Goal: Download file/media

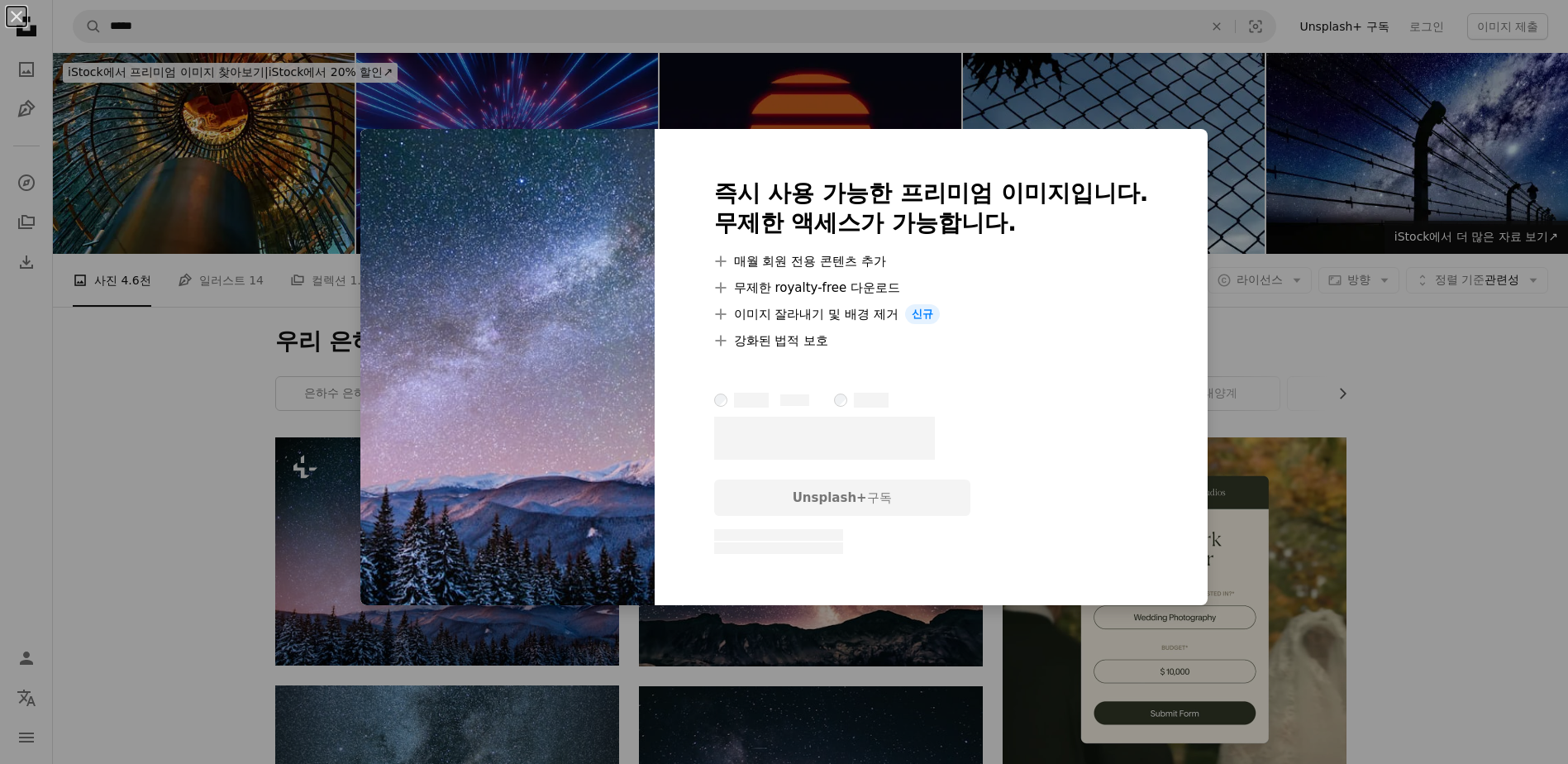
scroll to position [331, 0]
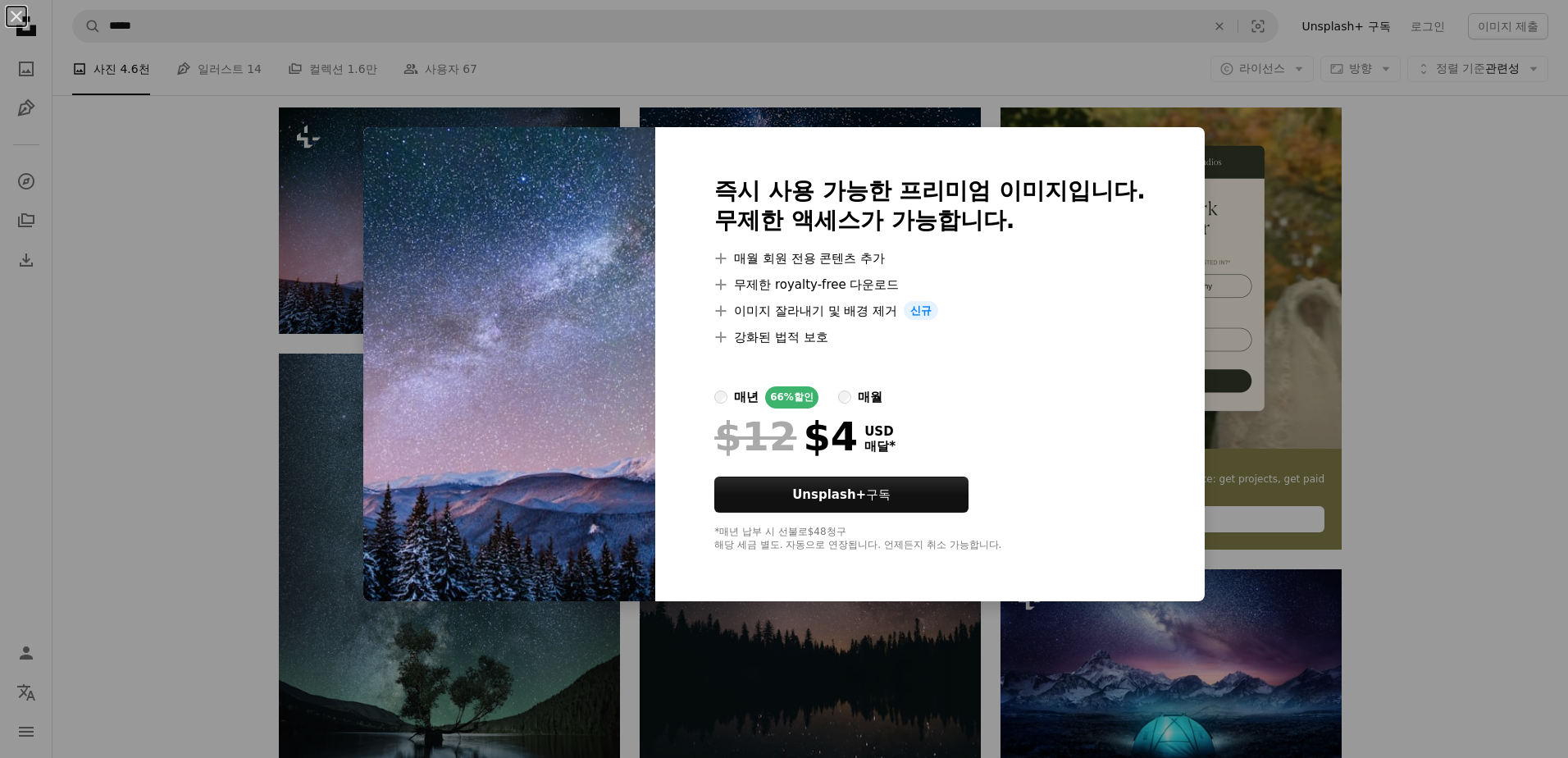
click at [1325, 270] on div "An X shape 즉시 사용 가능한 프리미엄 이미지입니다. 무제한 액세스가 가능합니다. A plus sign 매월 회원 전용 콘텐츠 추가 A…" at bounding box center [784, 379] width 1568 height 758
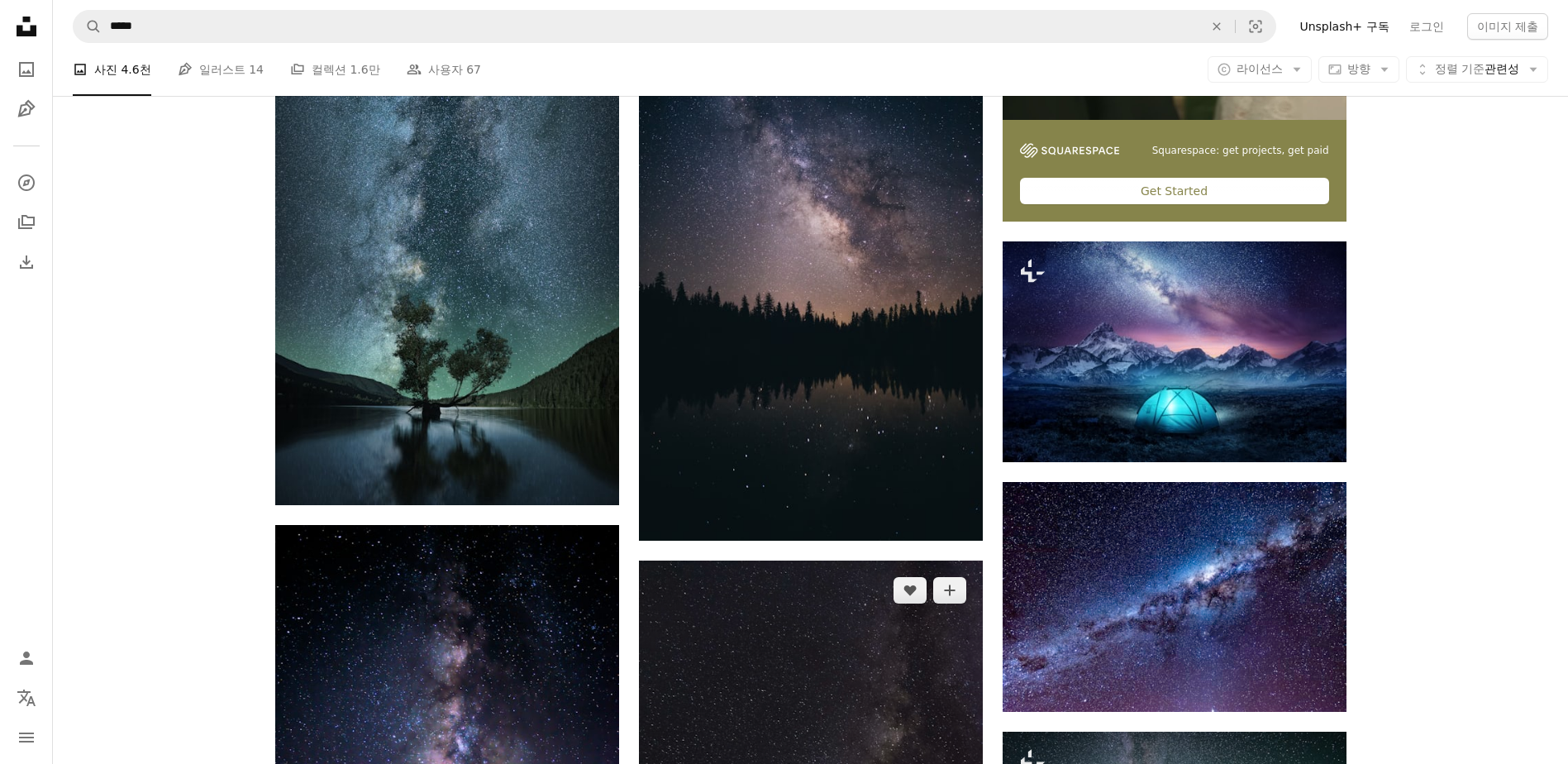
scroll to position [0, 0]
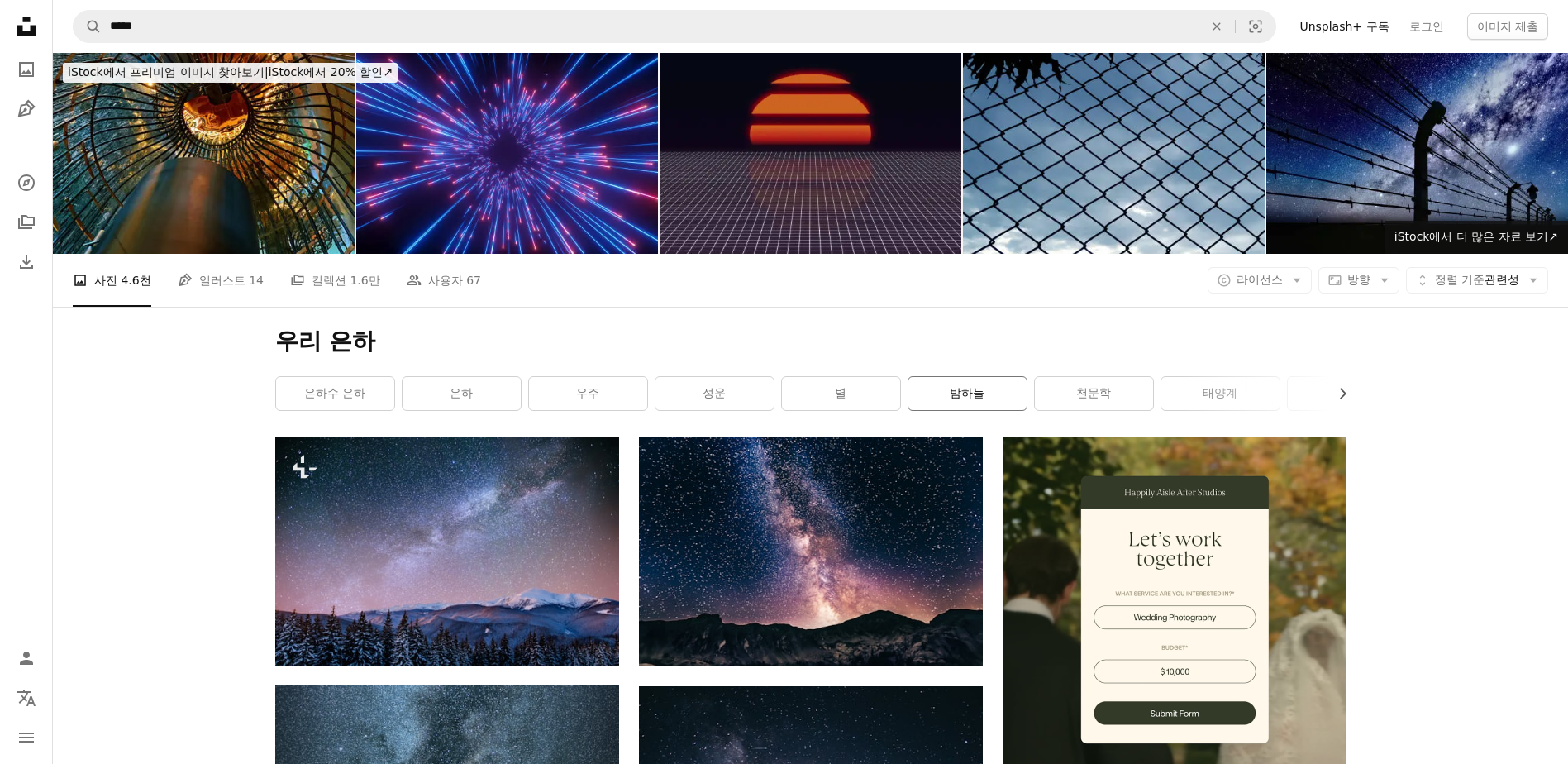
click at [986, 400] on link "밤하늘" at bounding box center [967, 393] width 118 height 33
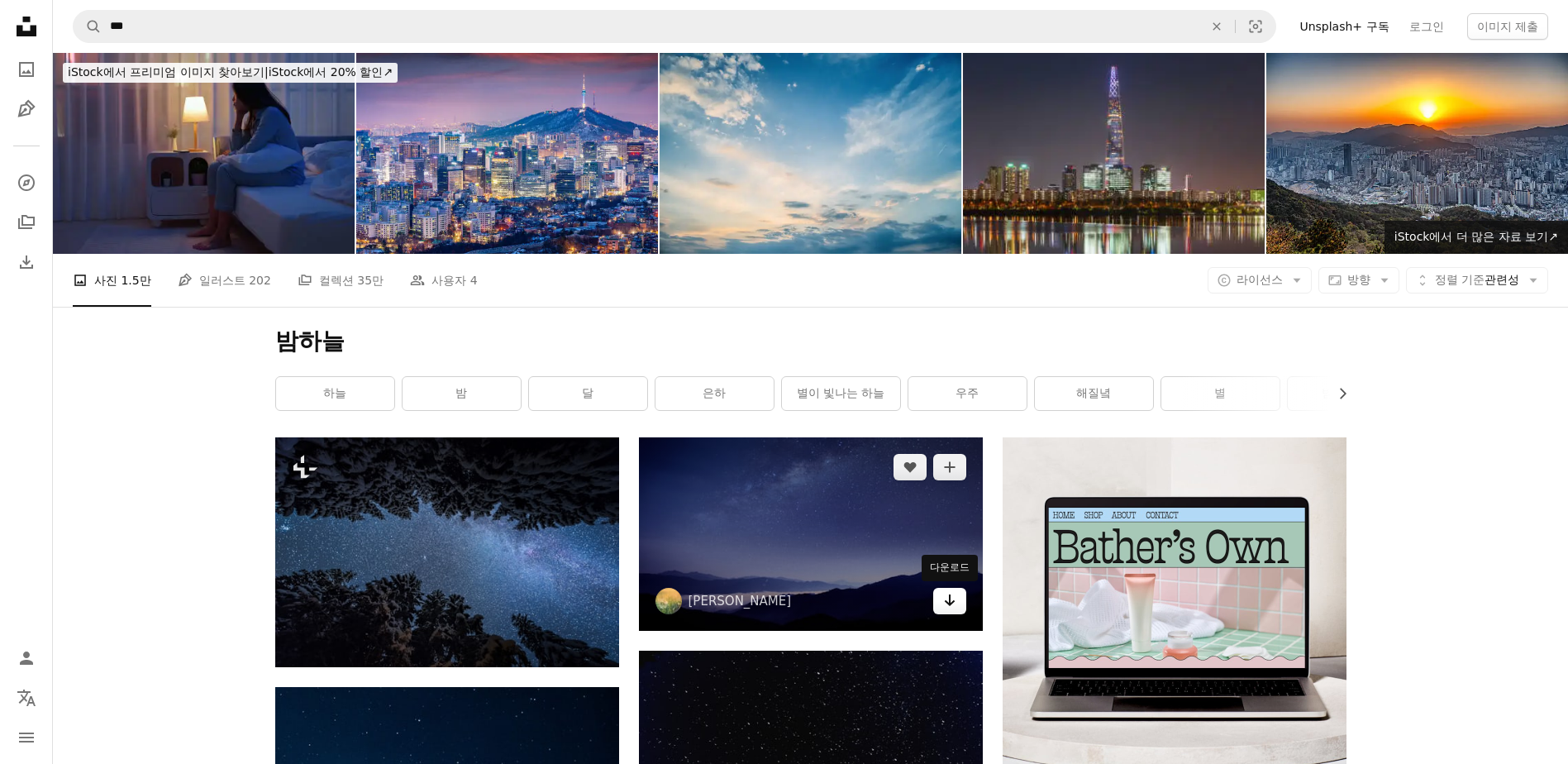
click at [955, 602] on icon "Arrow pointing down" at bounding box center [948, 599] width 13 height 20
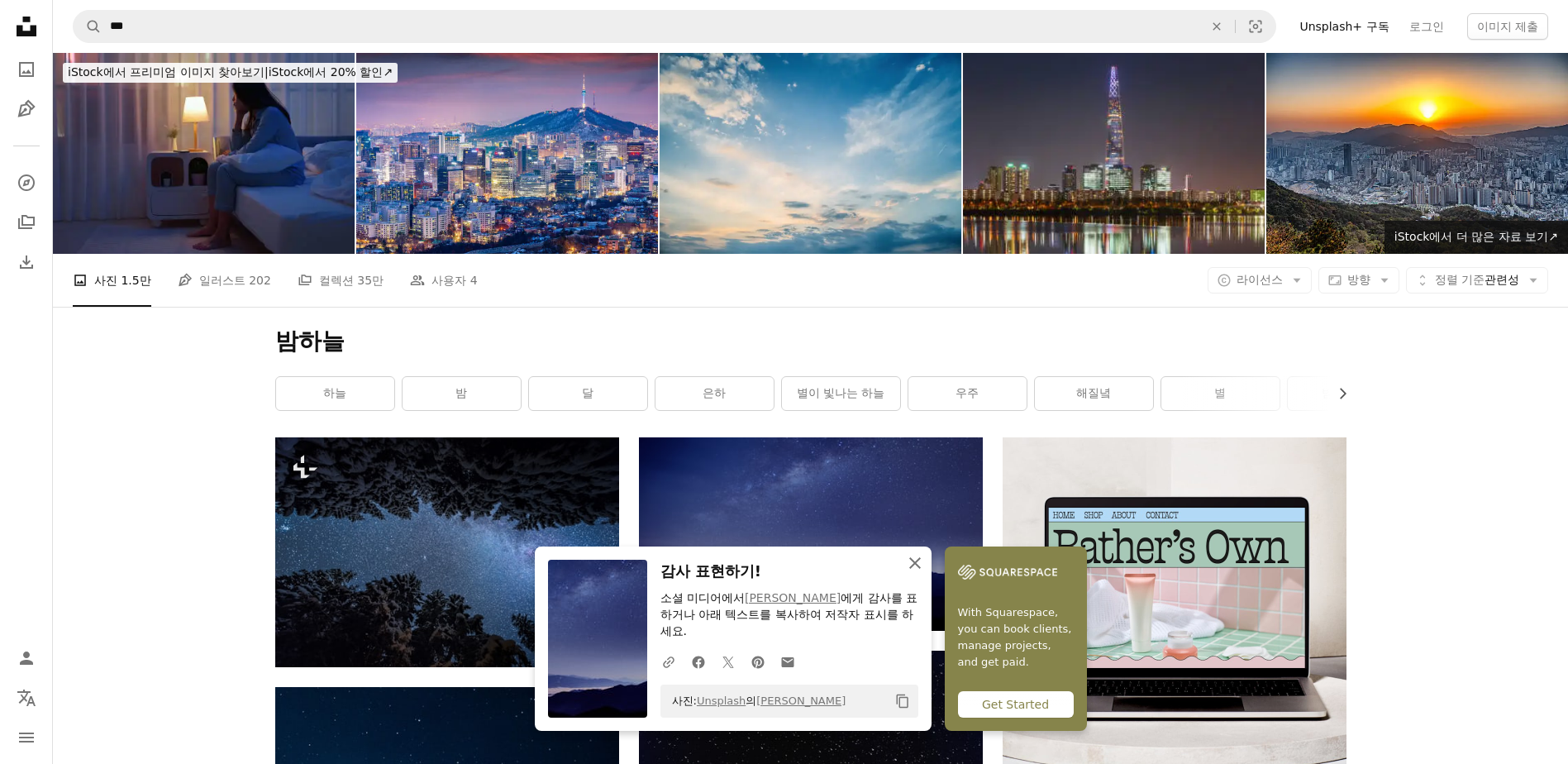
click at [919, 573] on icon "An X shape" at bounding box center [914, 562] width 20 height 20
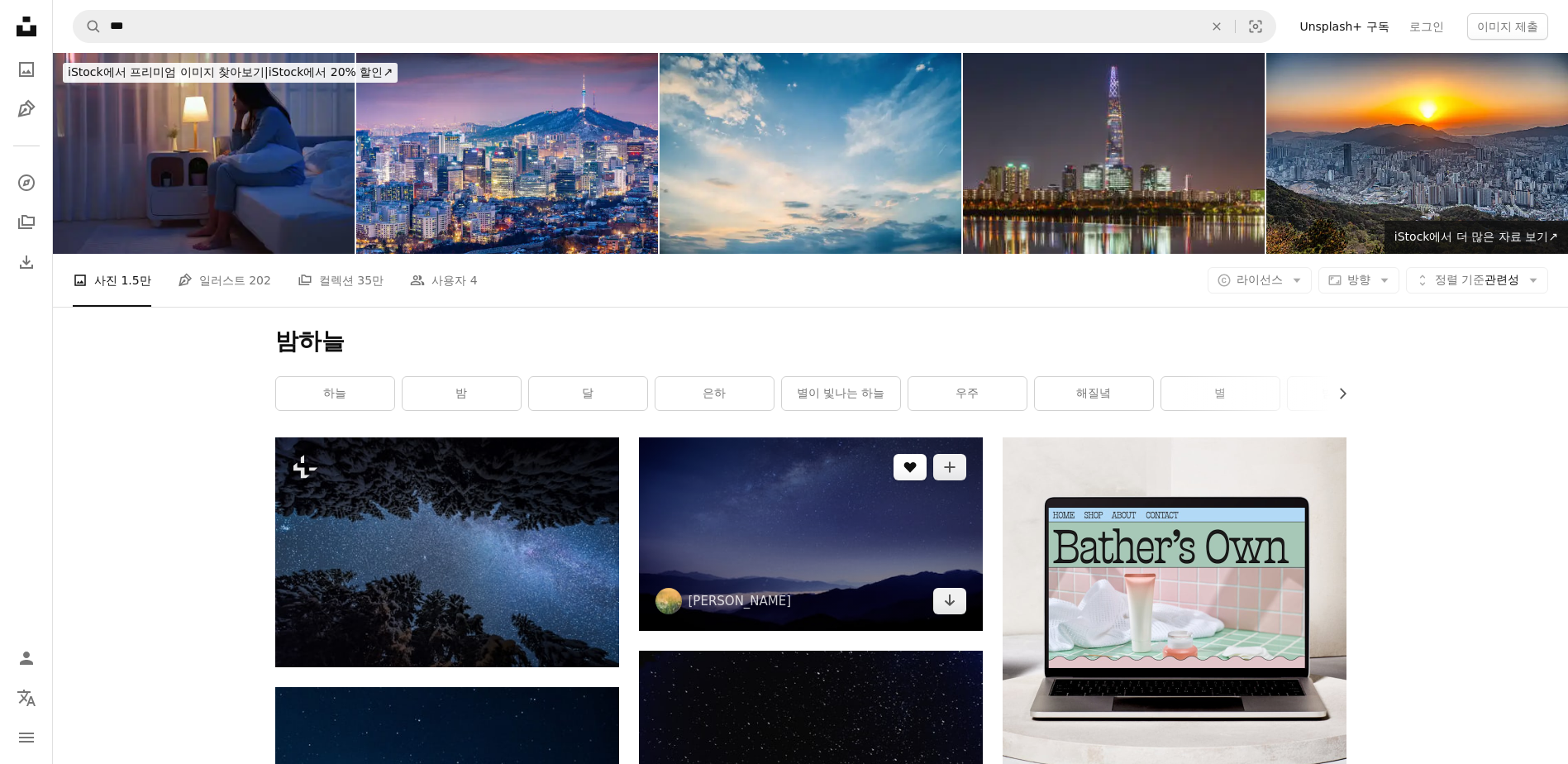
click at [910, 467] on icon "좋아요" at bounding box center [909, 467] width 13 height 11
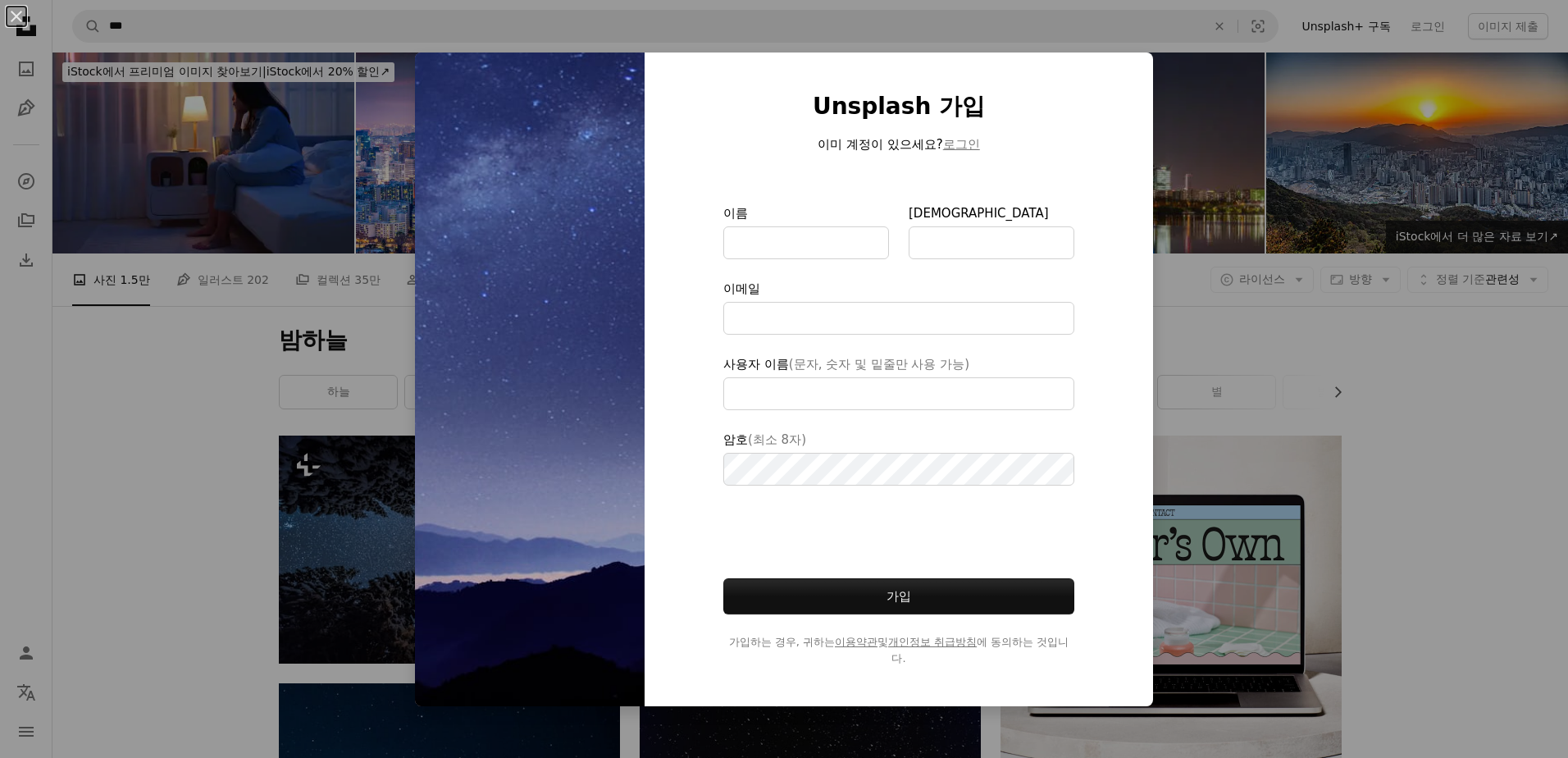
click at [1223, 337] on div "An X shape Unsplash 가입 이미 계정이 있으세요? 로그인 이름 성 이메일 사용자 이름 (문자, 숫자 및 밑줄만 사용 가능) 암호…" at bounding box center [784, 379] width 1568 height 758
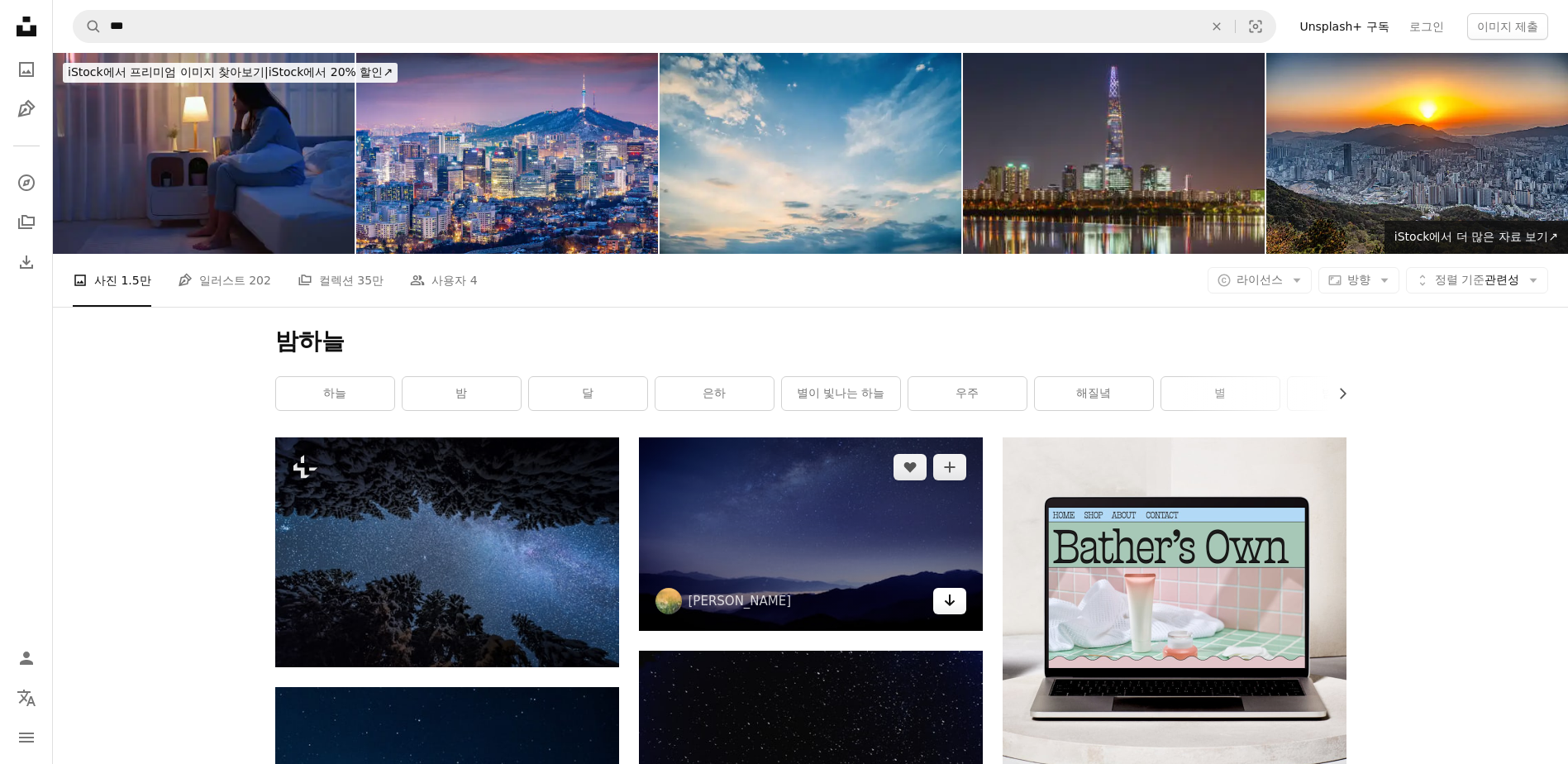
click at [947, 602] on icon "Arrow pointing down" at bounding box center [948, 599] width 13 height 20
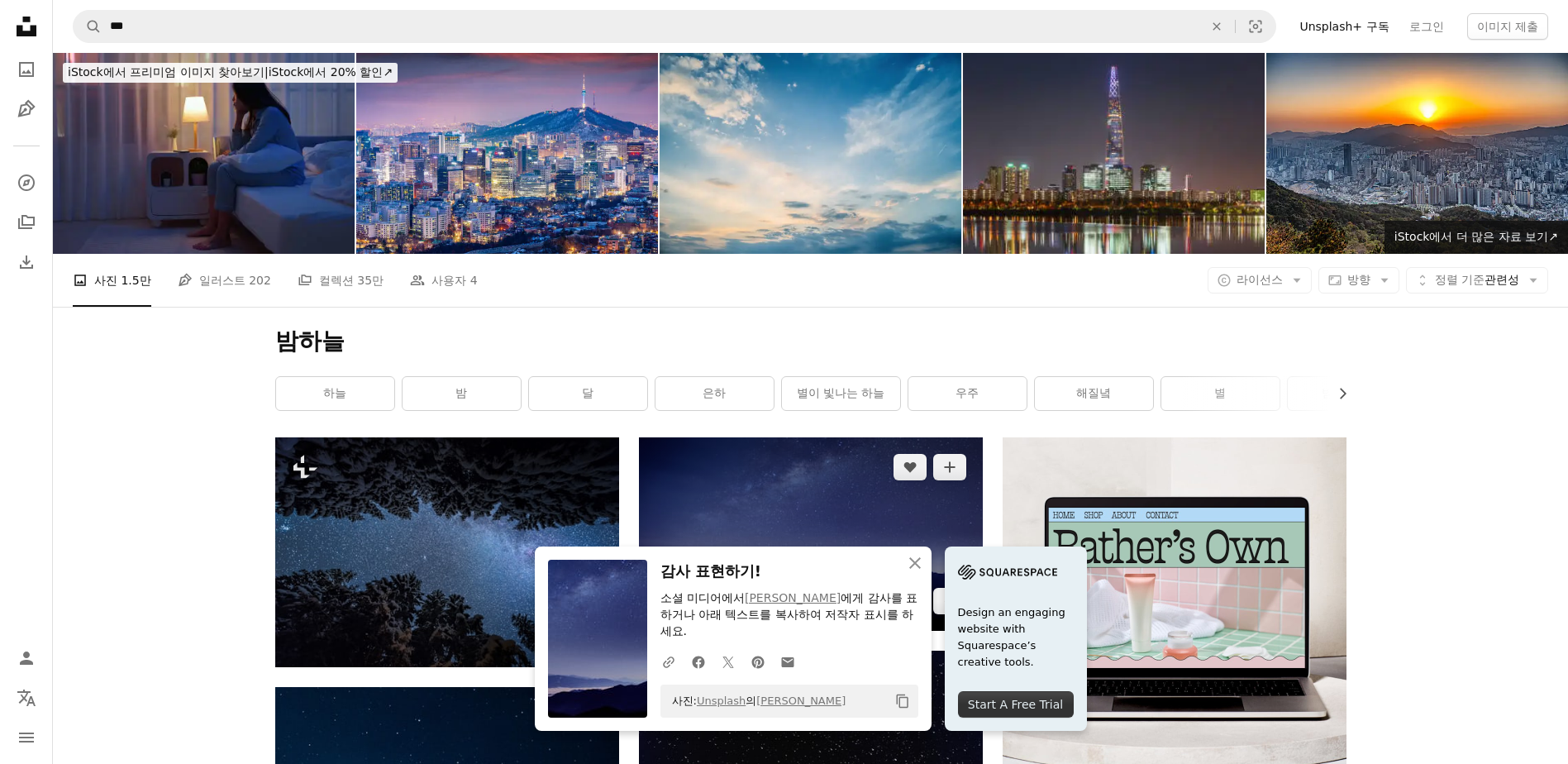
click at [844, 497] on img at bounding box center [811, 534] width 344 height 193
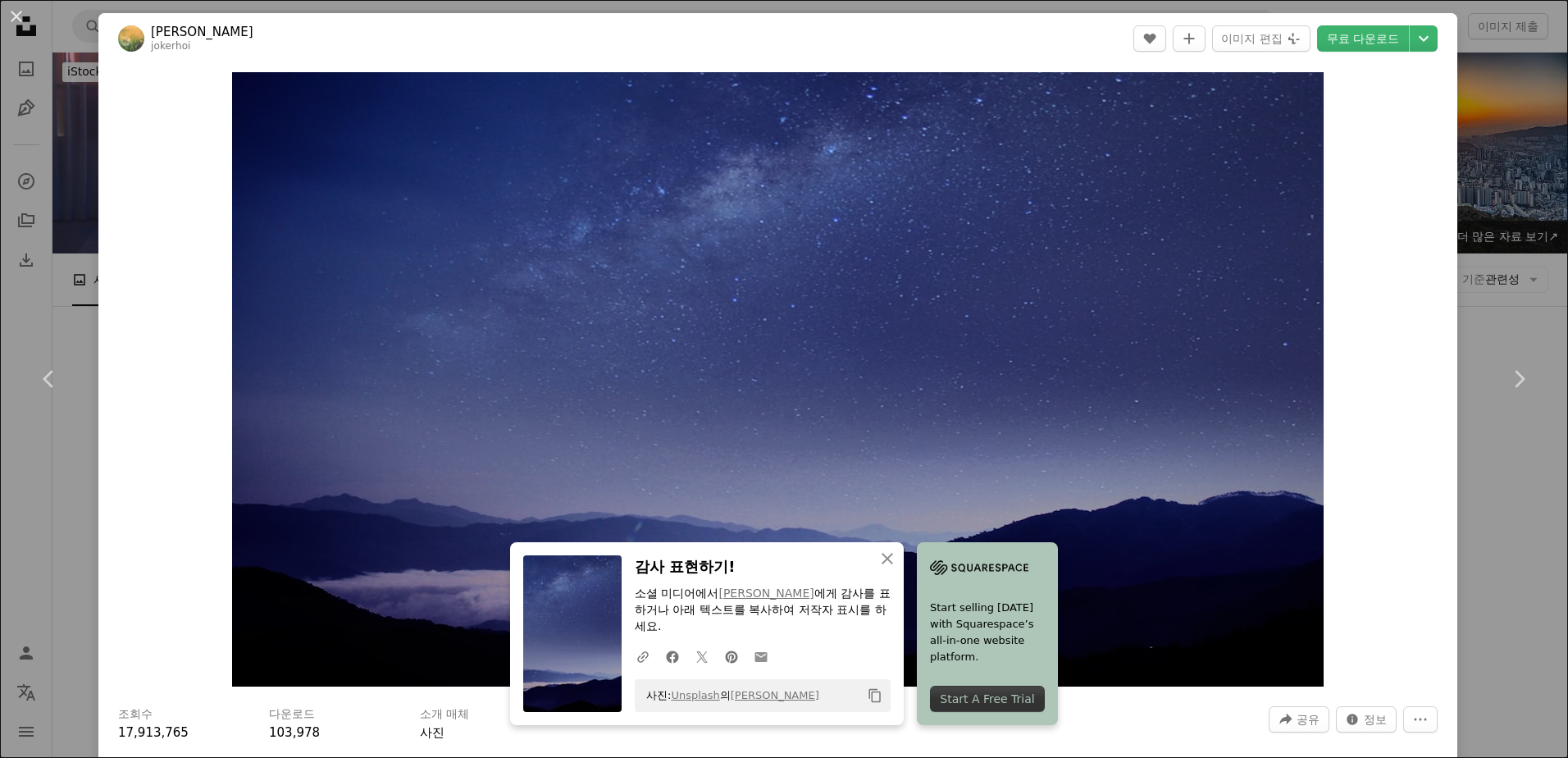
click at [756, 658] on icon at bounding box center [762, 657] width 13 height 10
click at [1367, 41] on link "무료 다운로드" at bounding box center [1363, 38] width 92 height 26
click at [1402, 244] on div "Zoom in" at bounding box center [778, 379] width 1359 height 631
click at [1385, 224] on div "Zoom in" at bounding box center [778, 379] width 1359 height 631
click at [73, 365] on link "Chevron left" at bounding box center [49, 379] width 98 height 158
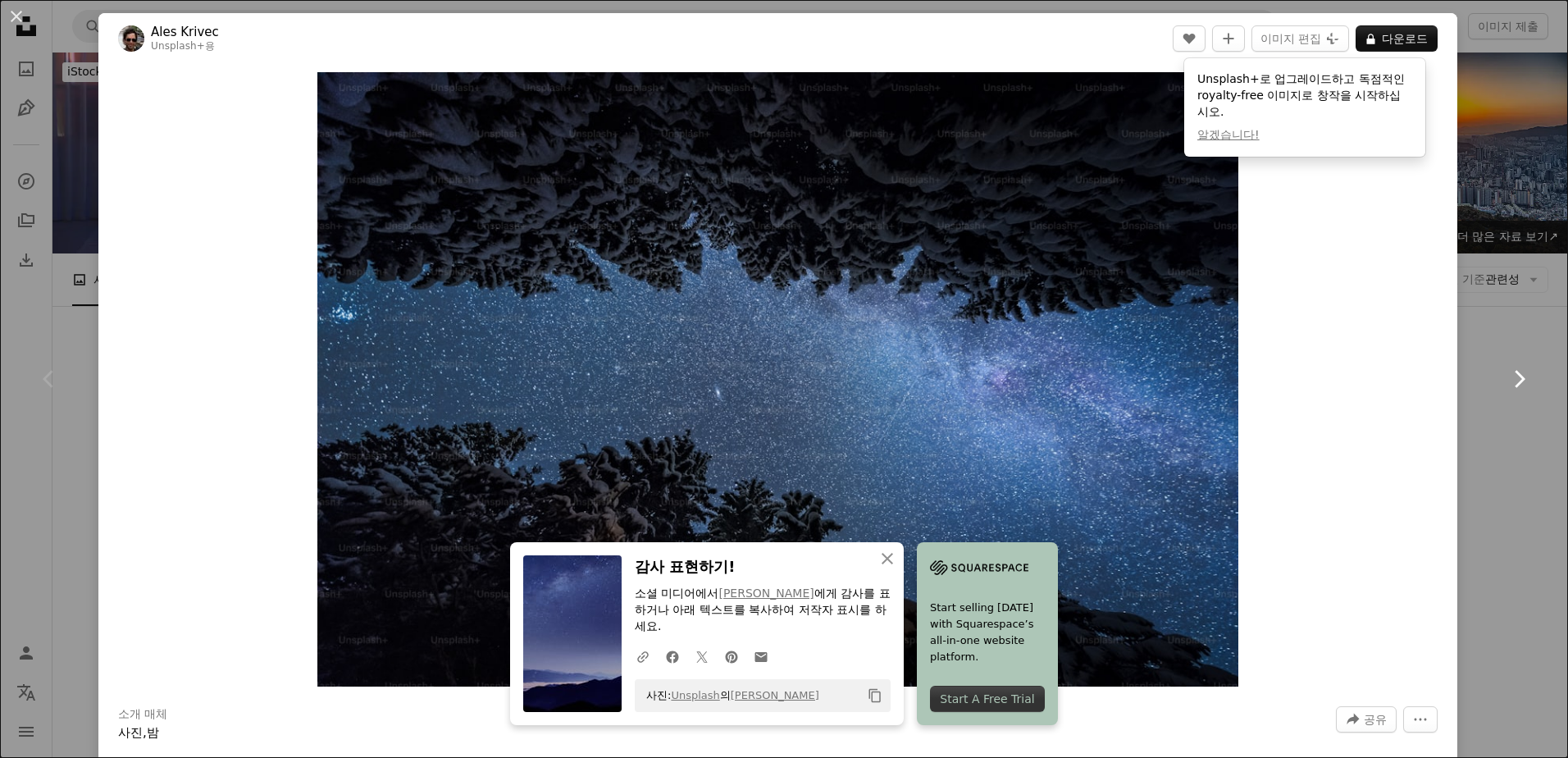
click at [1506, 376] on icon "Chevron right" at bounding box center [1519, 378] width 26 height 26
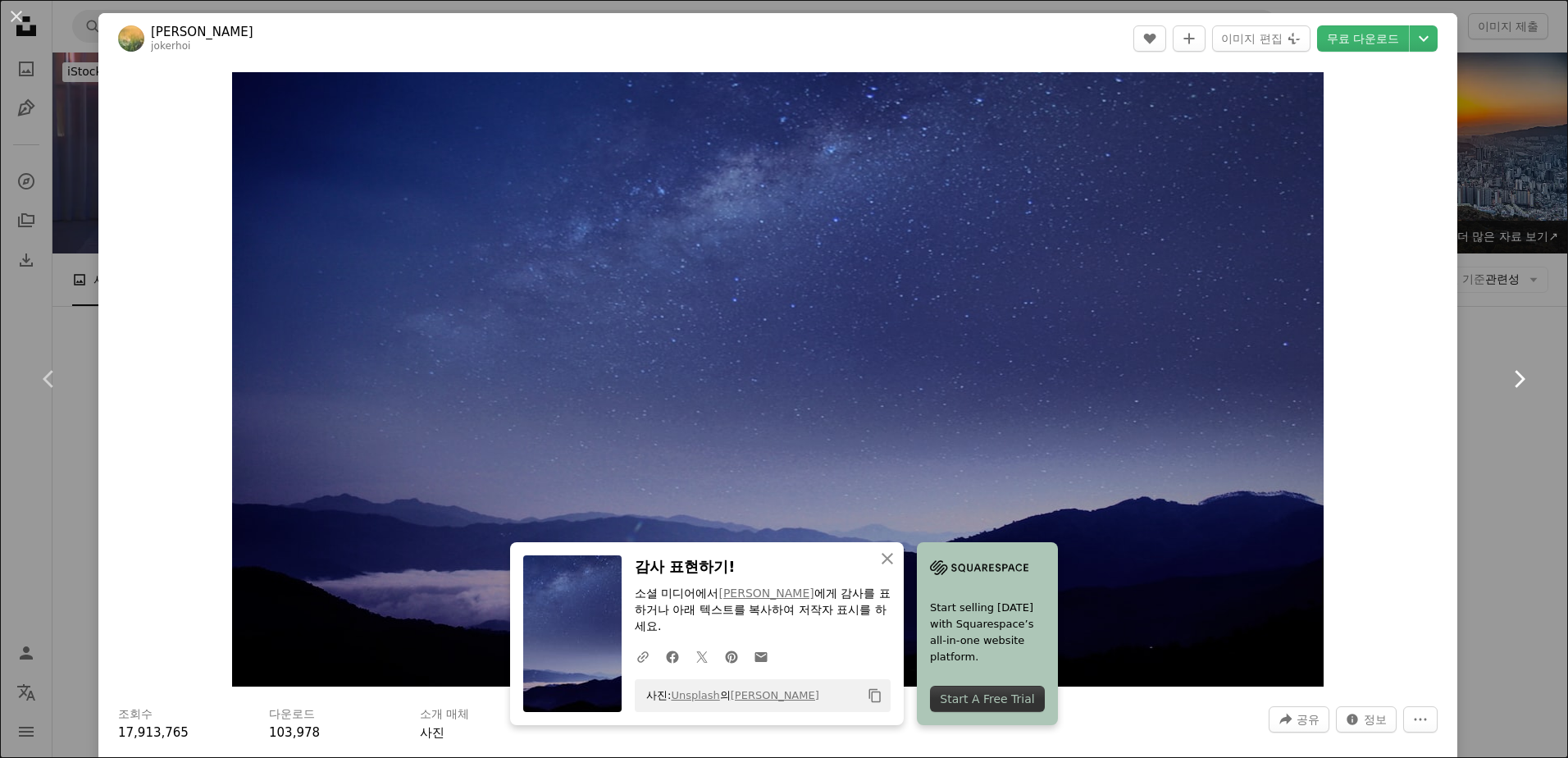
click at [1506, 376] on icon "Chevron right" at bounding box center [1519, 378] width 26 height 26
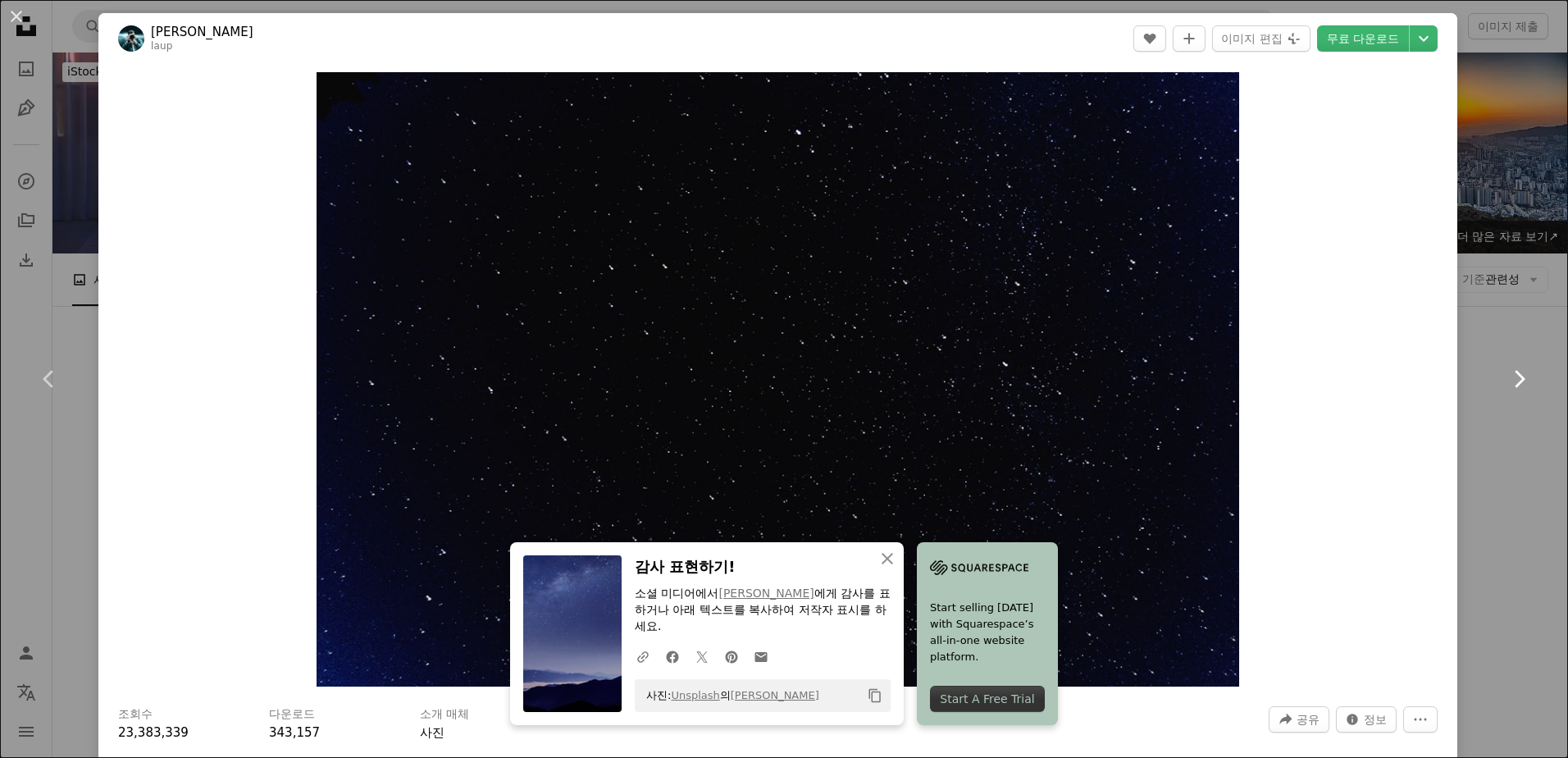
click at [1506, 376] on icon "Chevron right" at bounding box center [1519, 378] width 26 height 26
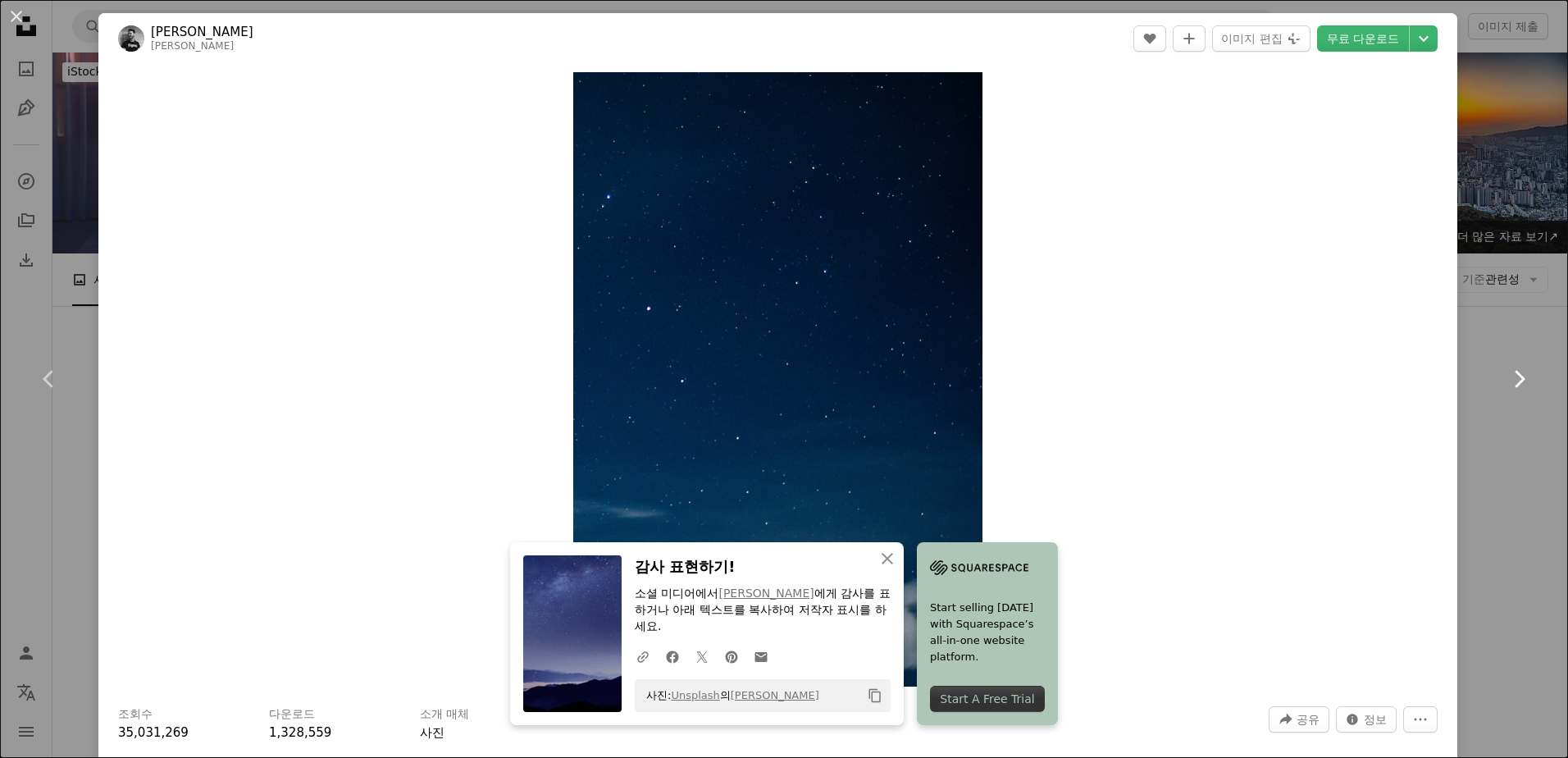
click at [1506, 376] on icon "Chevron right" at bounding box center [1519, 378] width 26 height 26
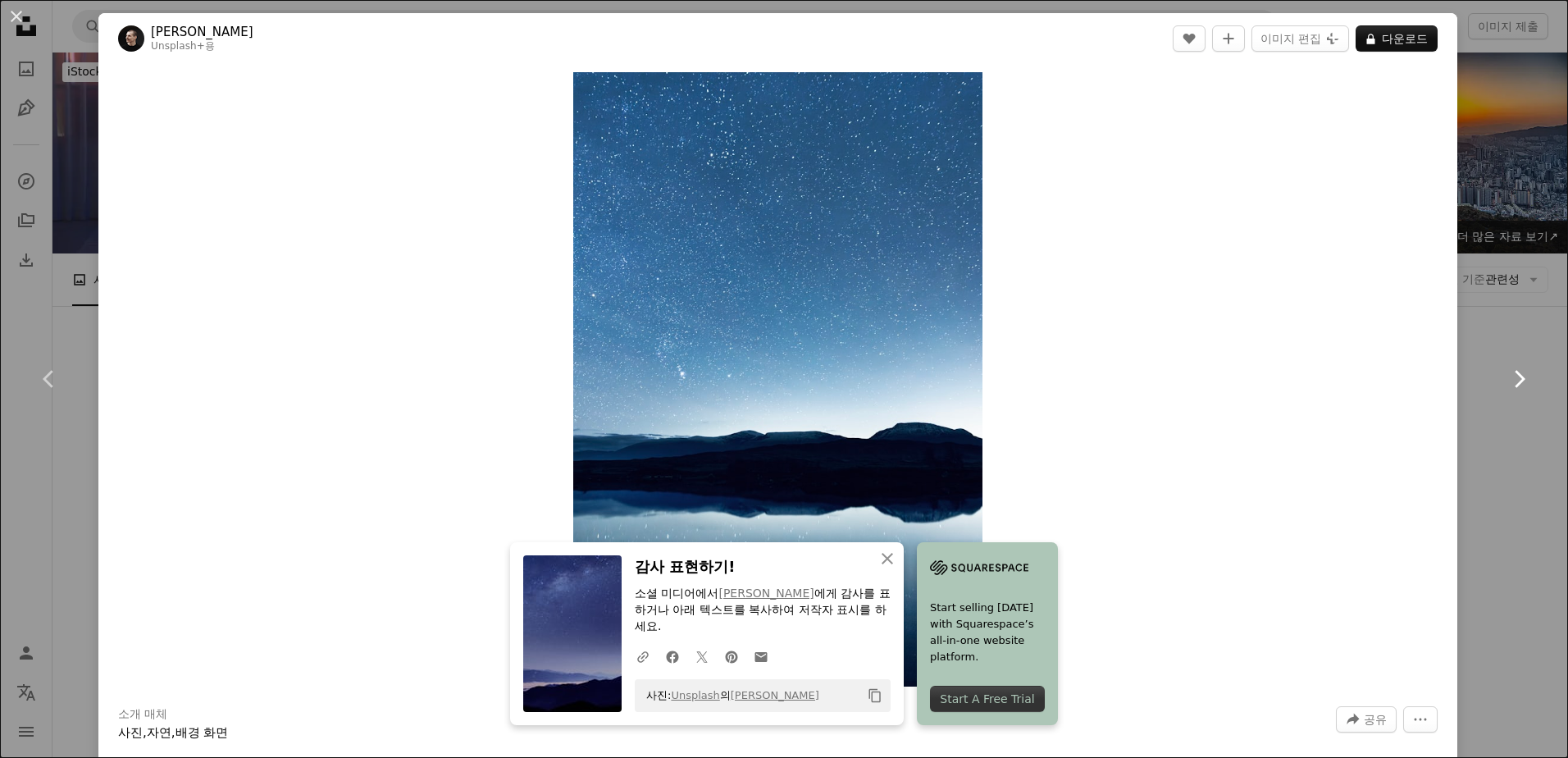
click at [1506, 376] on icon "Chevron right" at bounding box center [1519, 378] width 26 height 26
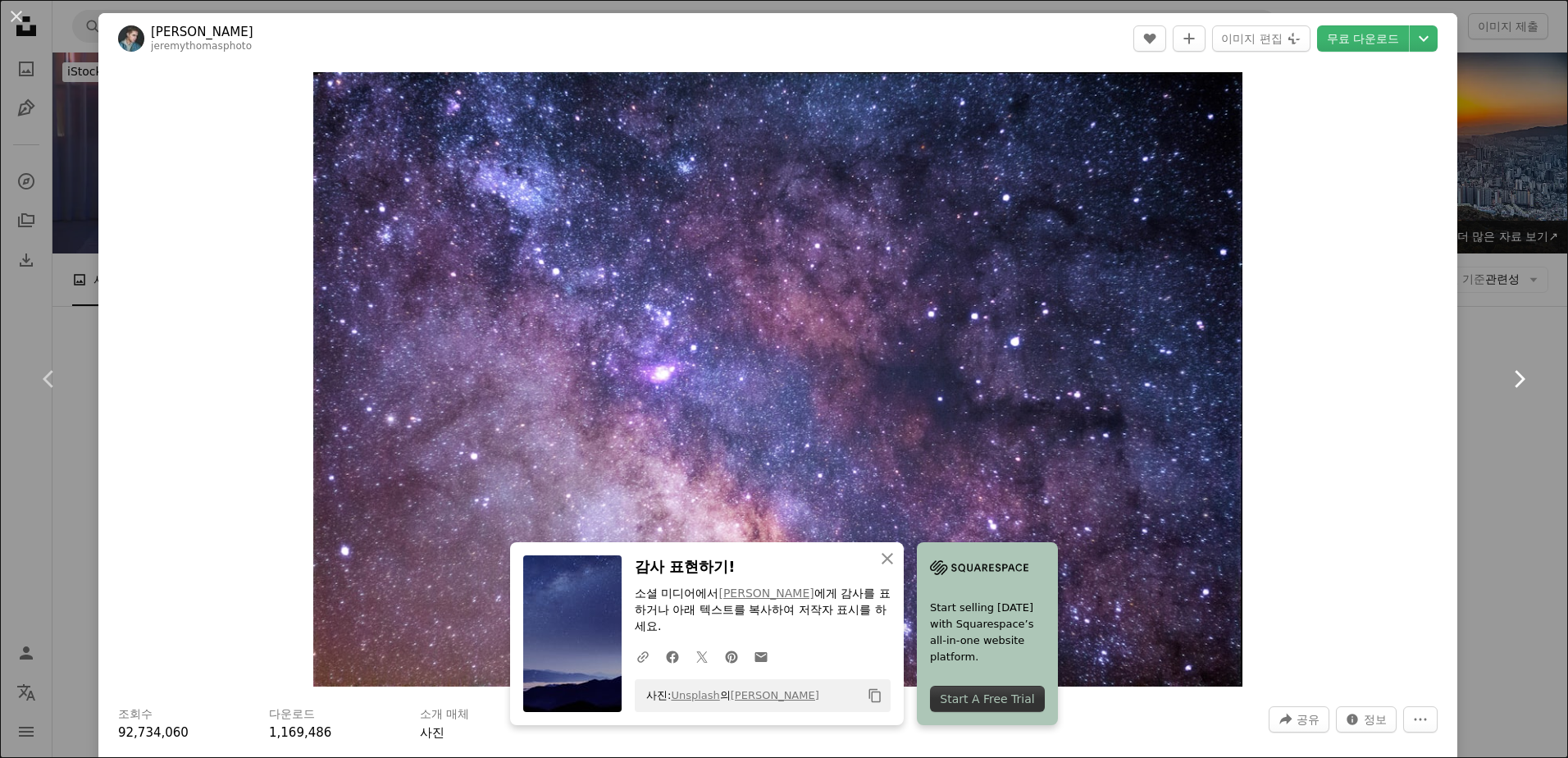
click at [1506, 376] on icon "Chevron right" at bounding box center [1519, 378] width 26 height 26
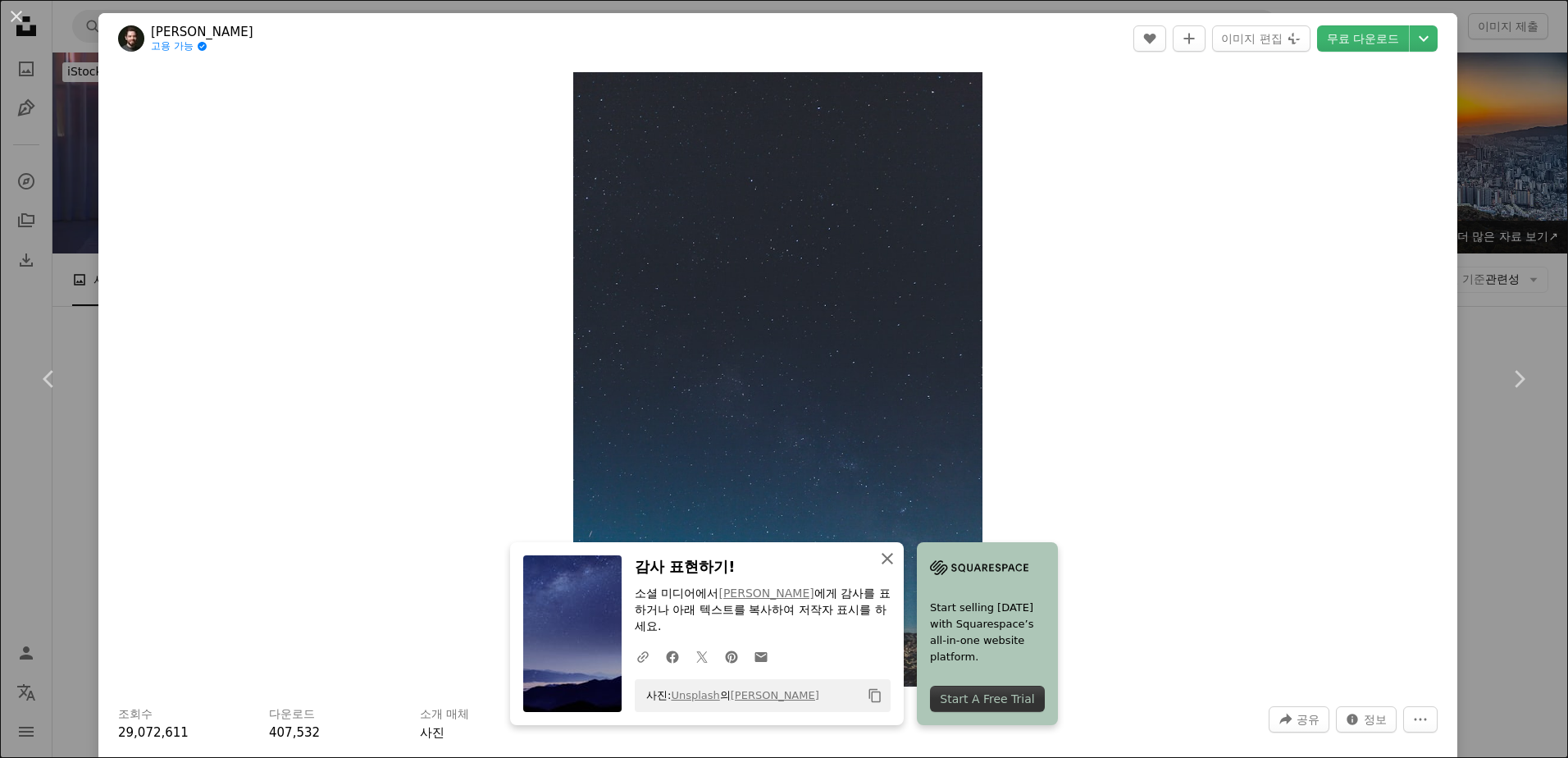
click at [886, 568] on icon "An X shape" at bounding box center [887, 558] width 20 height 20
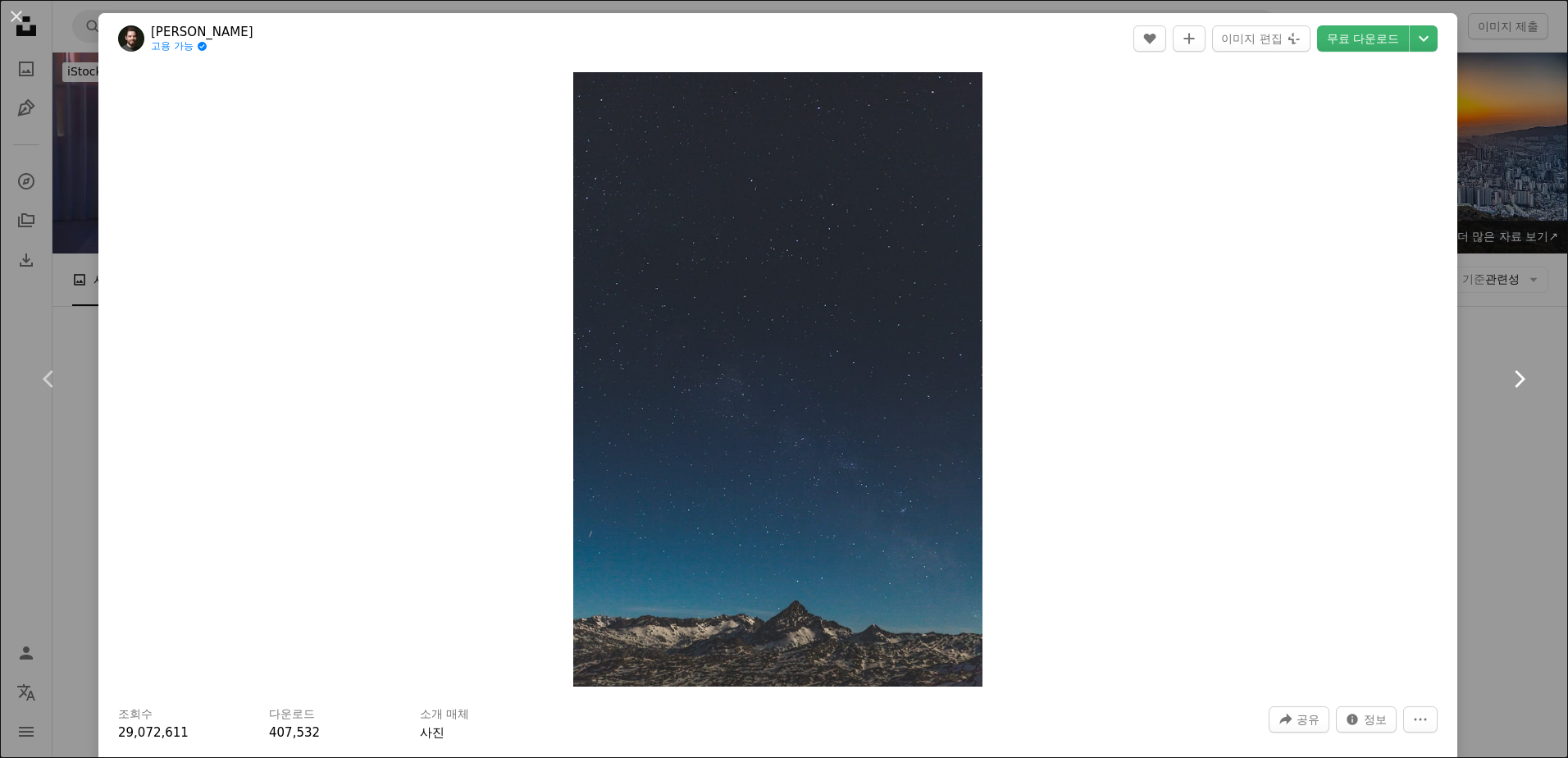
click at [1506, 375] on icon "Chevron right" at bounding box center [1519, 378] width 26 height 26
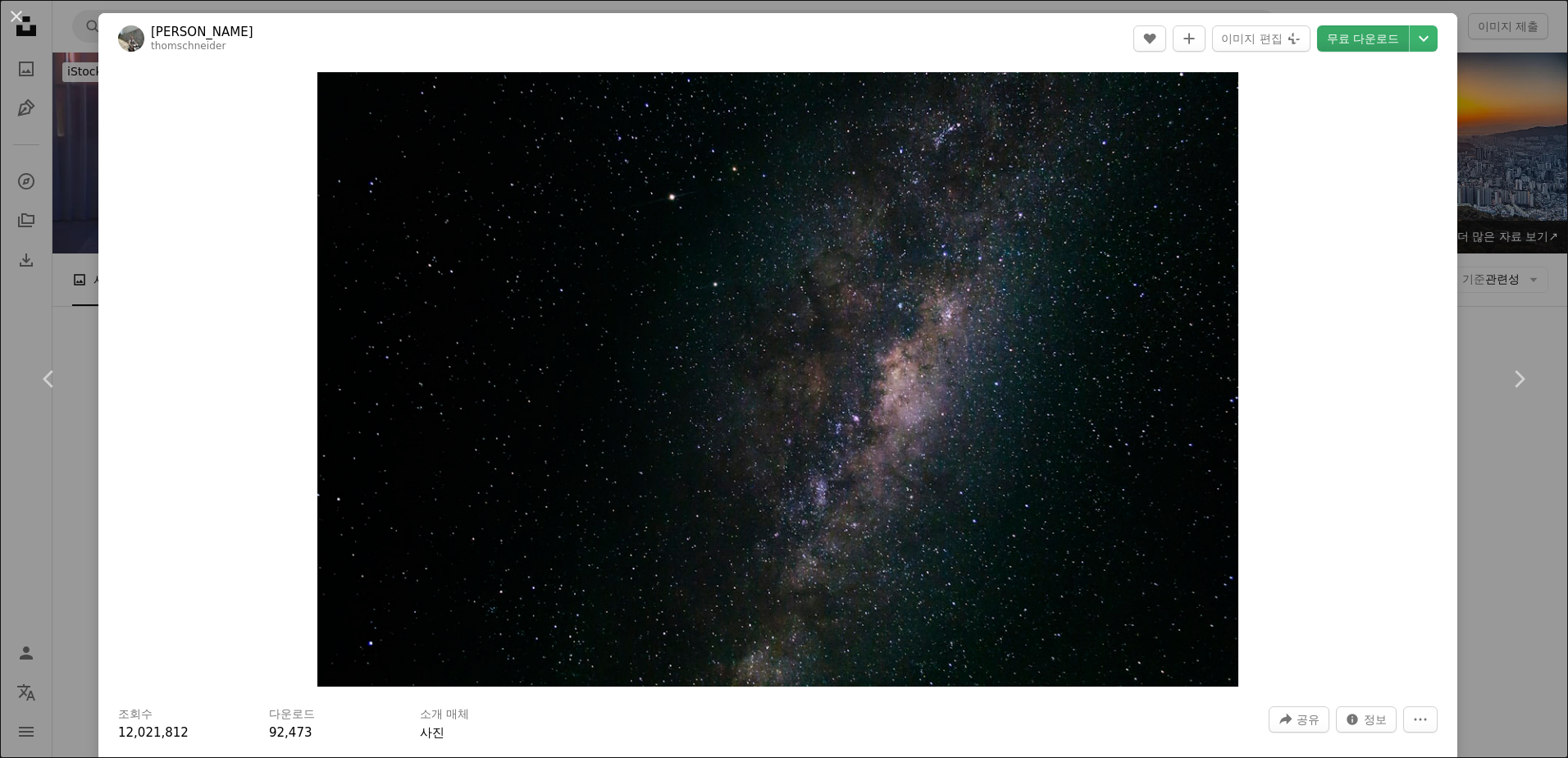
click at [1349, 40] on link "무료 다운로드" at bounding box center [1363, 38] width 92 height 26
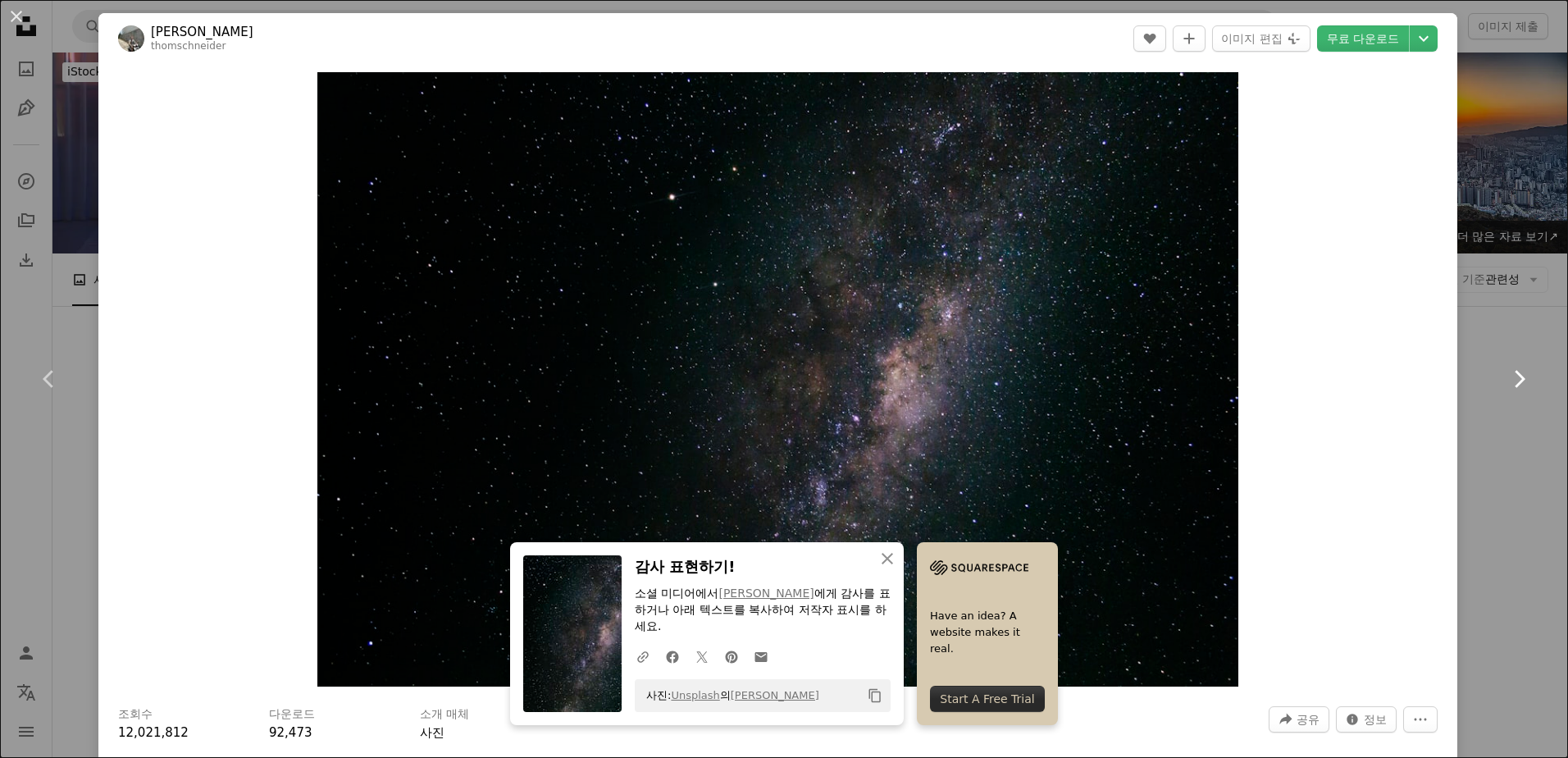
click at [1506, 377] on icon "Chevron right" at bounding box center [1519, 378] width 26 height 26
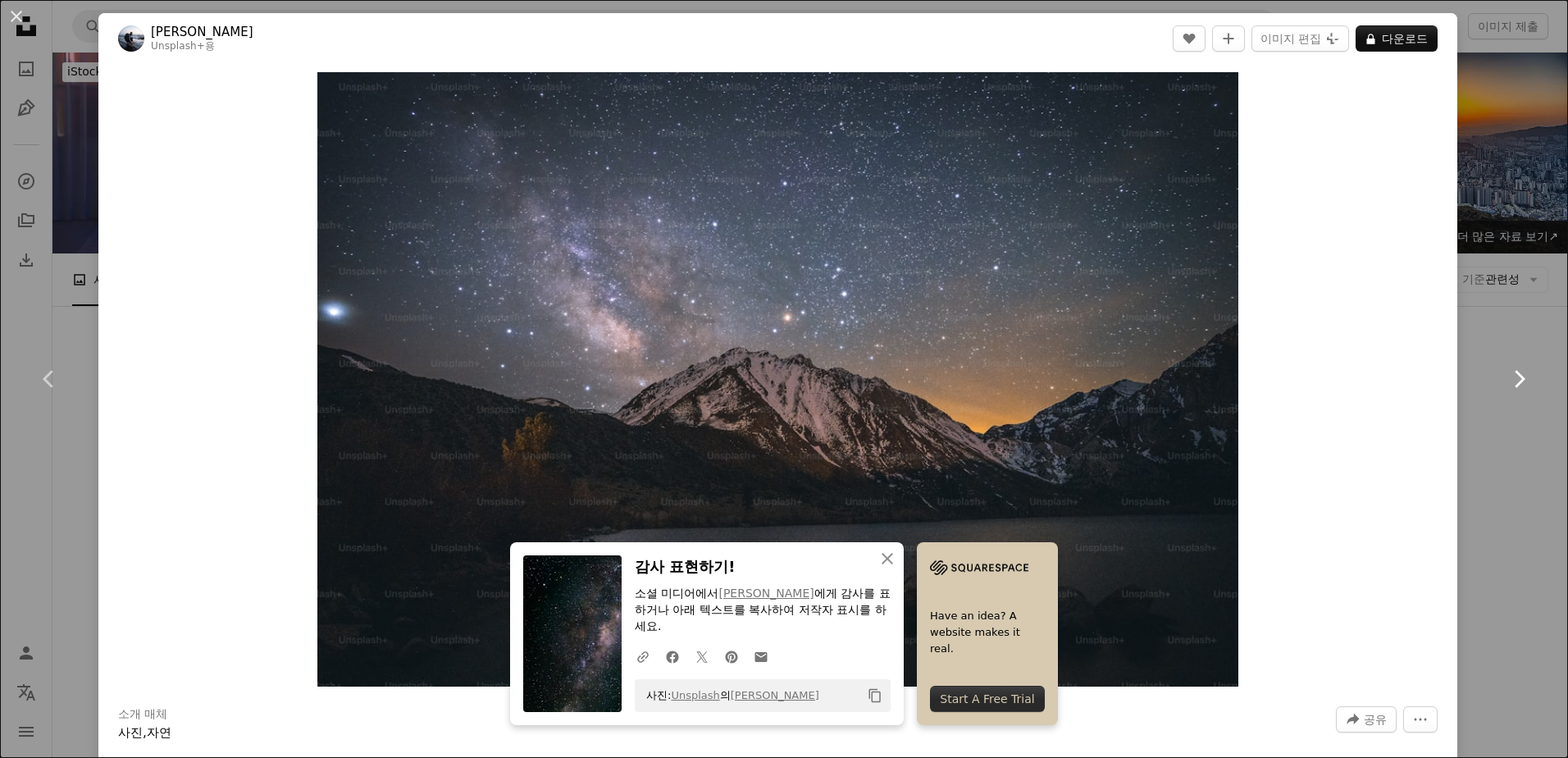
click at [1506, 377] on icon "Chevron right" at bounding box center [1519, 378] width 26 height 26
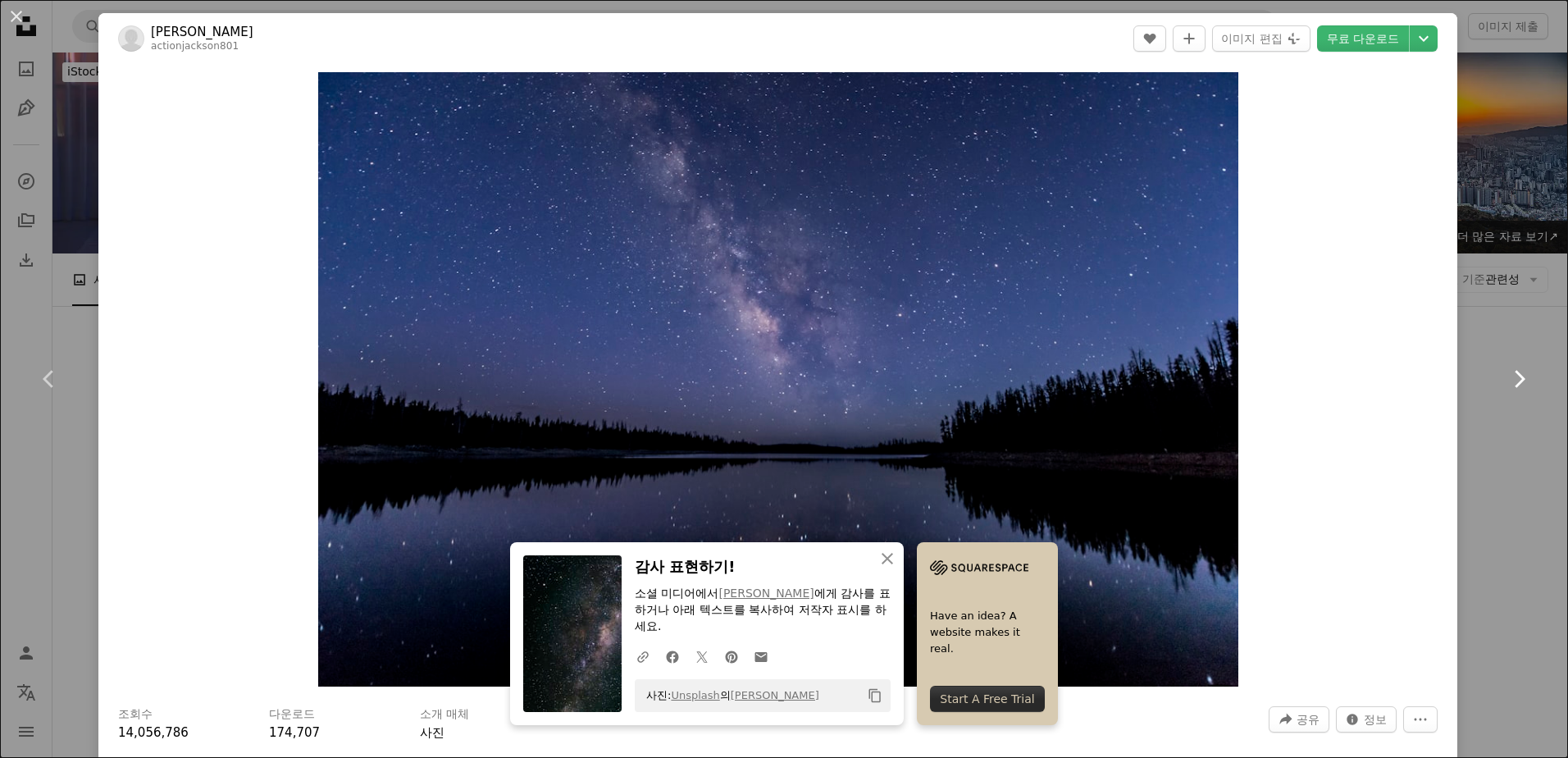
click at [1506, 377] on icon "Chevron right" at bounding box center [1519, 378] width 26 height 26
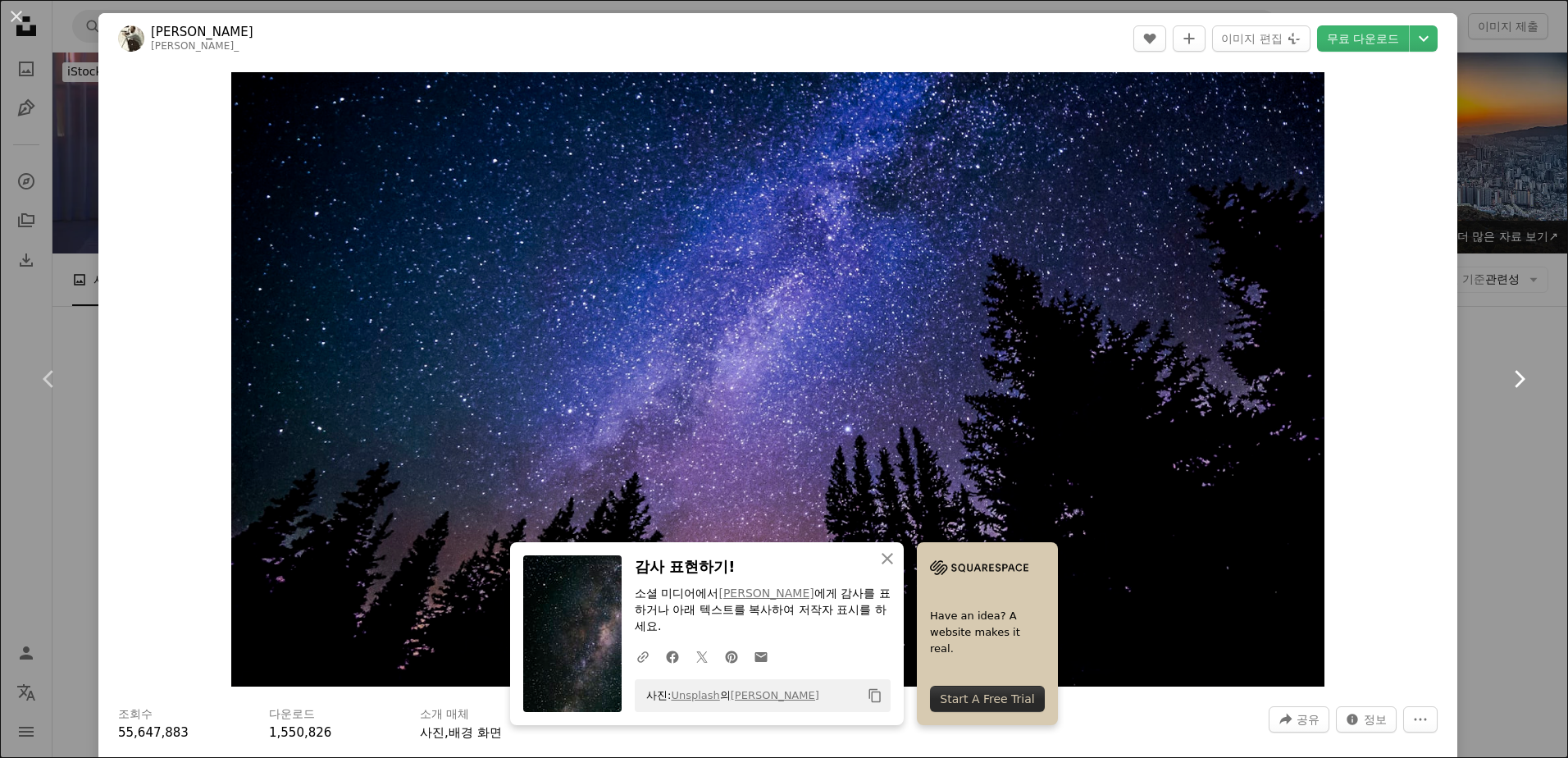
click at [1506, 377] on icon "Chevron right" at bounding box center [1519, 378] width 26 height 26
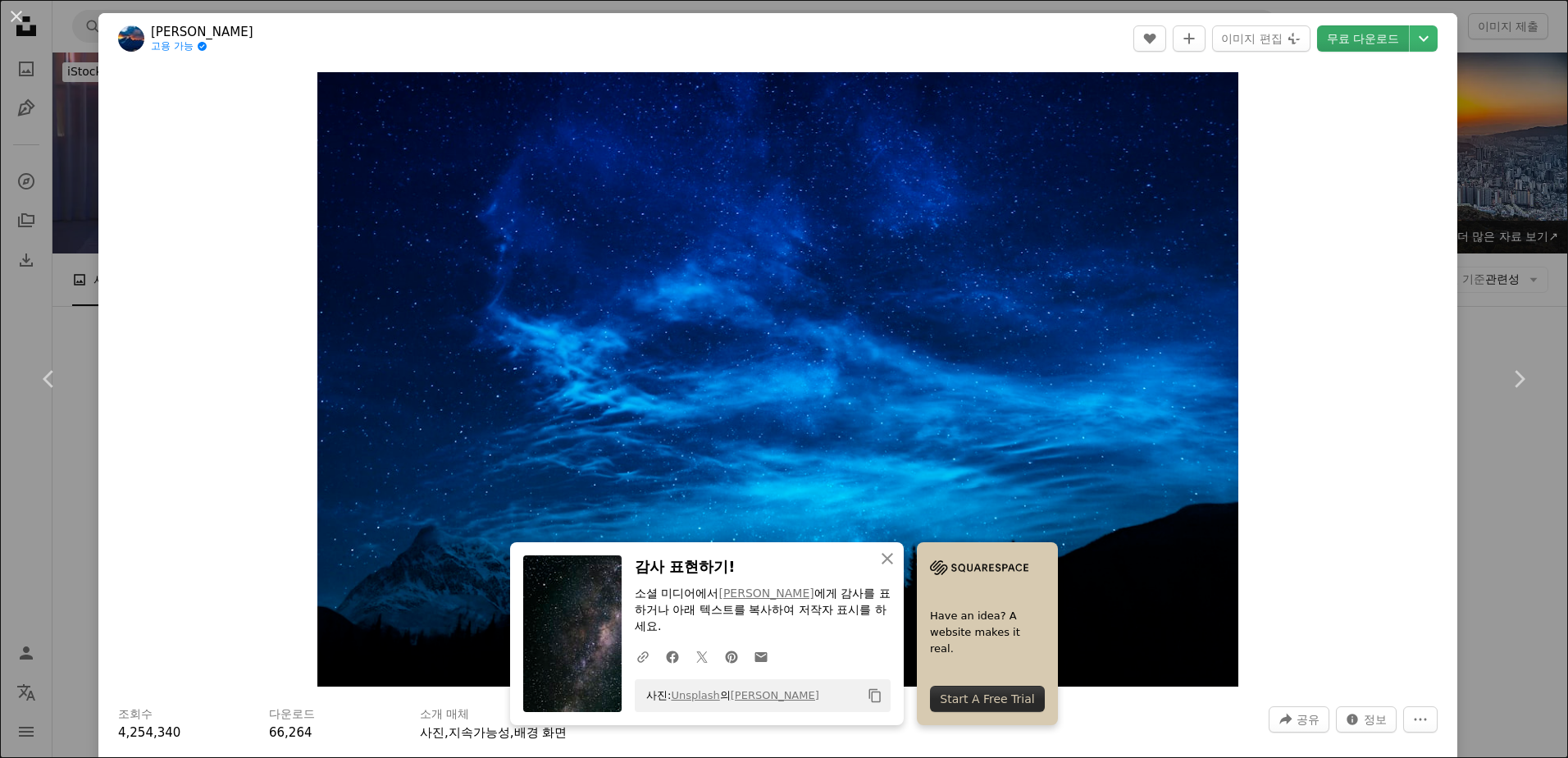
click at [1366, 42] on link "무료 다운로드" at bounding box center [1363, 38] width 92 height 26
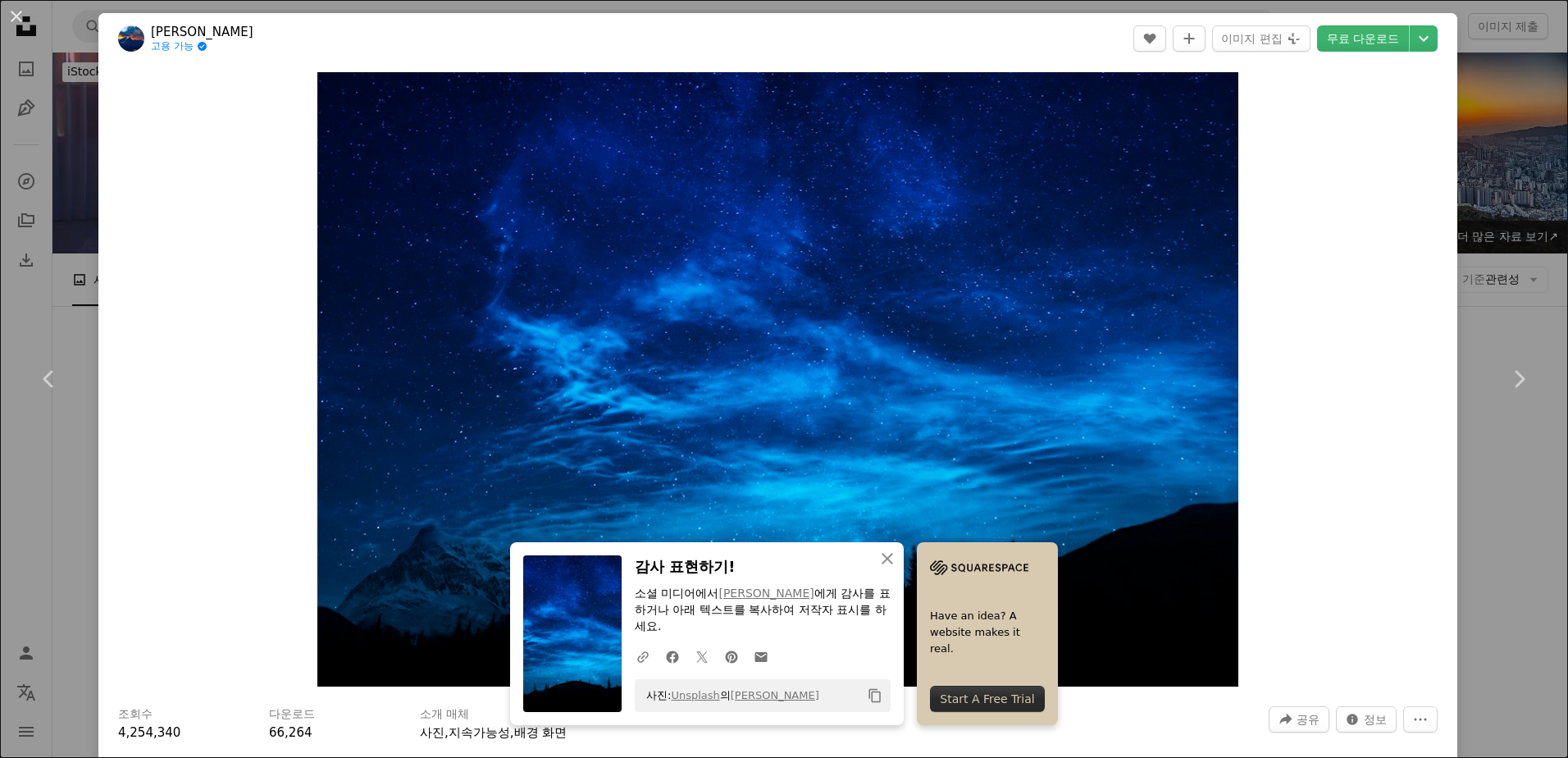
click at [1364, 431] on div "Zoom in" at bounding box center [778, 379] width 1359 height 631
click at [1511, 375] on icon "Chevron right" at bounding box center [1519, 378] width 26 height 26
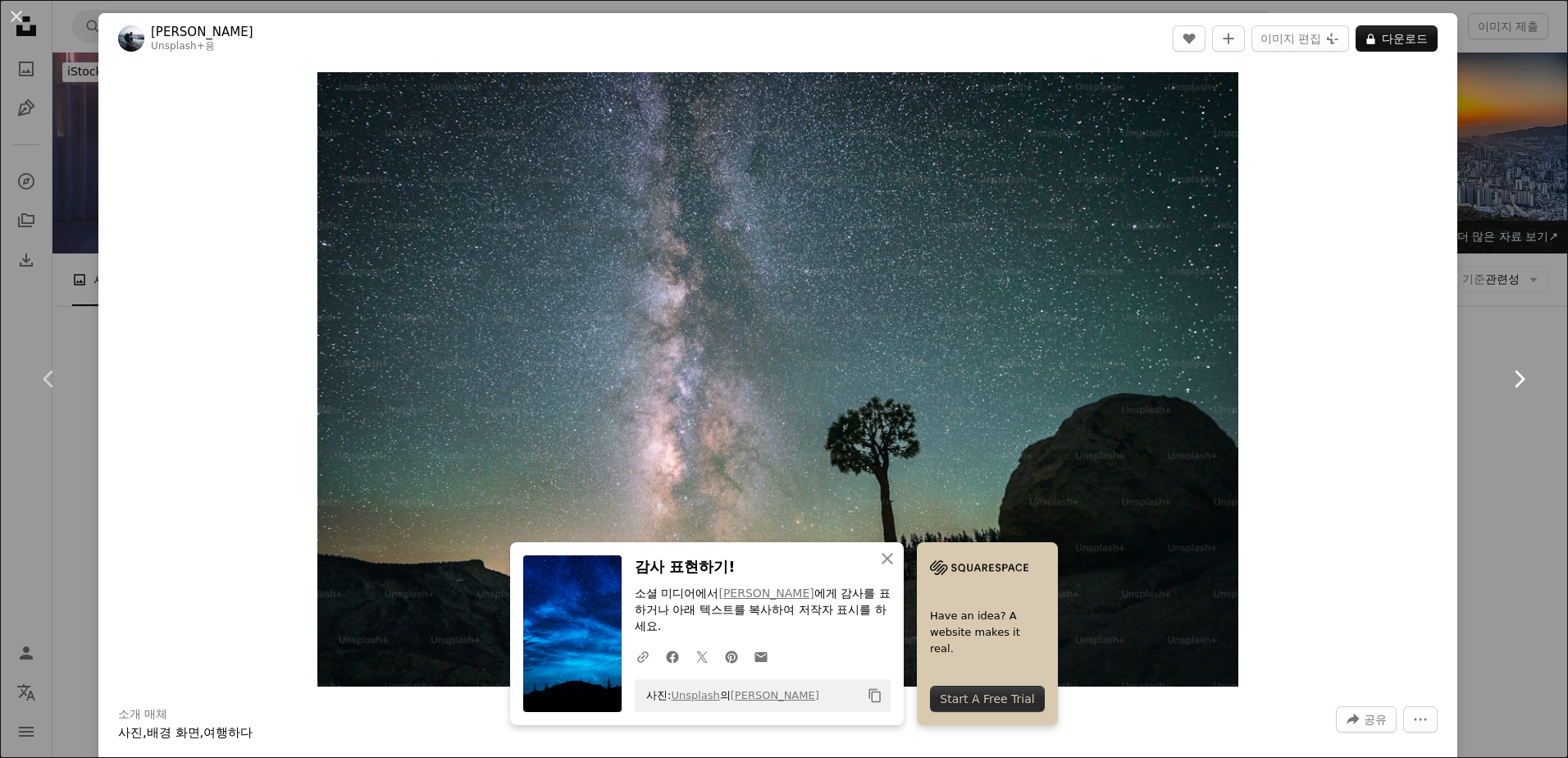
click at [1511, 376] on icon "Chevron right" at bounding box center [1519, 378] width 26 height 26
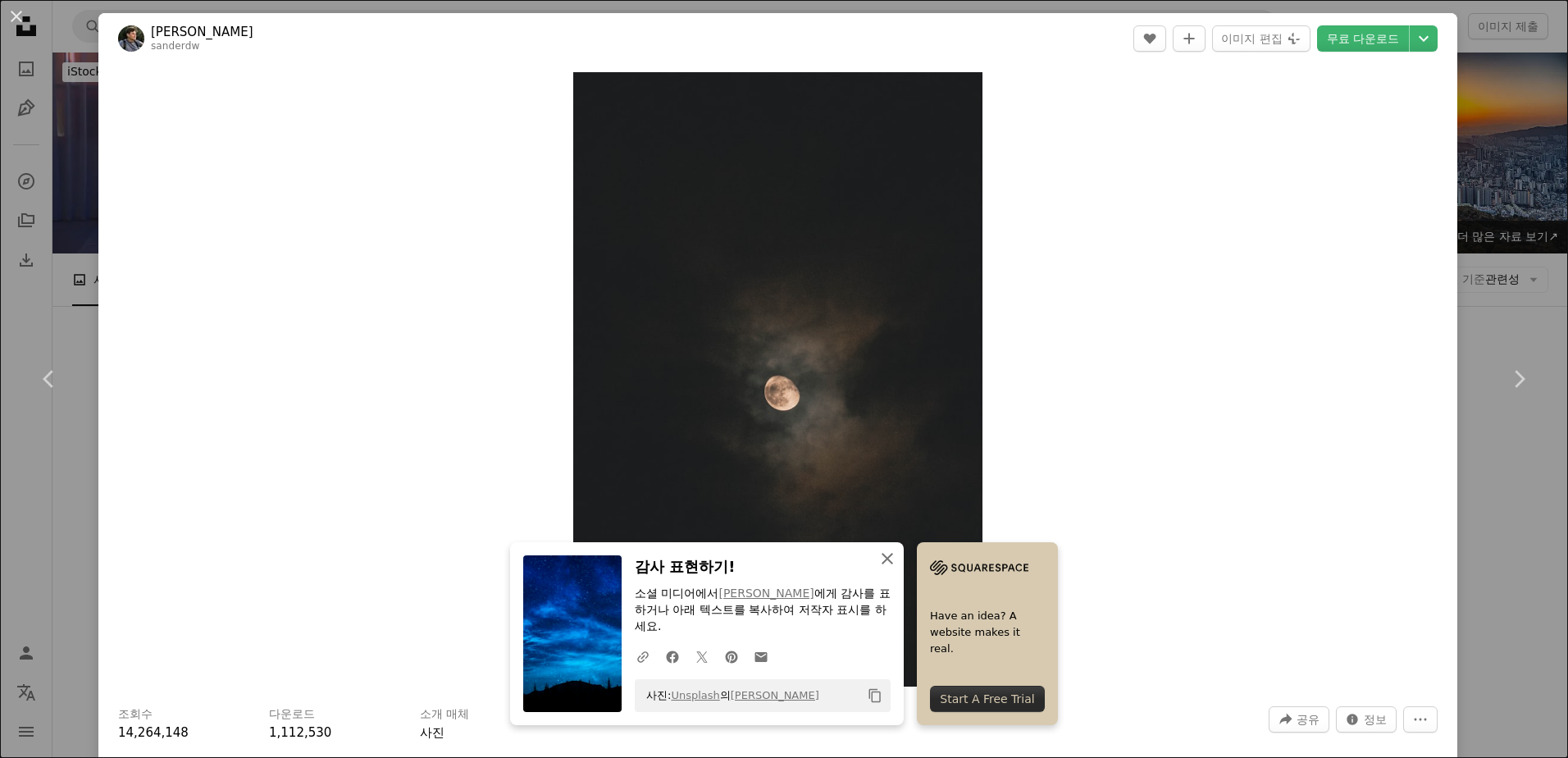
click at [878, 560] on icon "An X shape" at bounding box center [887, 558] width 20 height 20
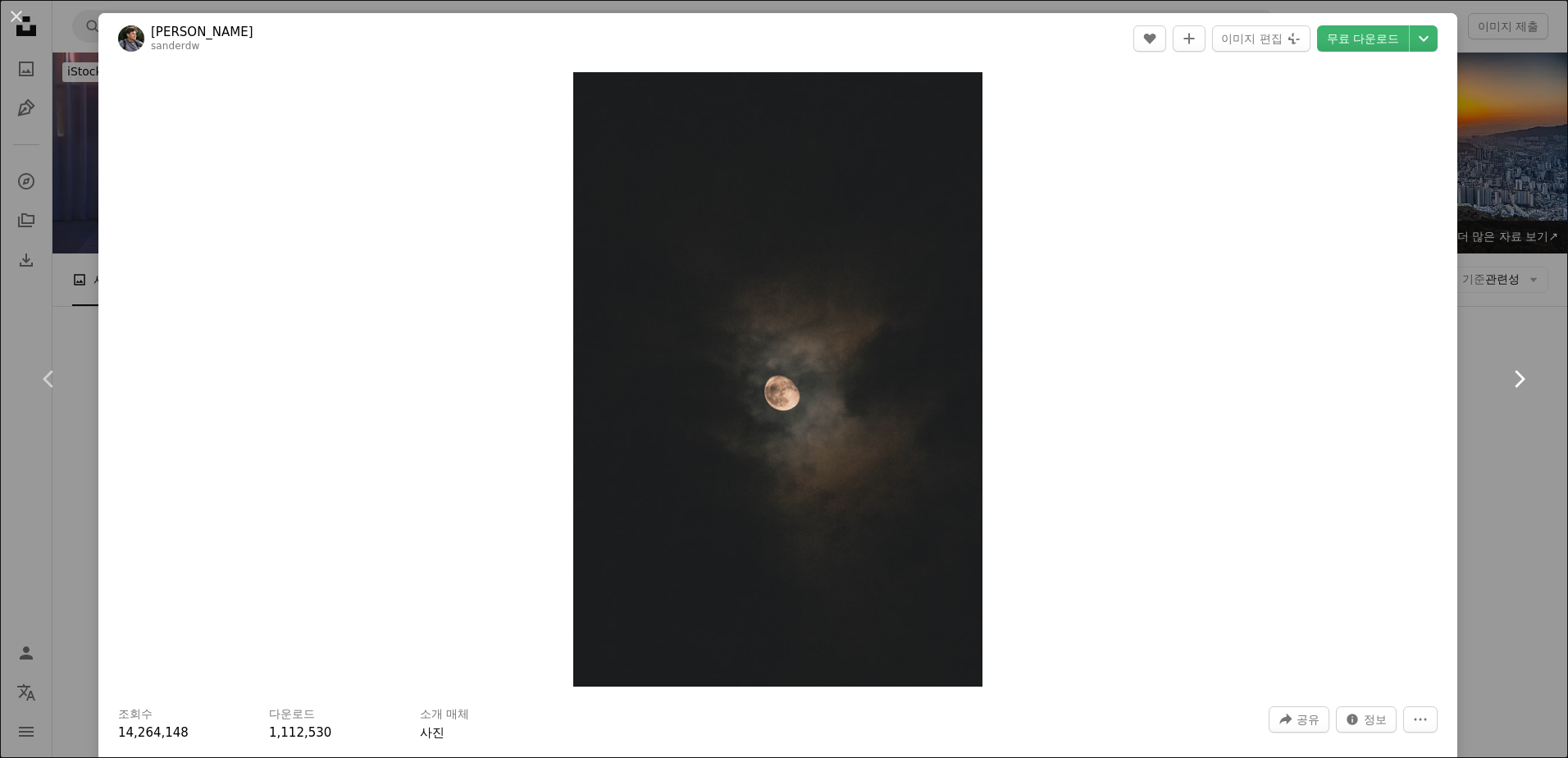
click at [1513, 380] on icon "Chevron right" at bounding box center [1519, 378] width 26 height 26
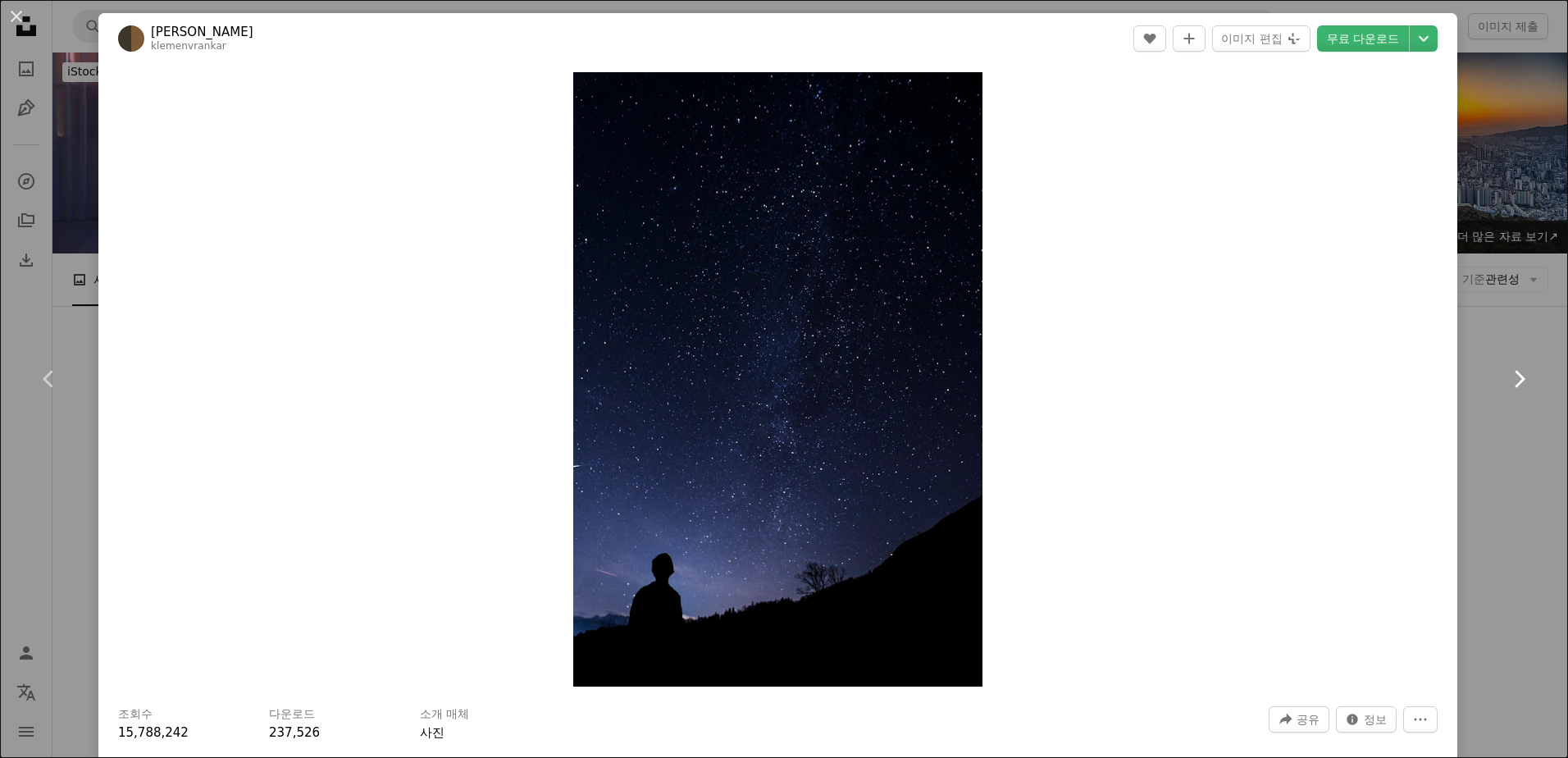
click at [1513, 380] on icon "Chevron right" at bounding box center [1519, 378] width 26 height 26
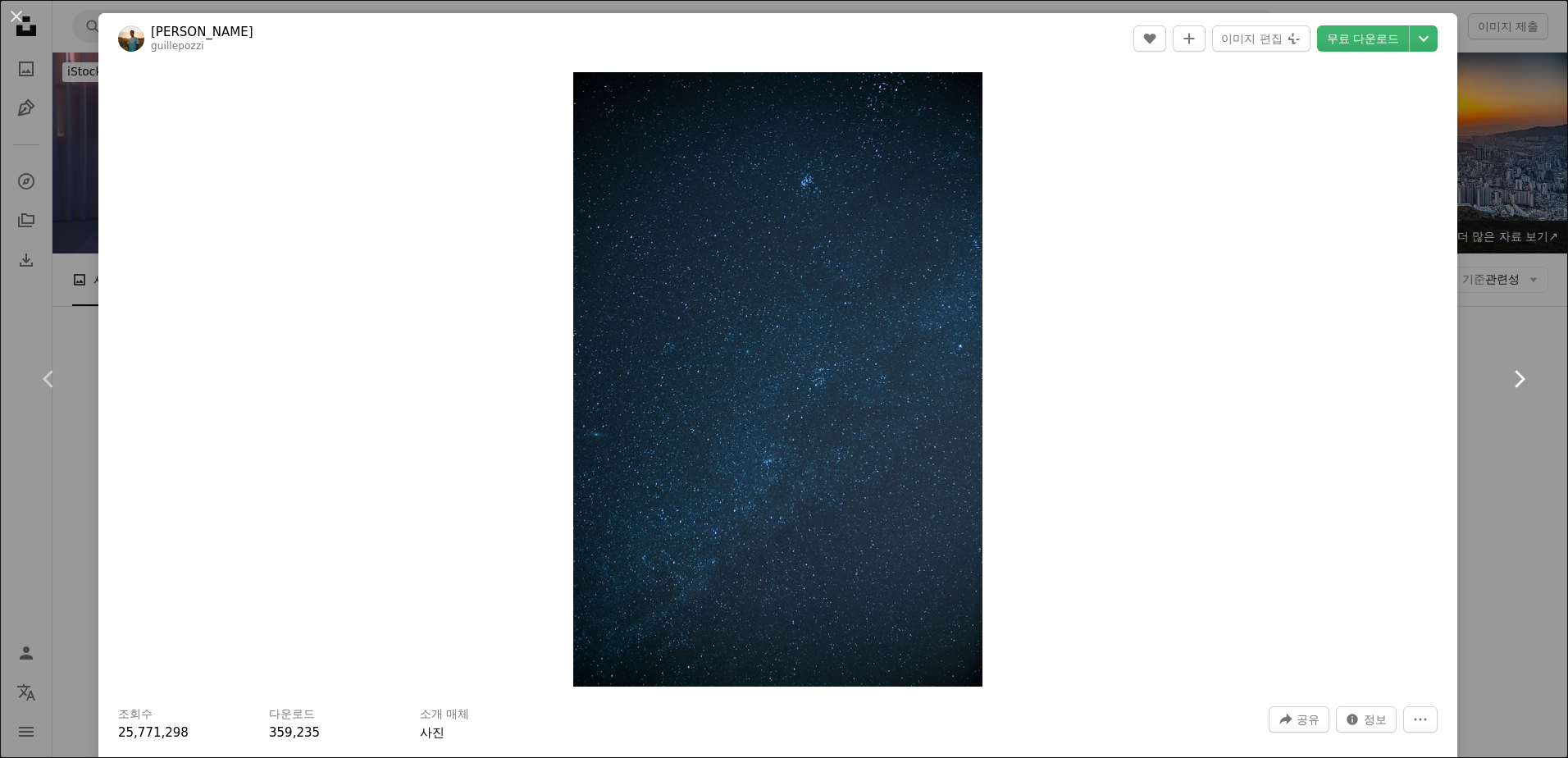
click at [1513, 380] on icon "Chevron right" at bounding box center [1519, 378] width 26 height 26
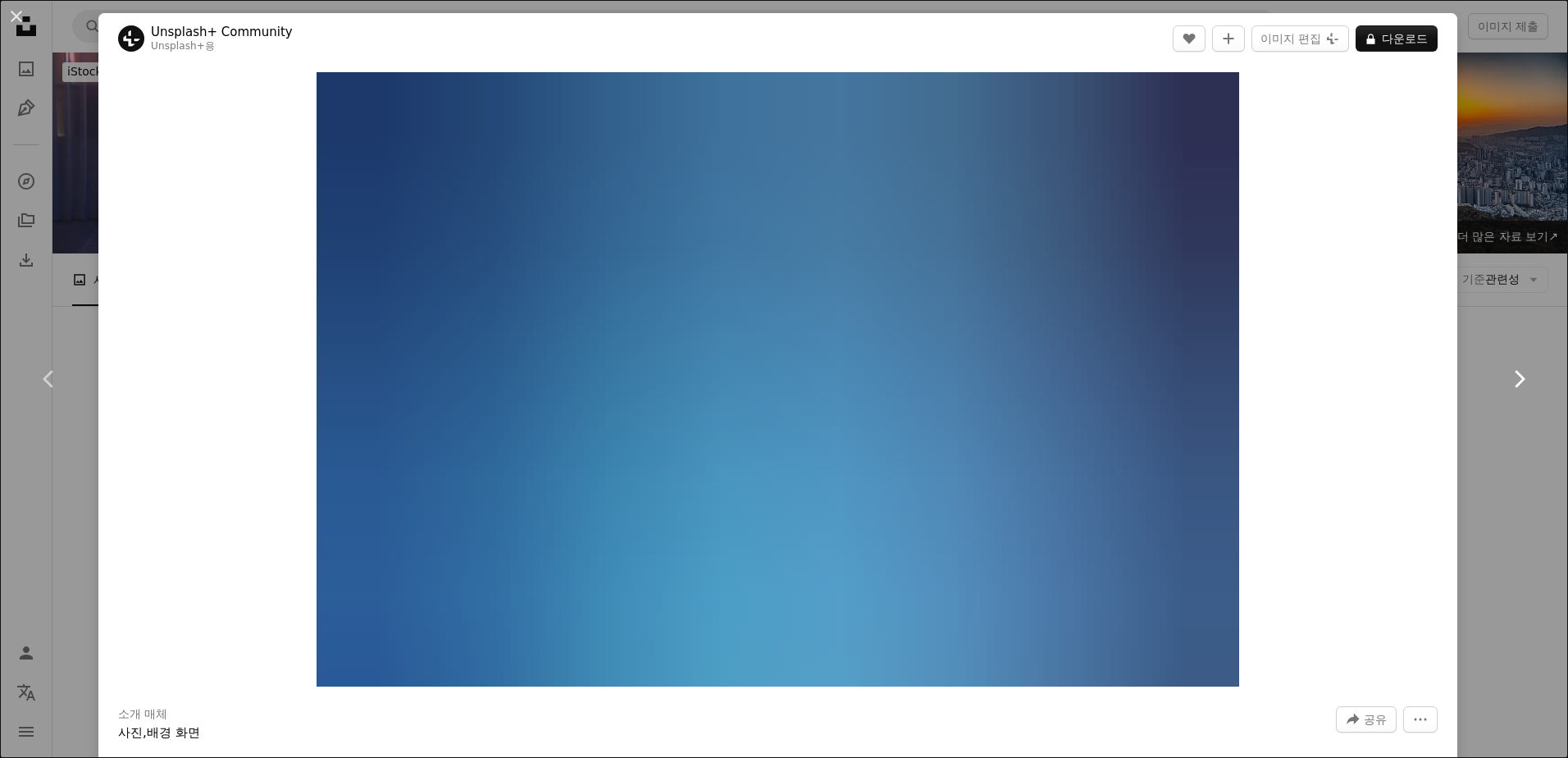
click at [1513, 380] on icon "Chevron right" at bounding box center [1519, 378] width 26 height 26
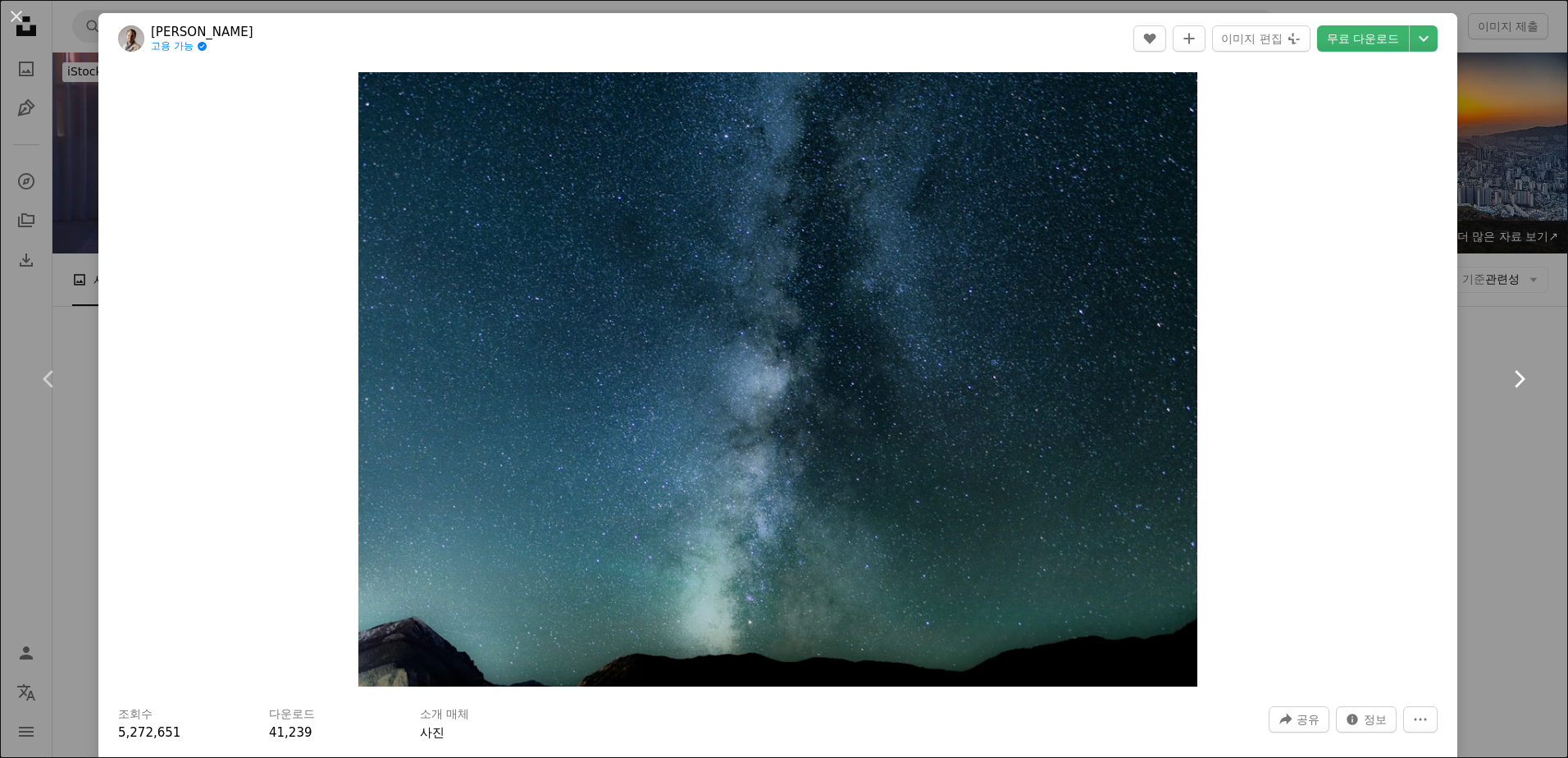
click at [1513, 380] on icon "Chevron right" at bounding box center [1519, 378] width 26 height 26
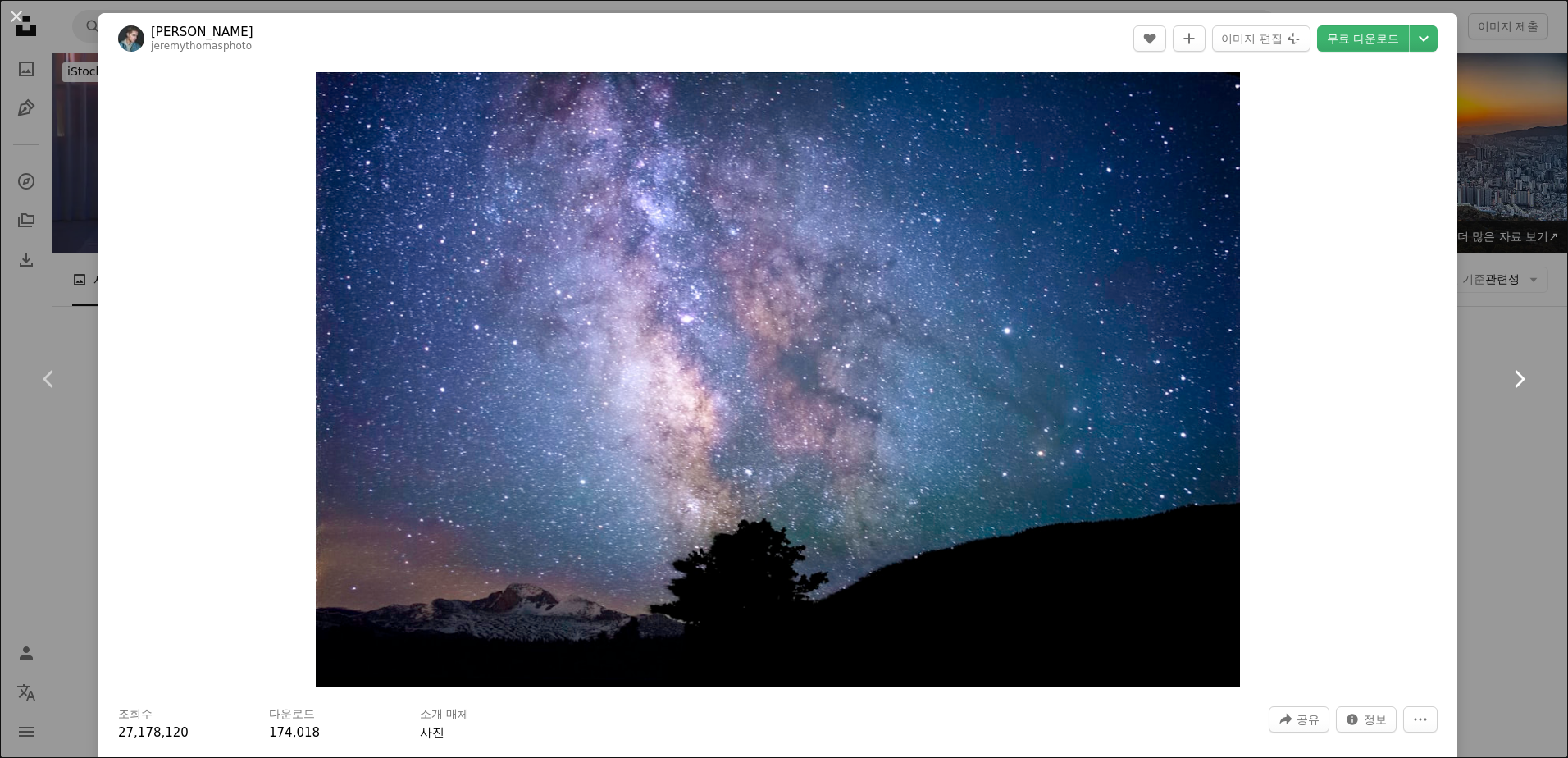
click at [1513, 380] on icon "Chevron right" at bounding box center [1519, 378] width 26 height 26
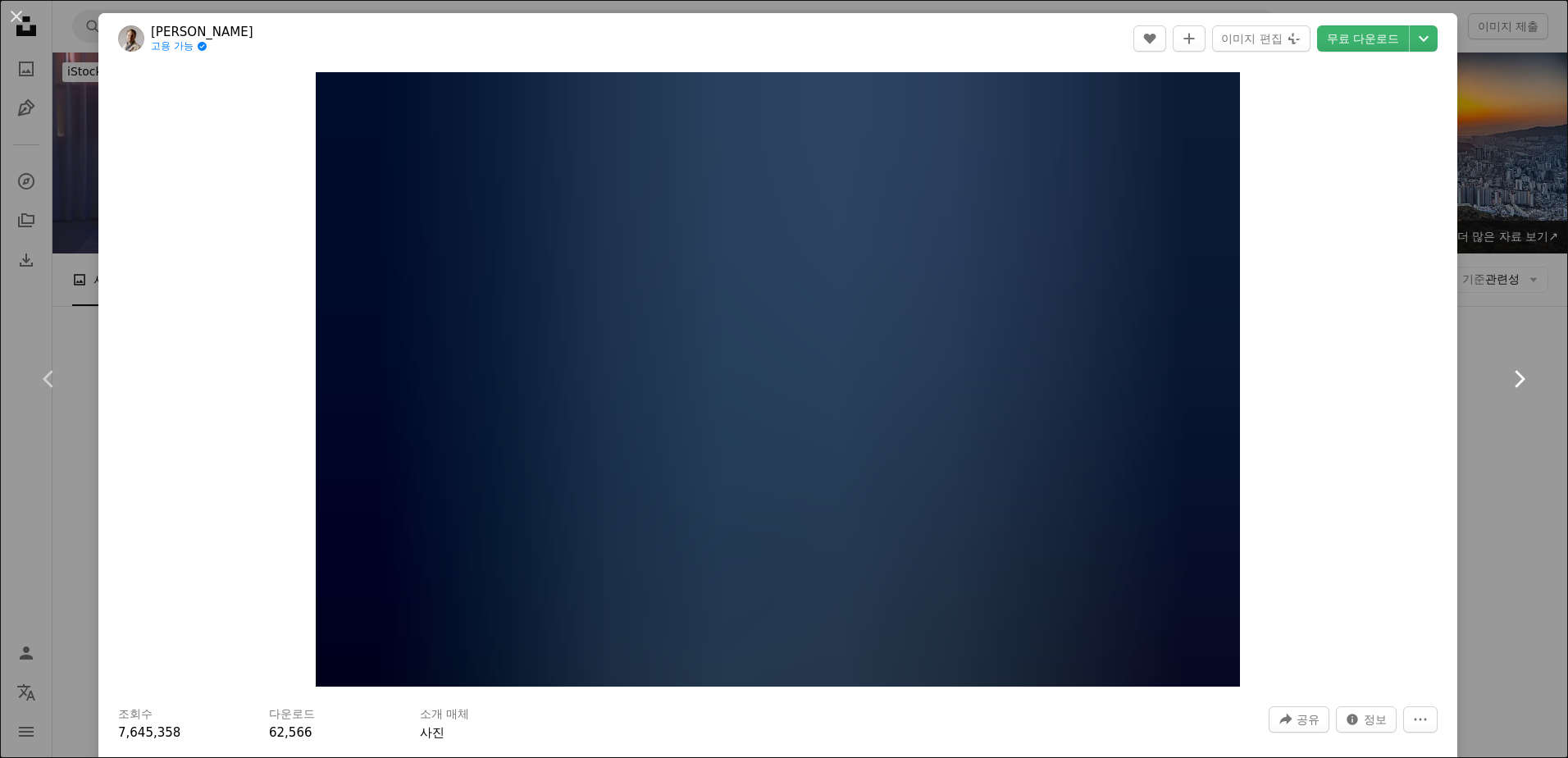
click at [1513, 380] on icon "Chevron right" at bounding box center [1519, 378] width 26 height 26
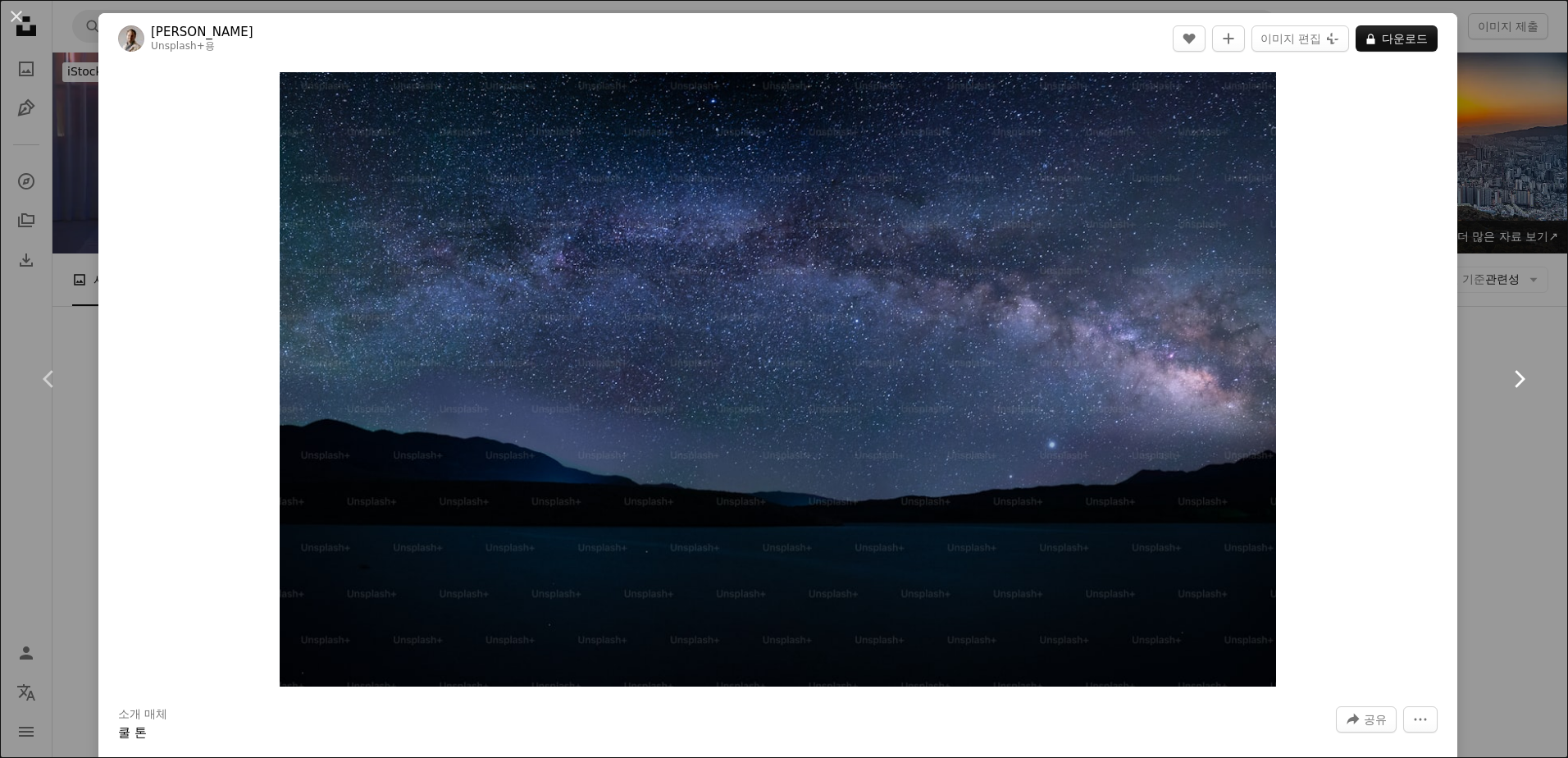
click at [1513, 380] on icon "Chevron right" at bounding box center [1519, 378] width 26 height 26
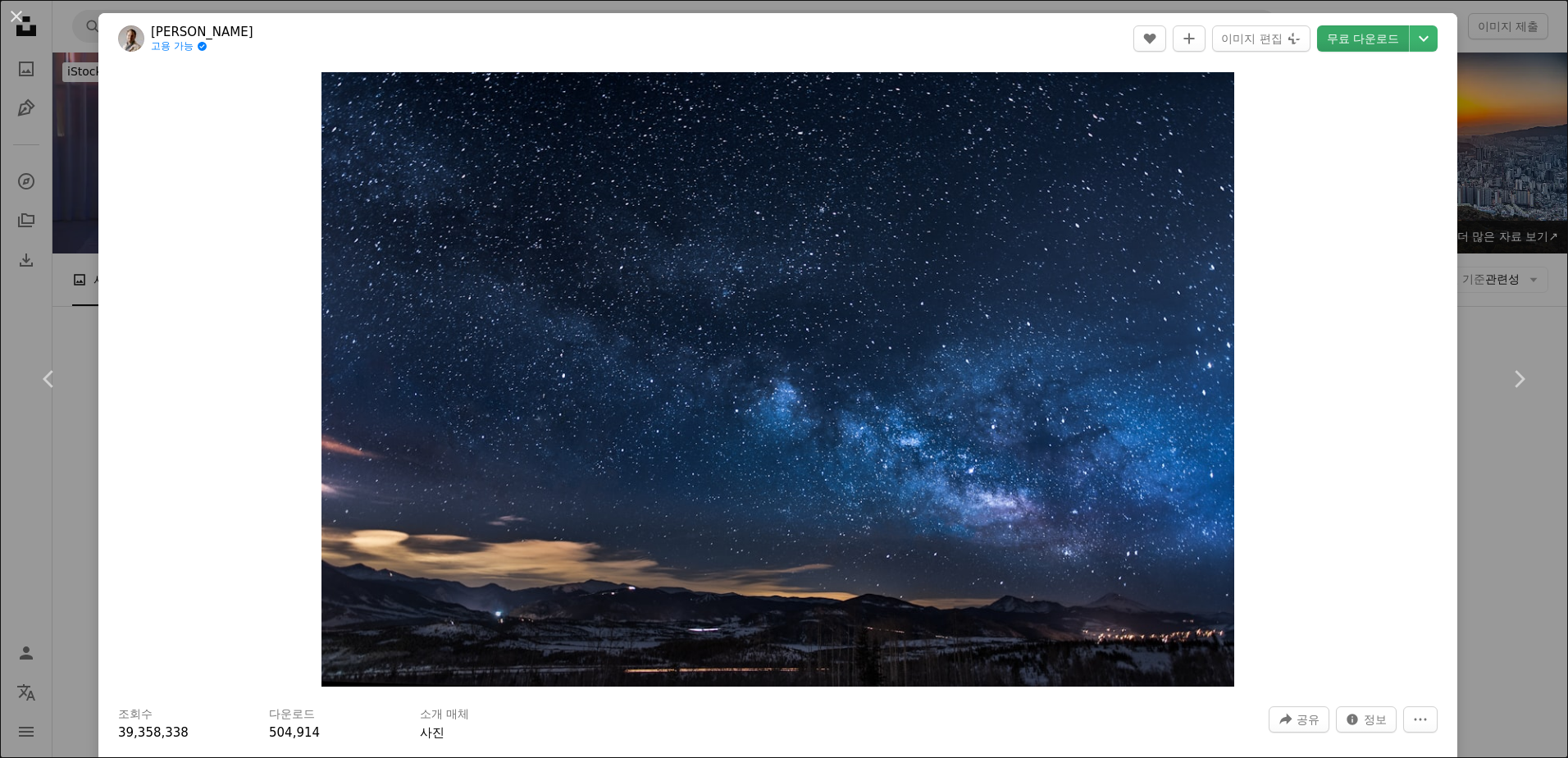
click at [1383, 39] on link "무료 다운로드" at bounding box center [1363, 38] width 92 height 26
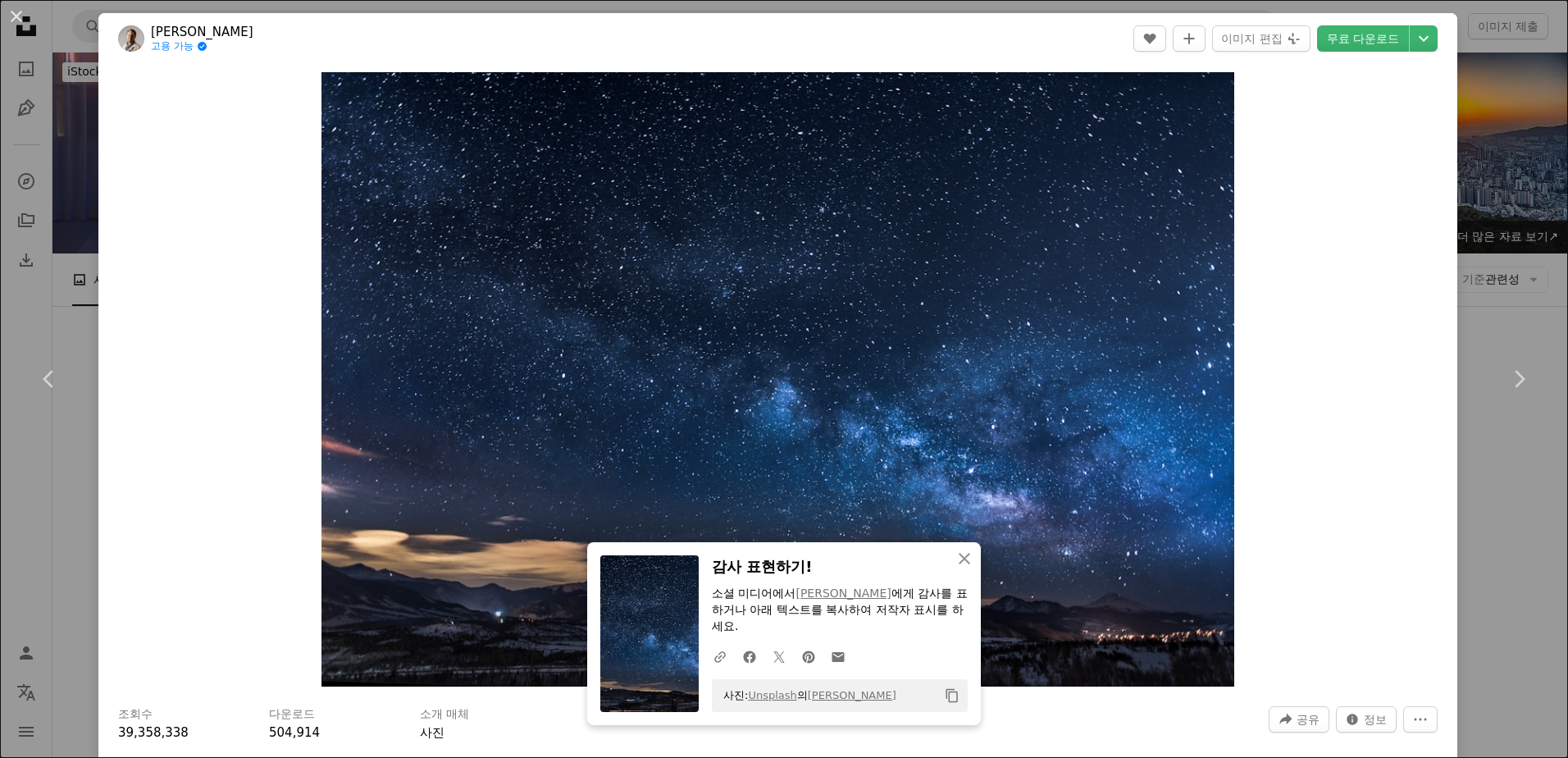
click at [1272, 419] on div "Zoom in" at bounding box center [778, 379] width 1359 height 631
click at [1472, 395] on link "Chevron right" at bounding box center [1519, 379] width 98 height 158
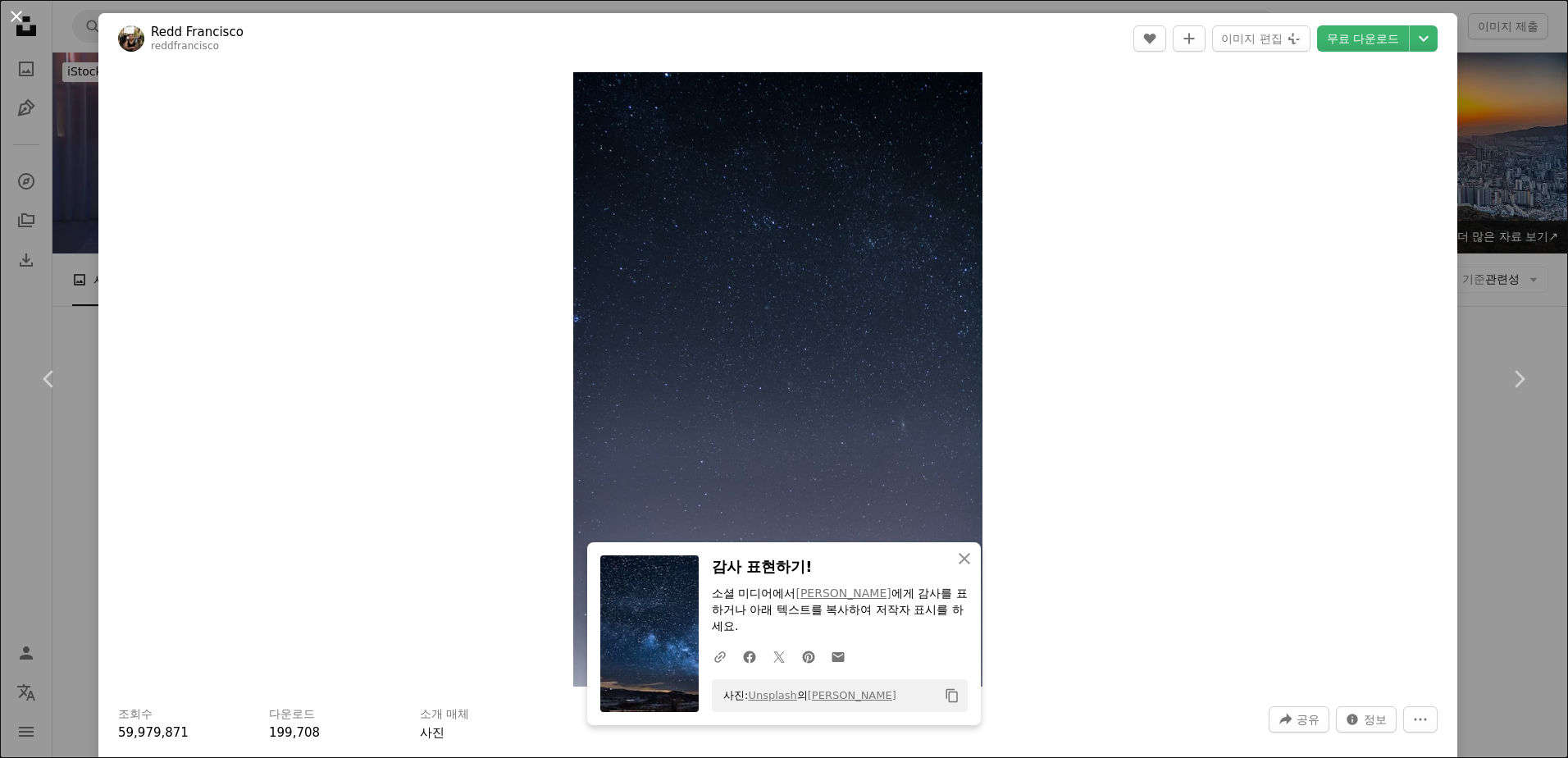
click at [20, 14] on button "An X shape" at bounding box center [16, 16] width 20 height 20
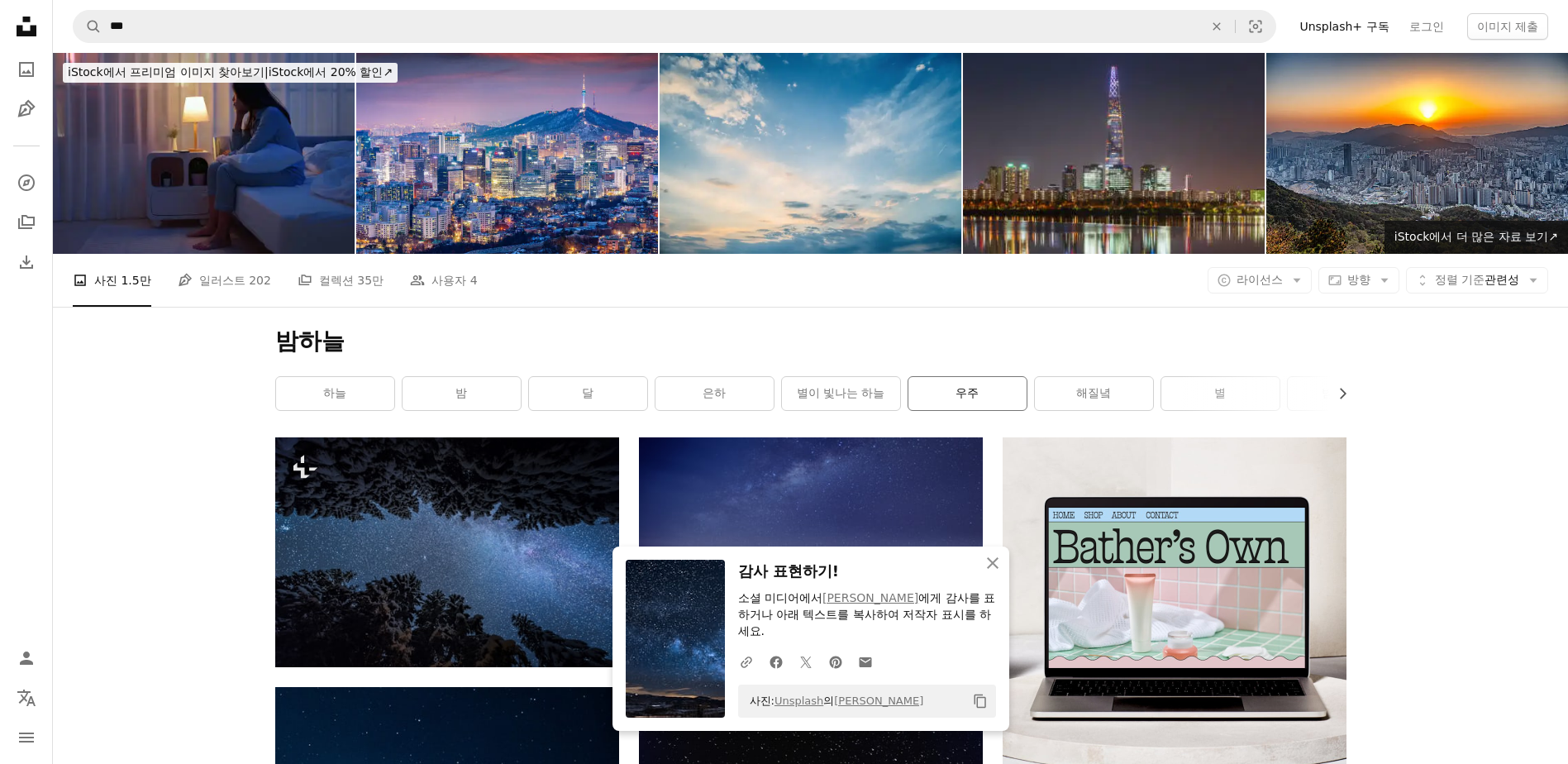
click at [961, 389] on link "우주" at bounding box center [967, 393] width 118 height 33
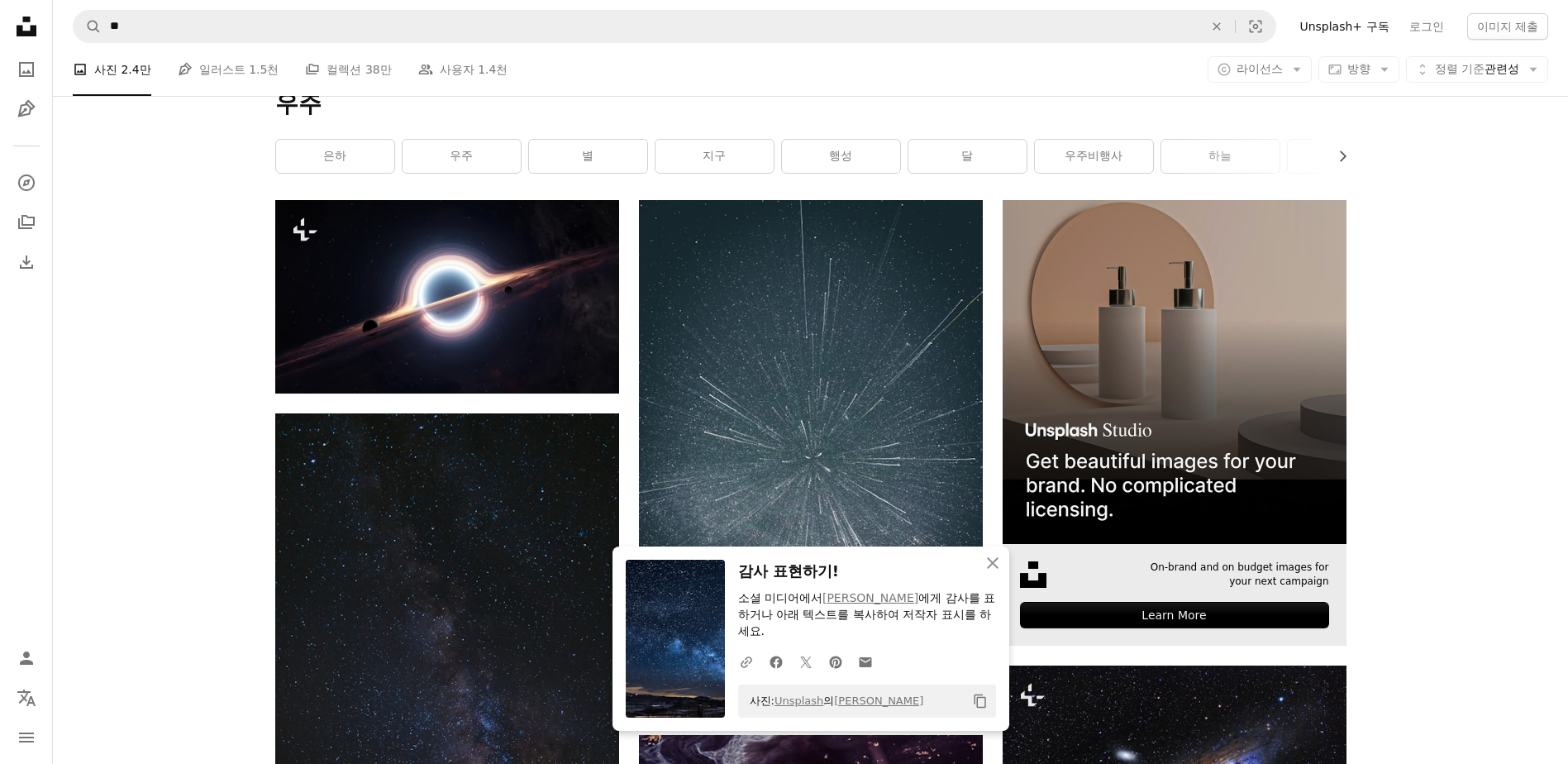
scroll to position [331, 0]
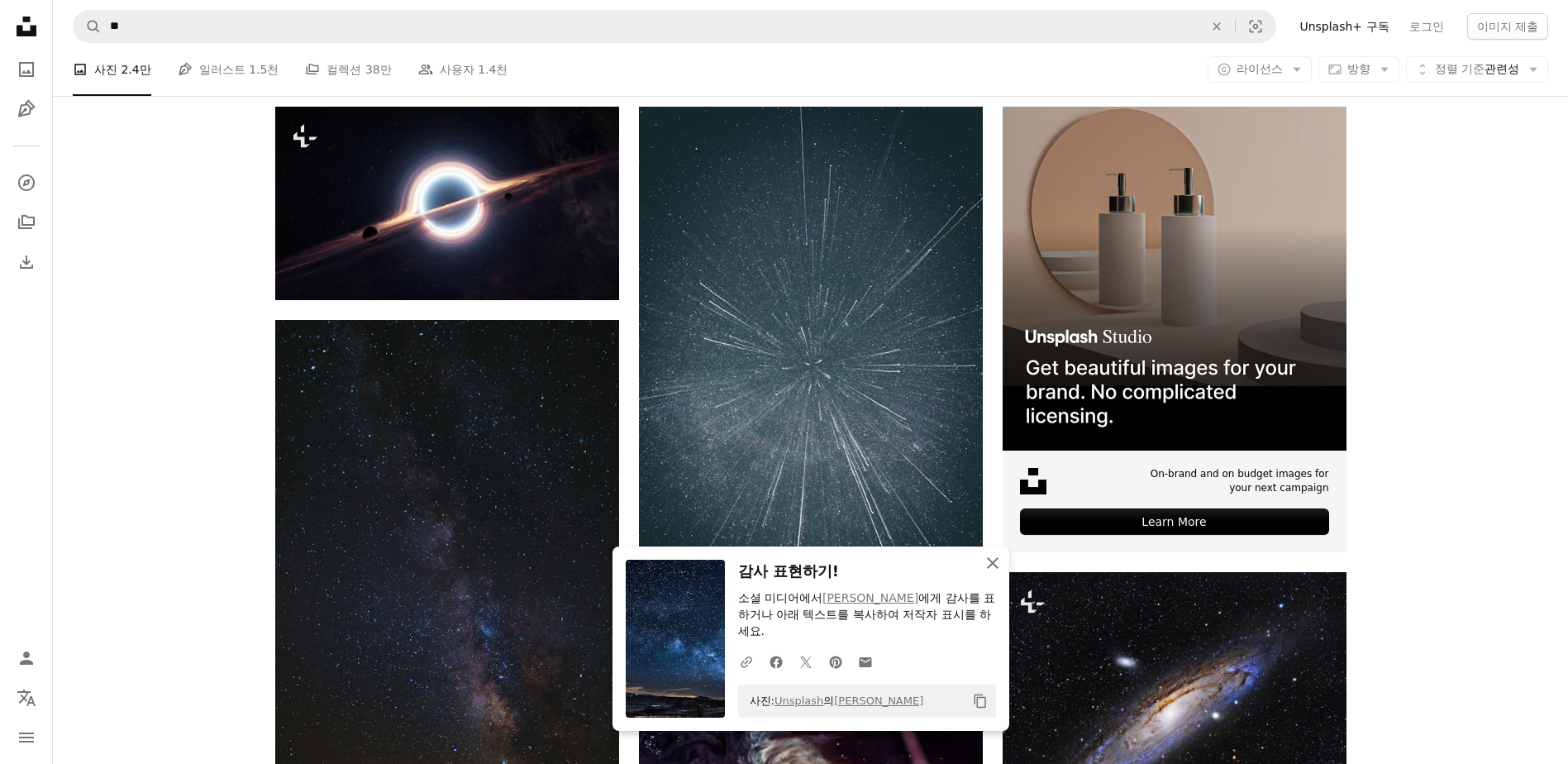
click at [994, 561] on icon "button" at bounding box center [993, 563] width 12 height 12
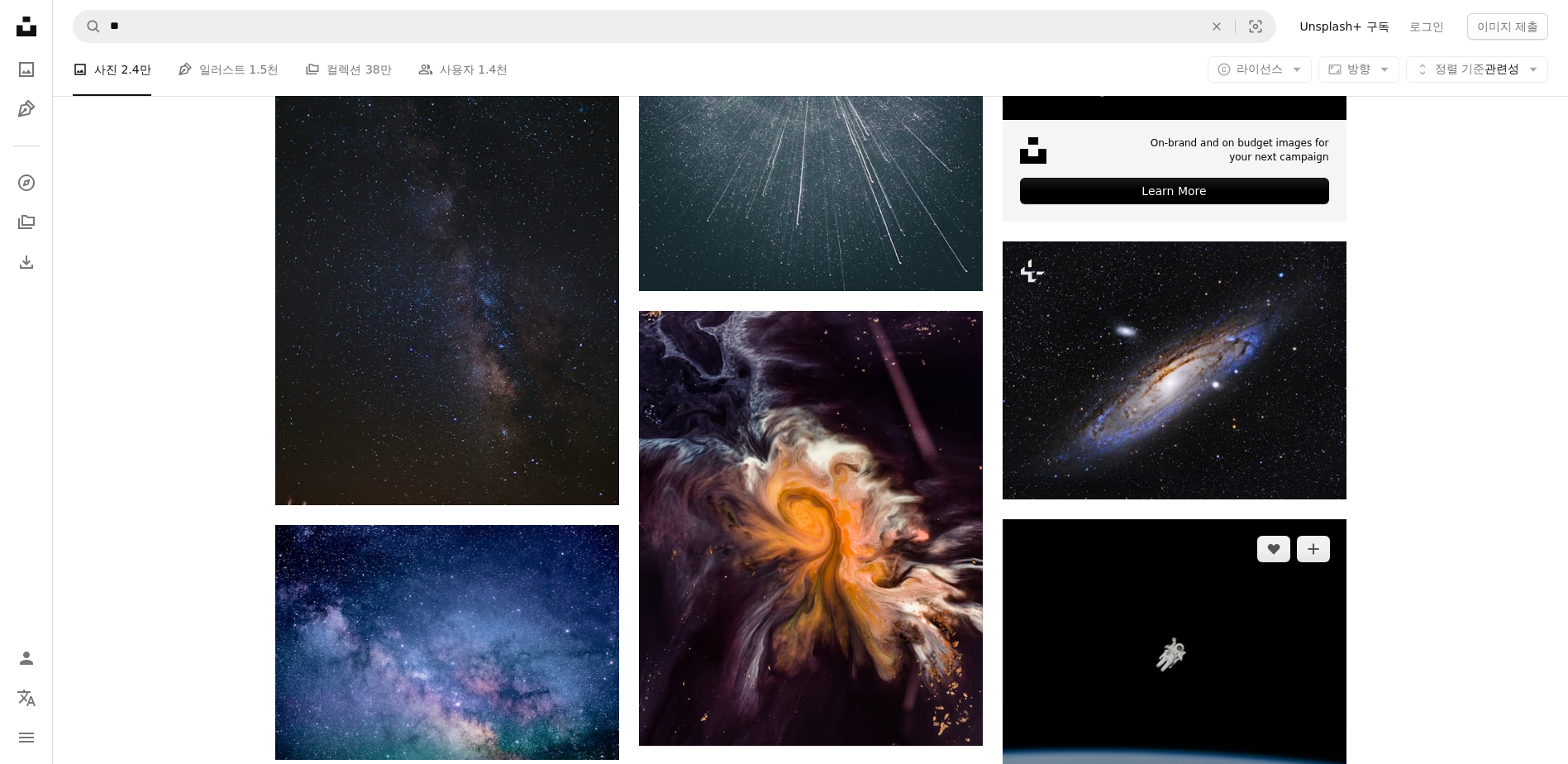
scroll to position [0, 0]
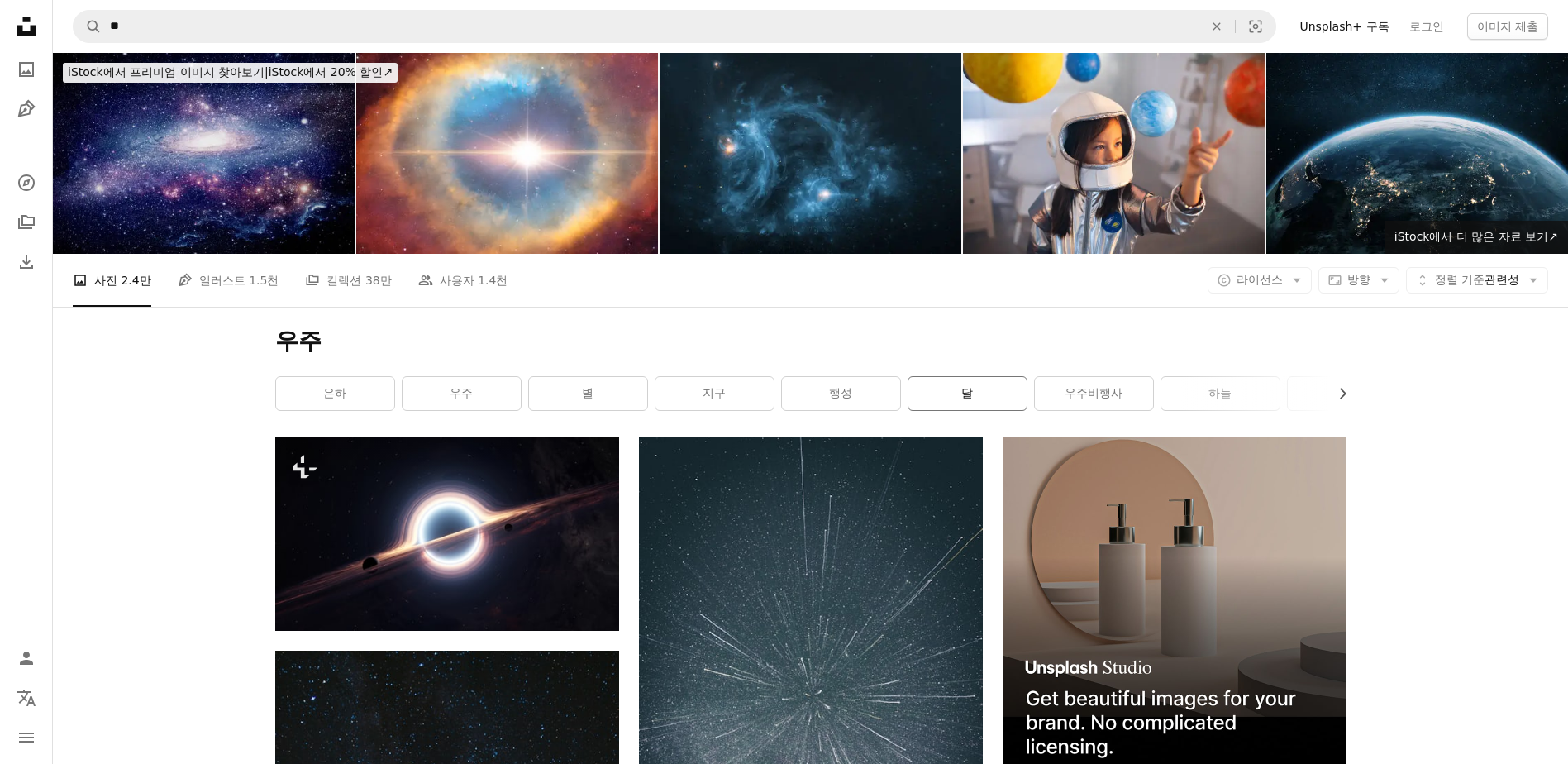
click at [984, 396] on link "달" at bounding box center [967, 393] width 118 height 33
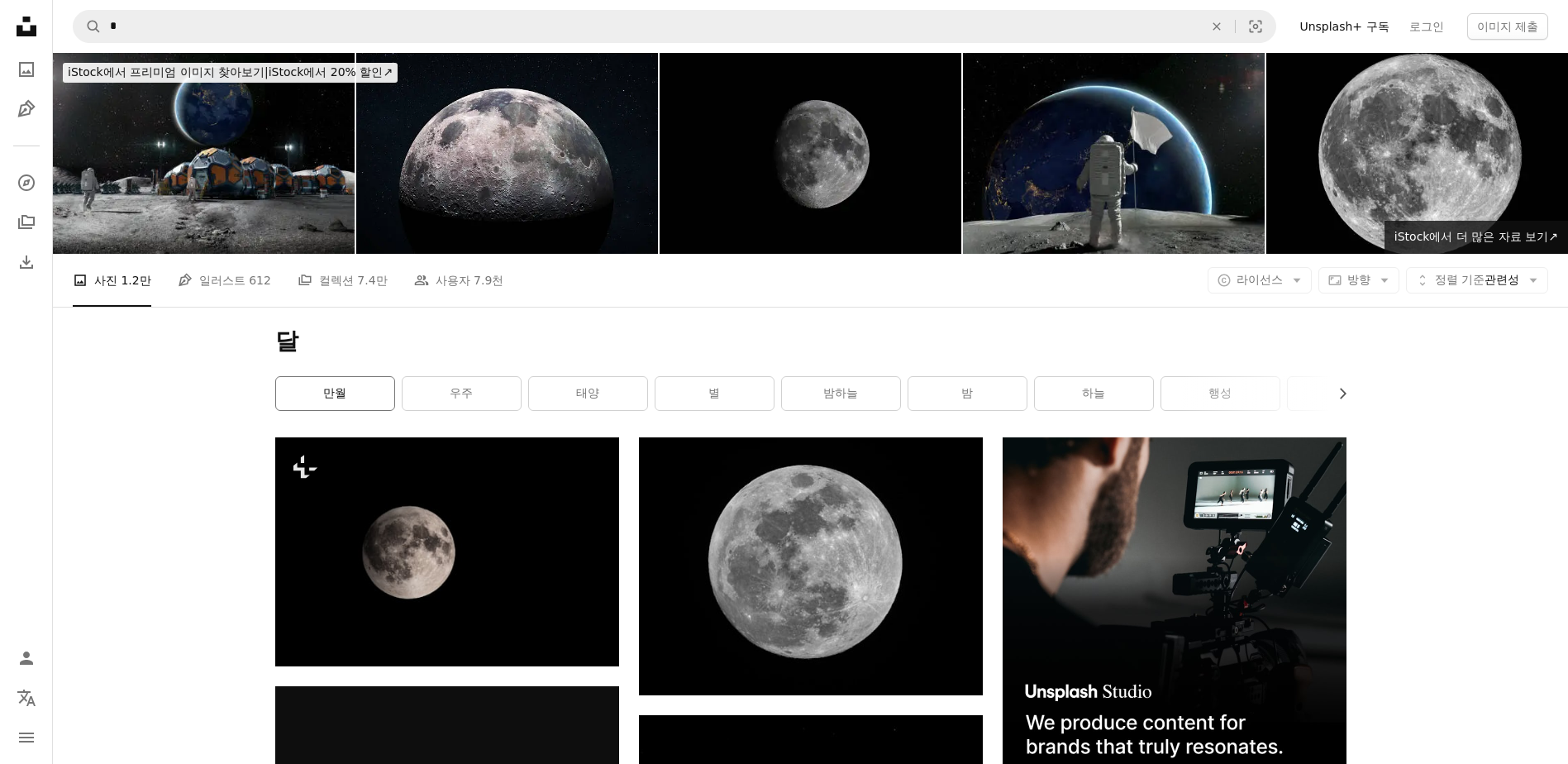
click at [328, 408] on link "만월" at bounding box center [335, 393] width 118 height 33
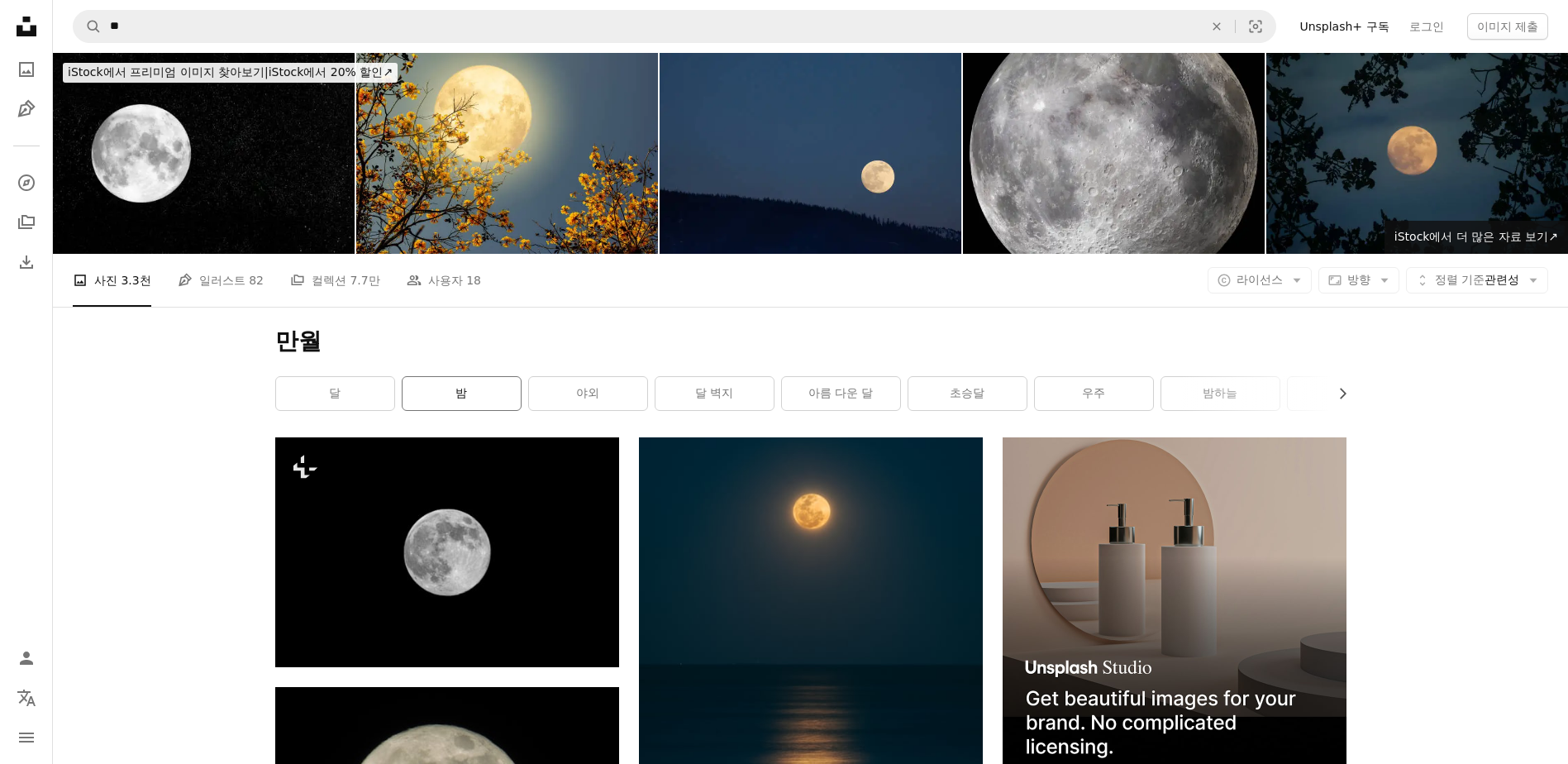
click at [479, 403] on link "밤" at bounding box center [461, 393] width 118 height 33
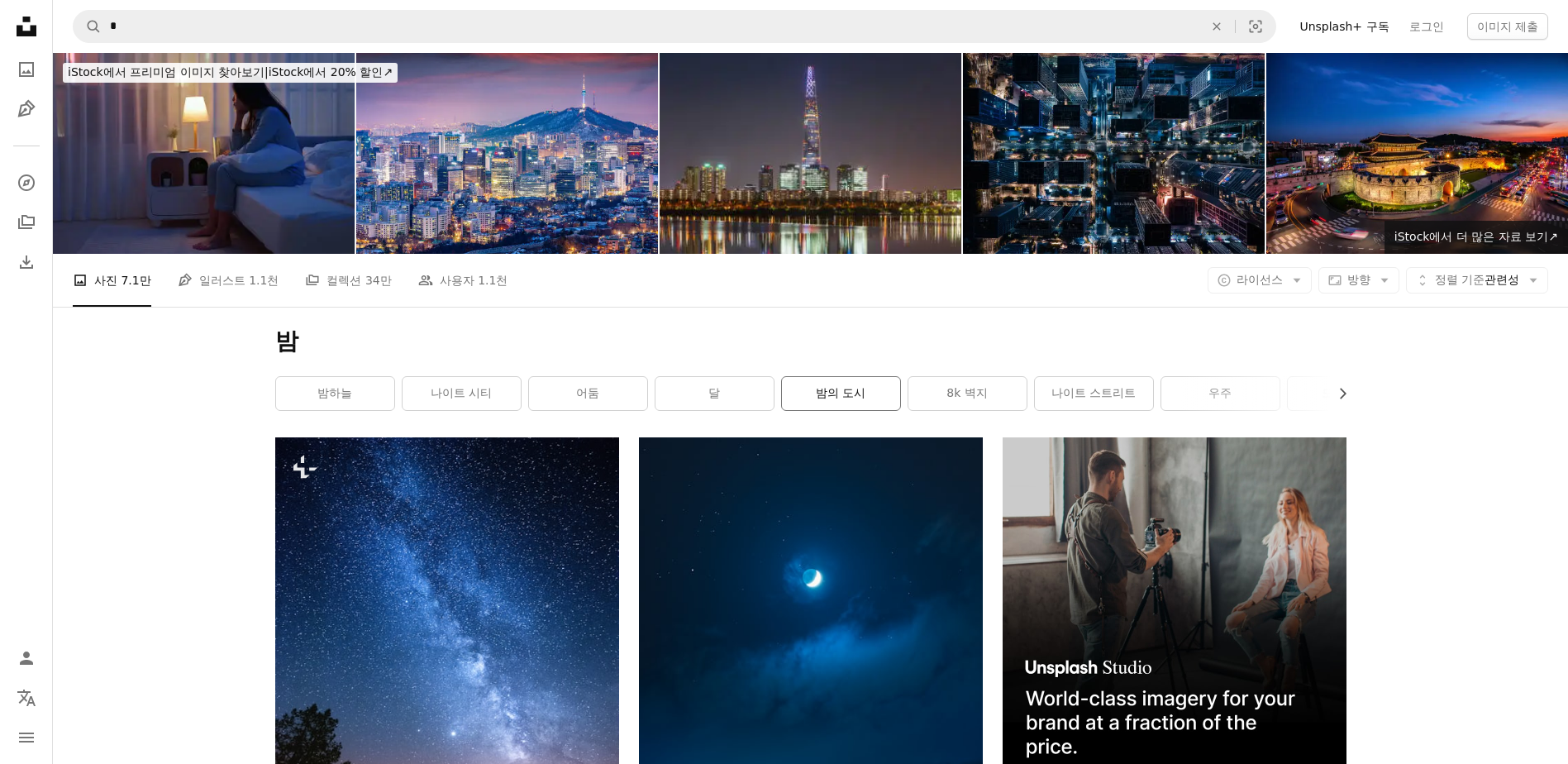
click at [834, 398] on link "밤의 도시" at bounding box center [841, 393] width 118 height 33
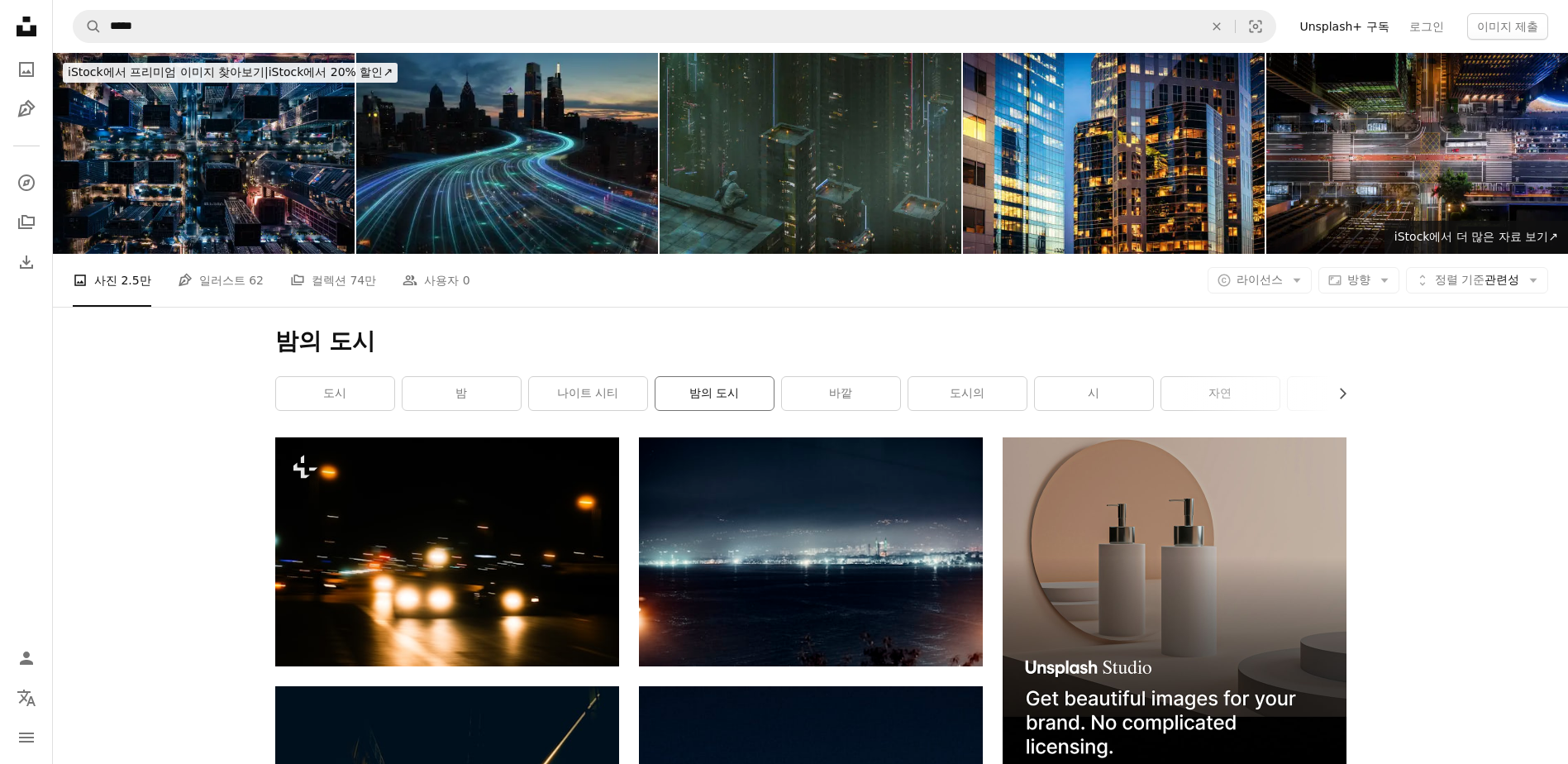
click at [711, 389] on link "밤의 도시" at bounding box center [714, 393] width 118 height 33
click at [878, 389] on link "바깥" at bounding box center [841, 393] width 118 height 33
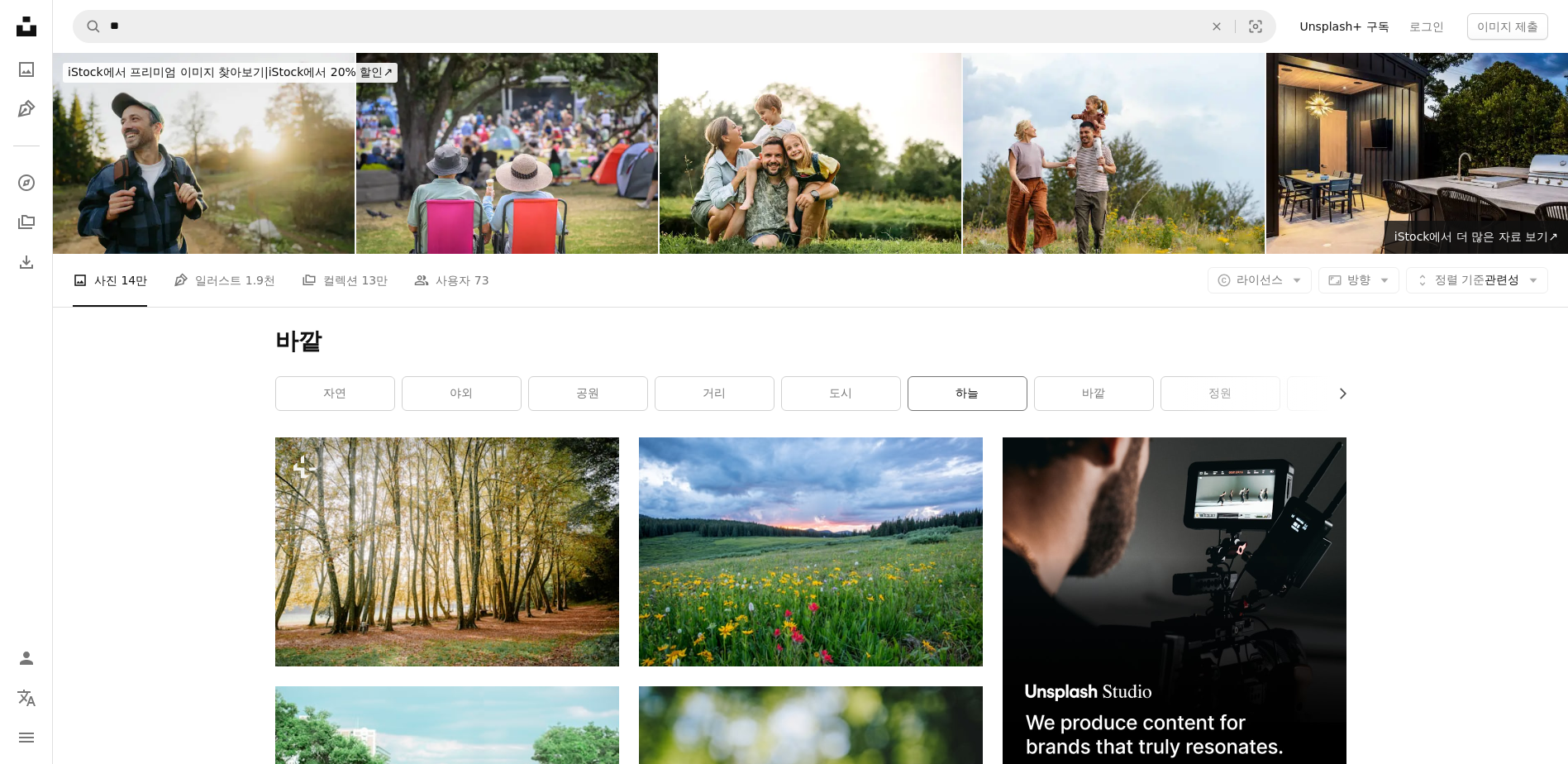
click at [950, 397] on link "하늘" at bounding box center [967, 393] width 118 height 33
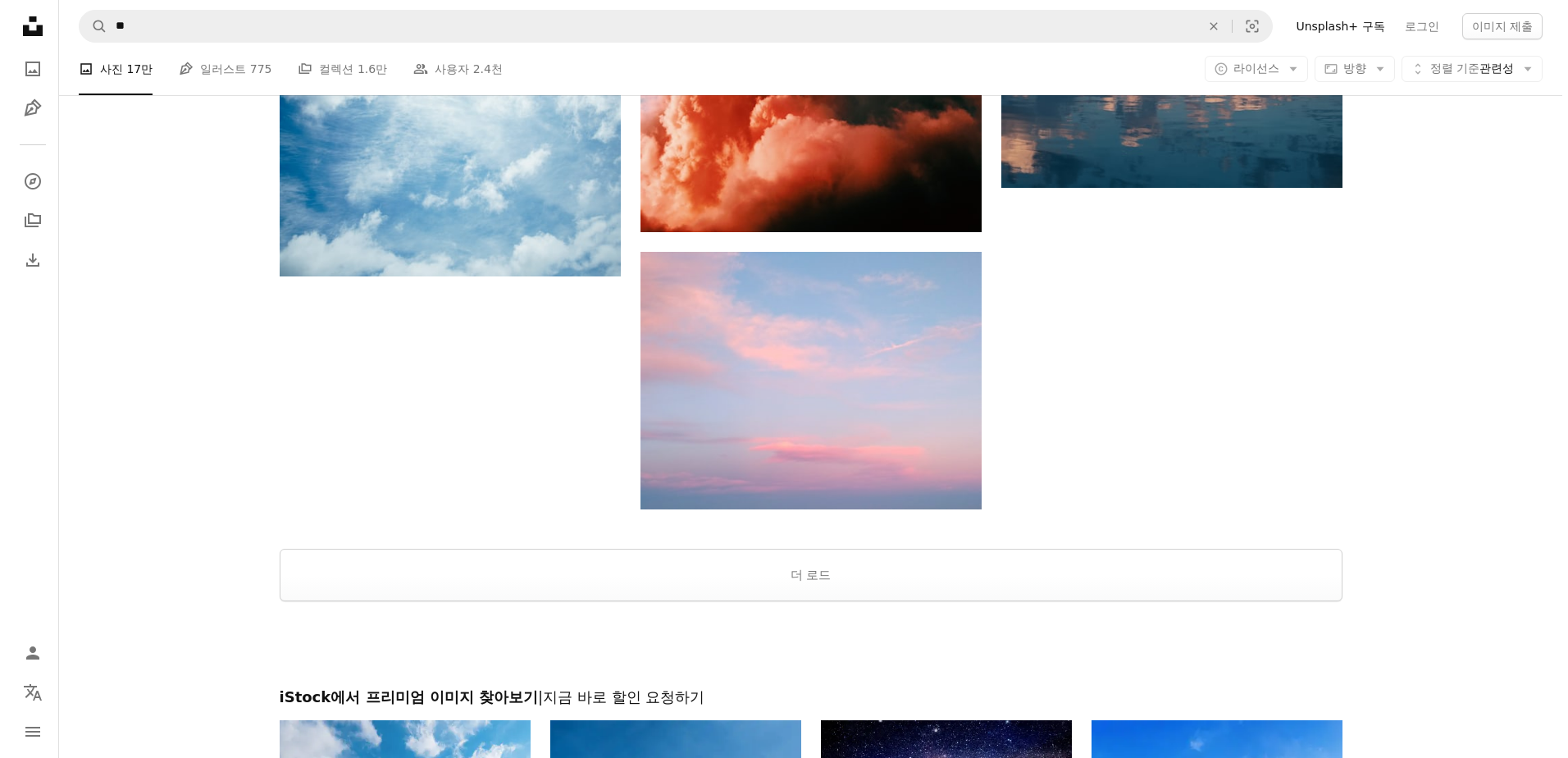
scroll to position [2668, 0]
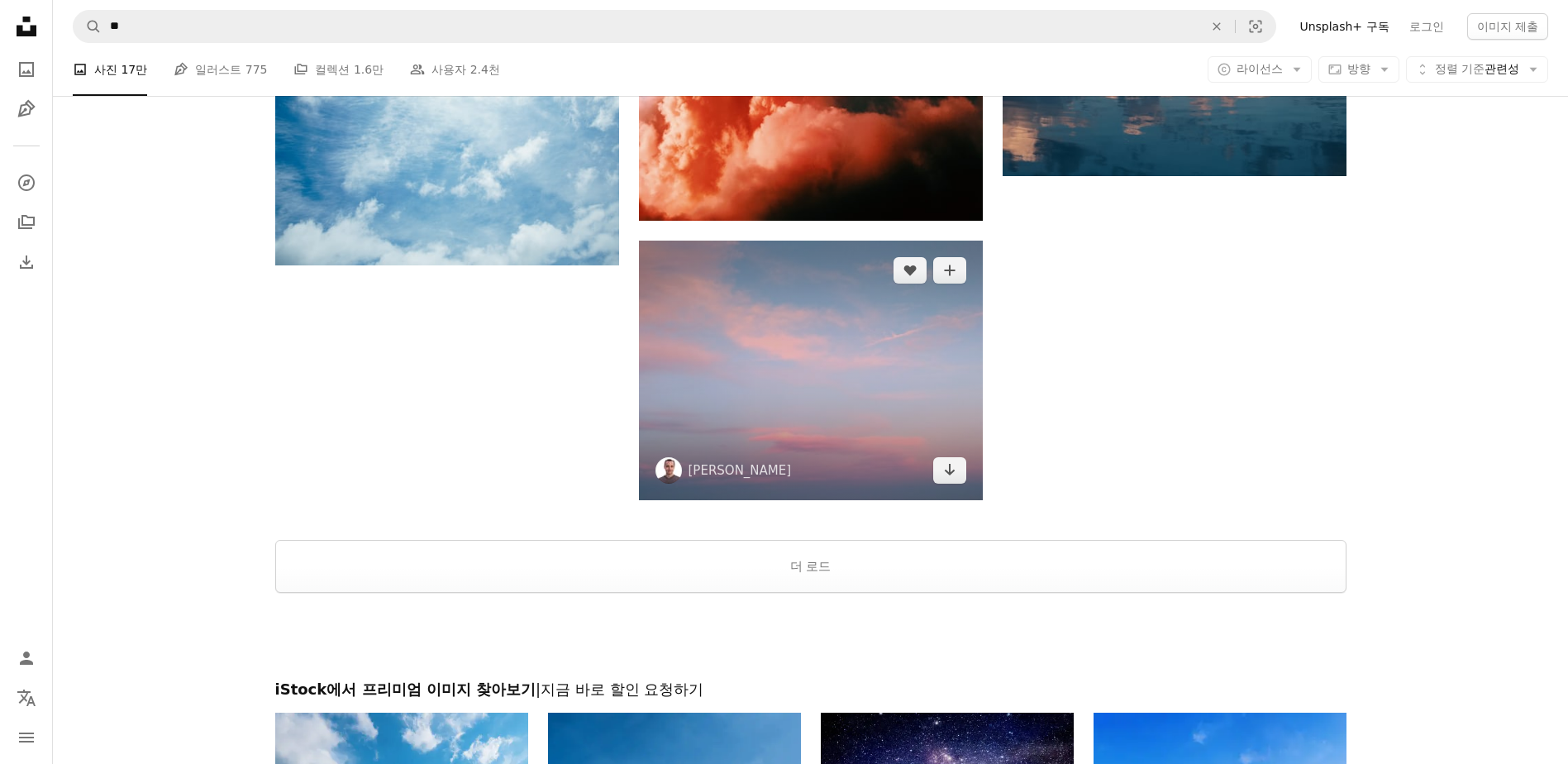
click at [876, 399] on img at bounding box center [811, 370] width 344 height 261
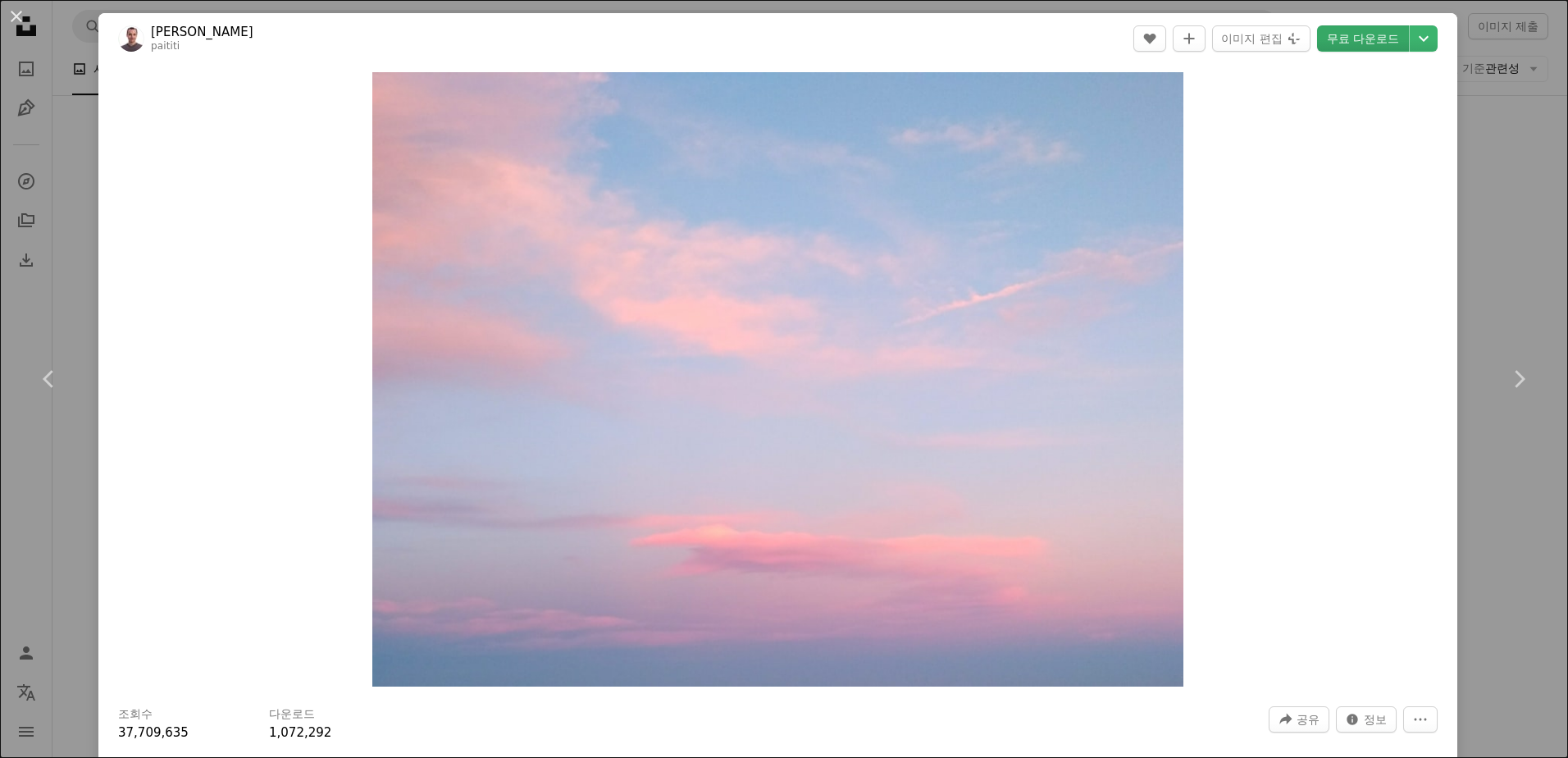
click at [1347, 36] on link "무료 다운로드" at bounding box center [1363, 38] width 92 height 26
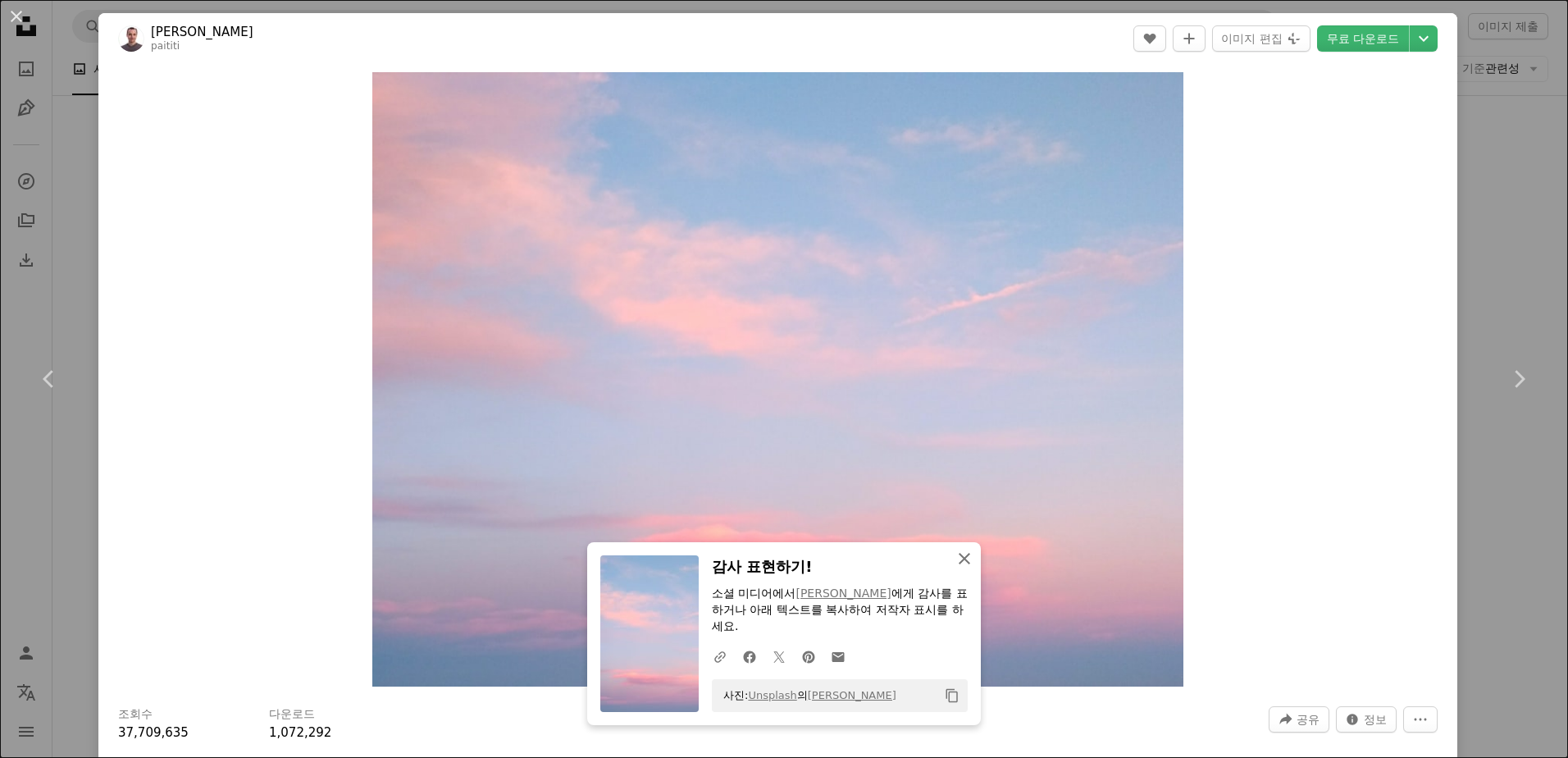
click at [956, 559] on icon "An X shape" at bounding box center [964, 558] width 20 height 20
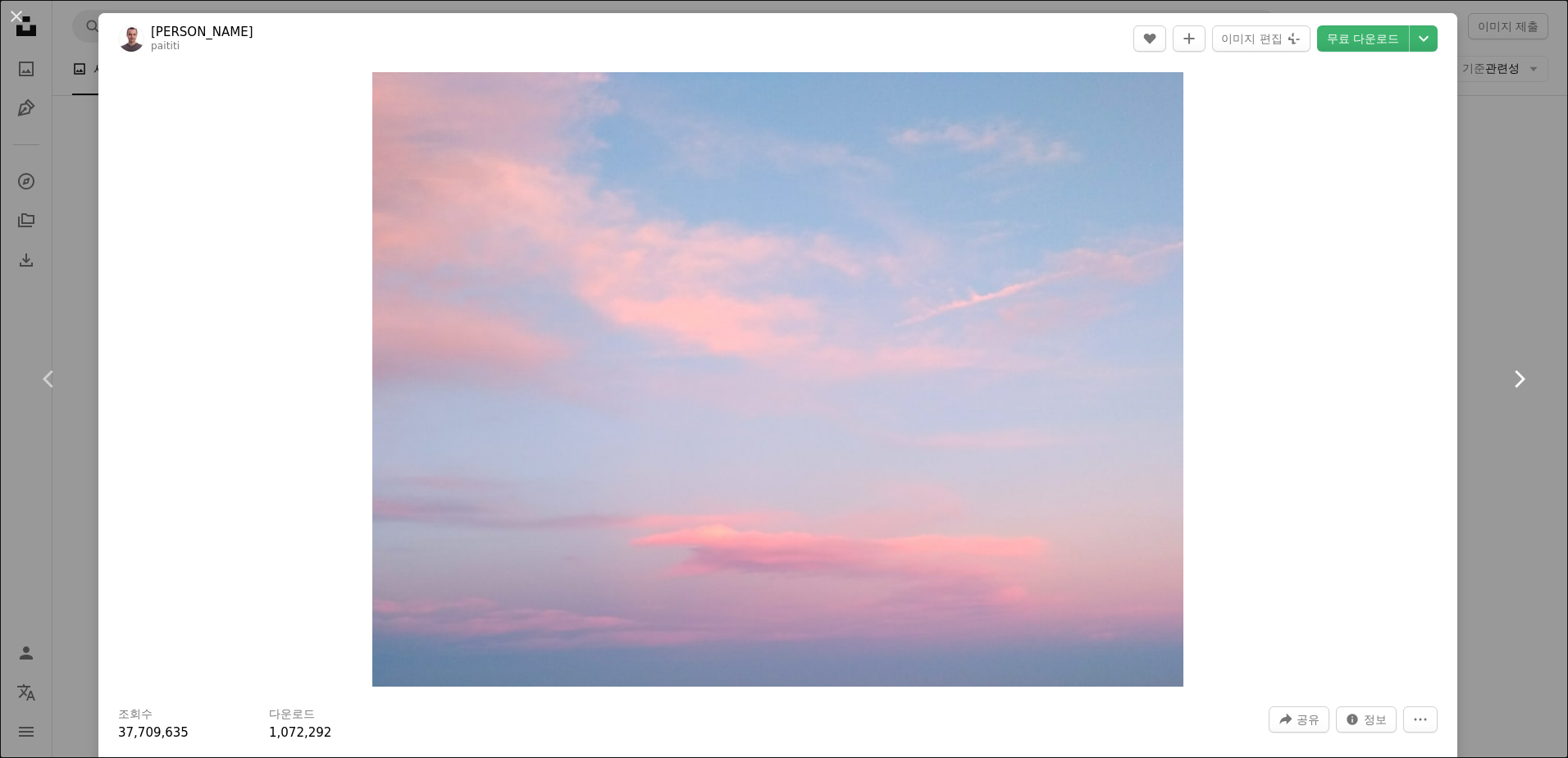
click at [1515, 382] on icon "Chevron right" at bounding box center [1519, 378] width 26 height 26
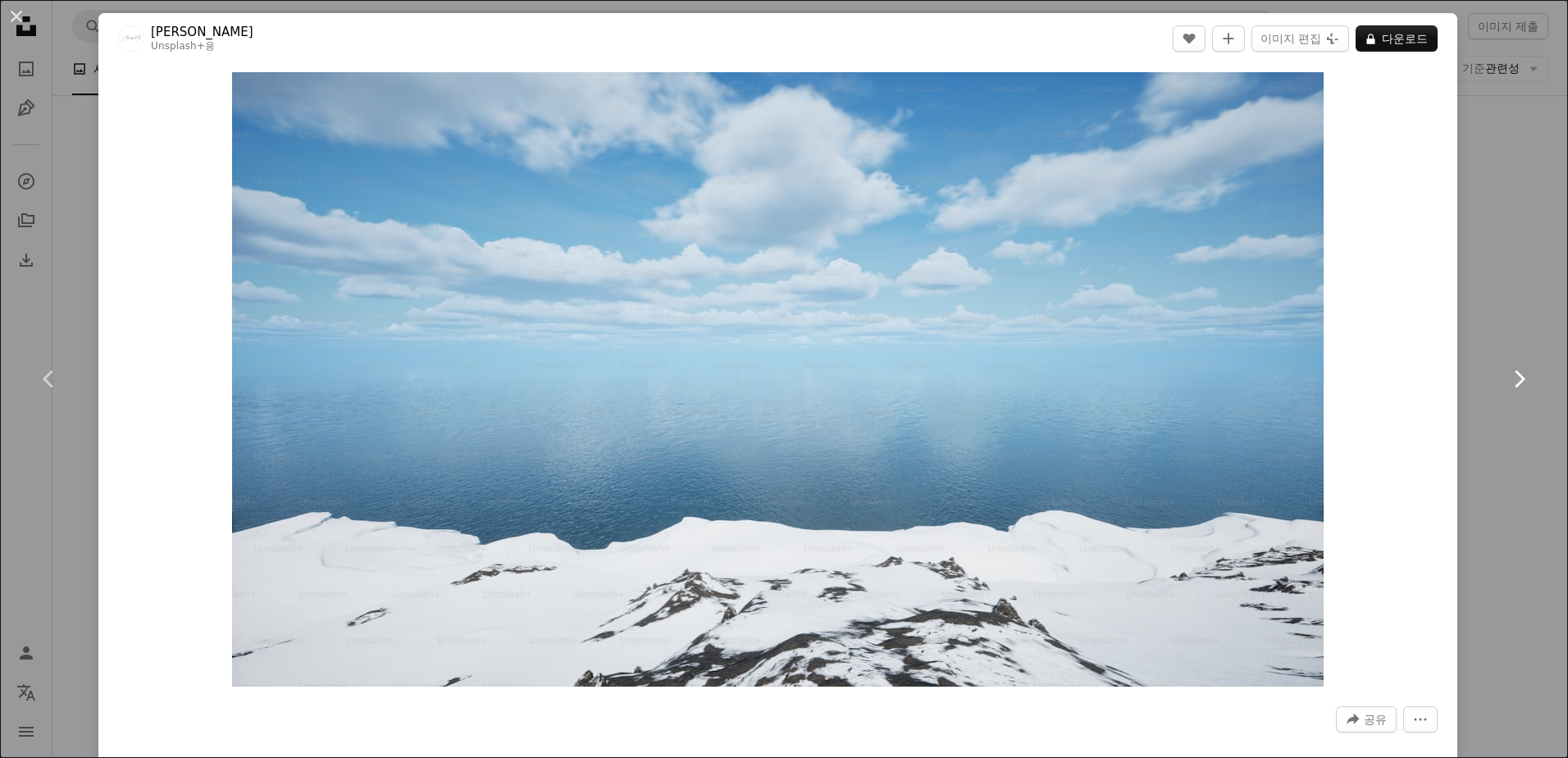
click at [1506, 376] on icon "Chevron right" at bounding box center [1519, 378] width 26 height 26
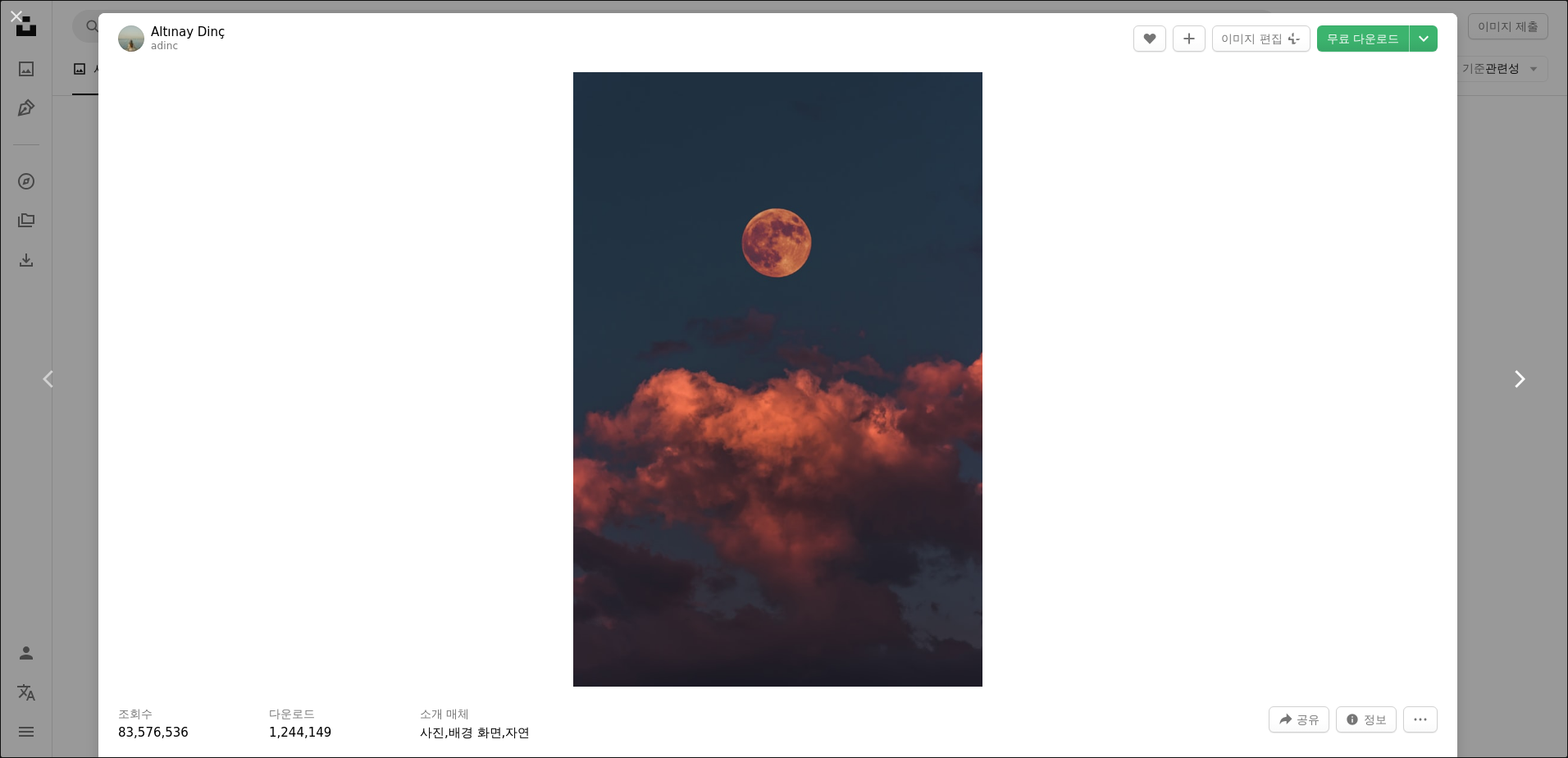
click at [1506, 376] on icon "Chevron right" at bounding box center [1519, 378] width 26 height 26
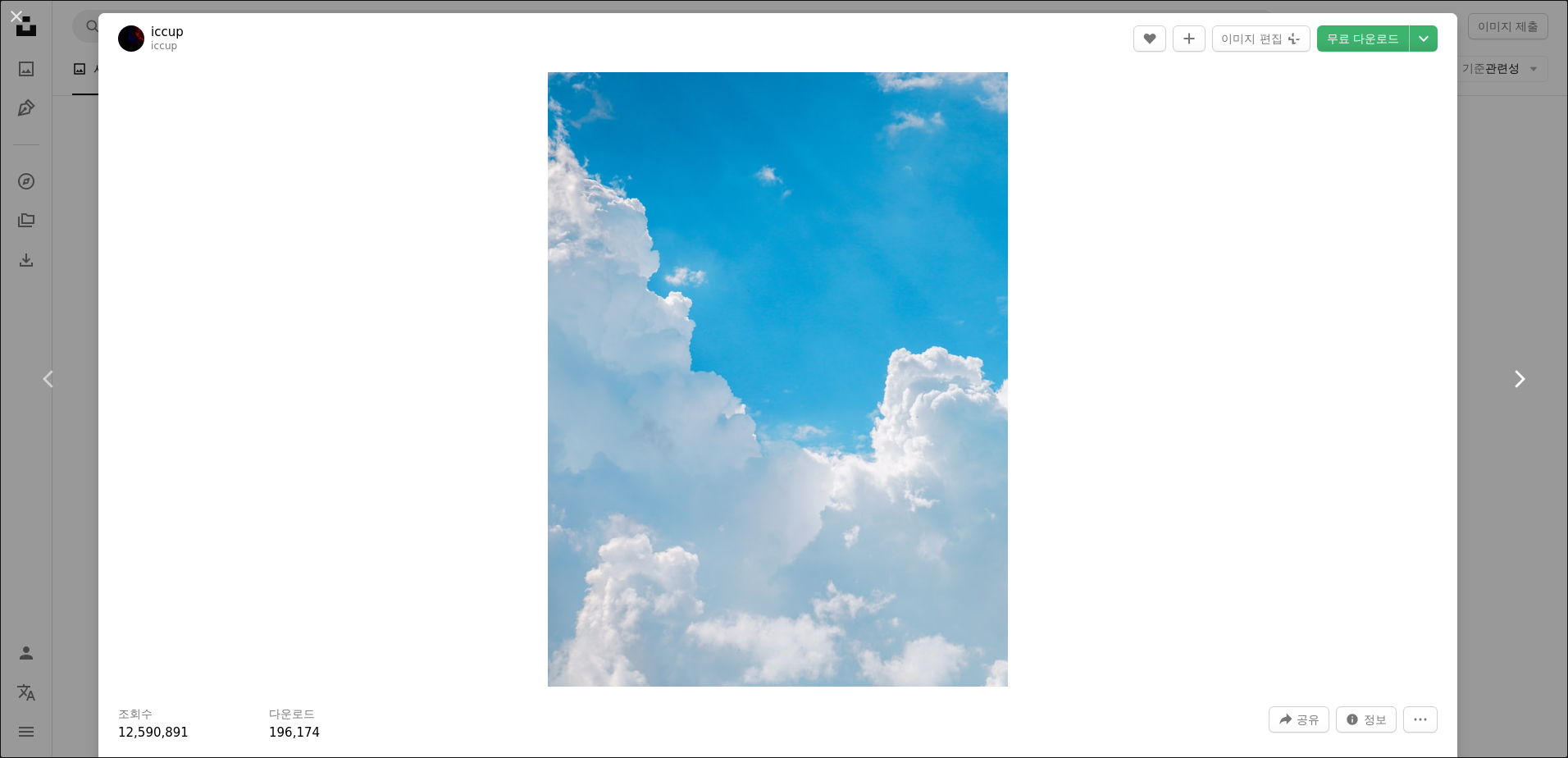
click at [1506, 376] on icon "Chevron right" at bounding box center [1519, 378] width 26 height 26
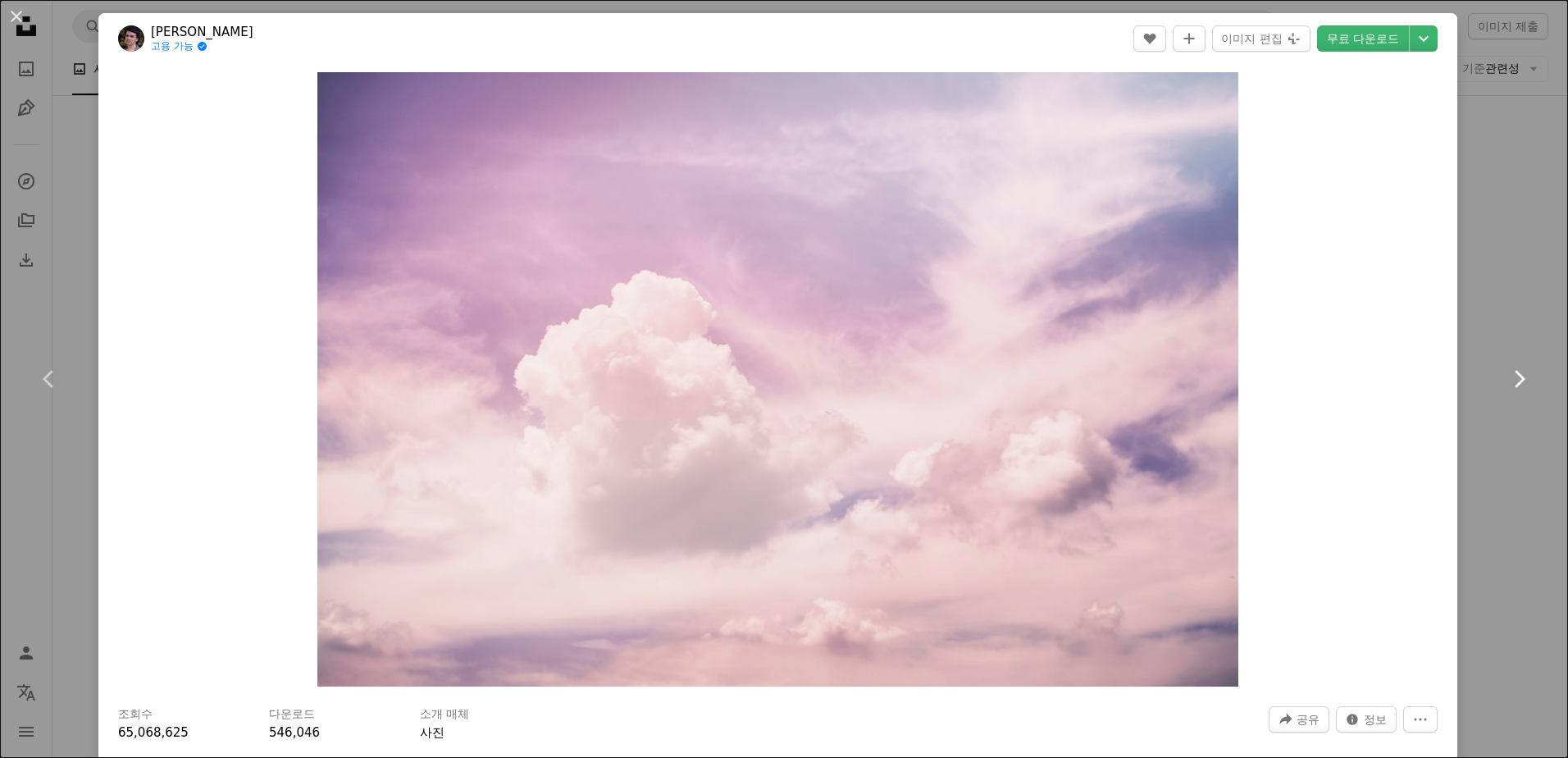
click at [1506, 376] on icon "Chevron right" at bounding box center [1519, 378] width 26 height 26
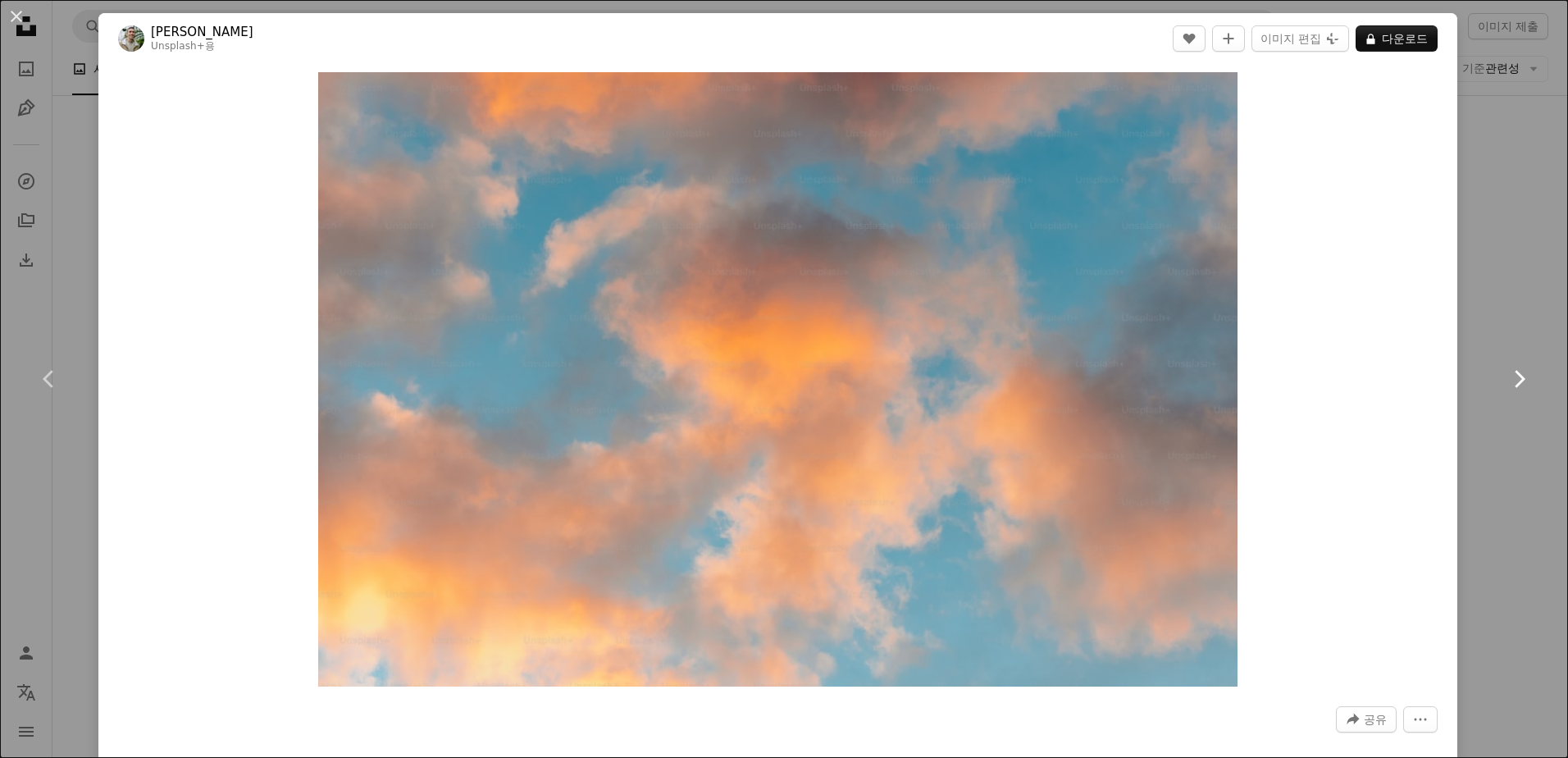
click at [1506, 376] on icon "Chevron right" at bounding box center [1519, 378] width 26 height 26
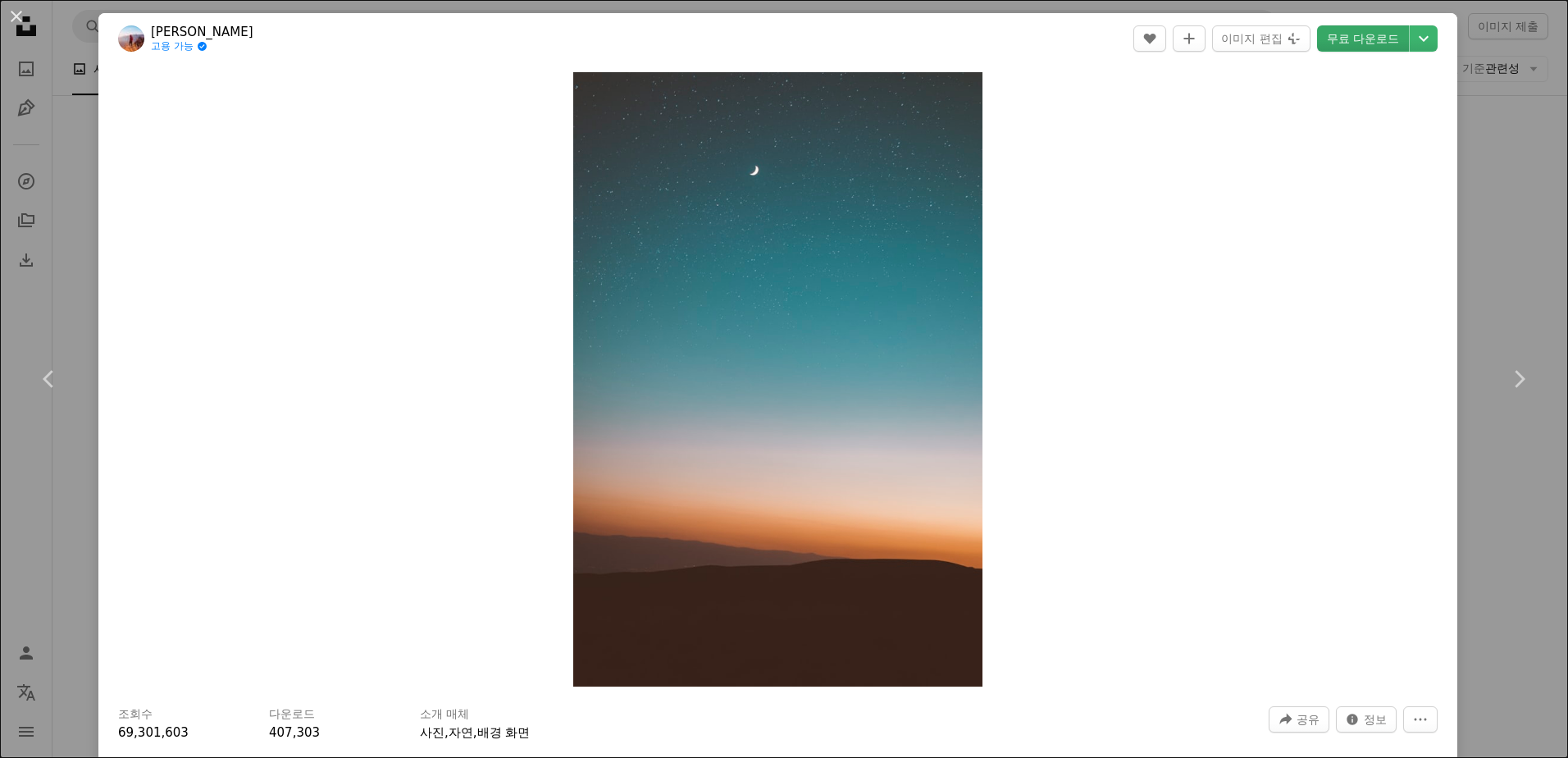
click at [1361, 38] on link "무료 다운로드" at bounding box center [1363, 38] width 92 height 26
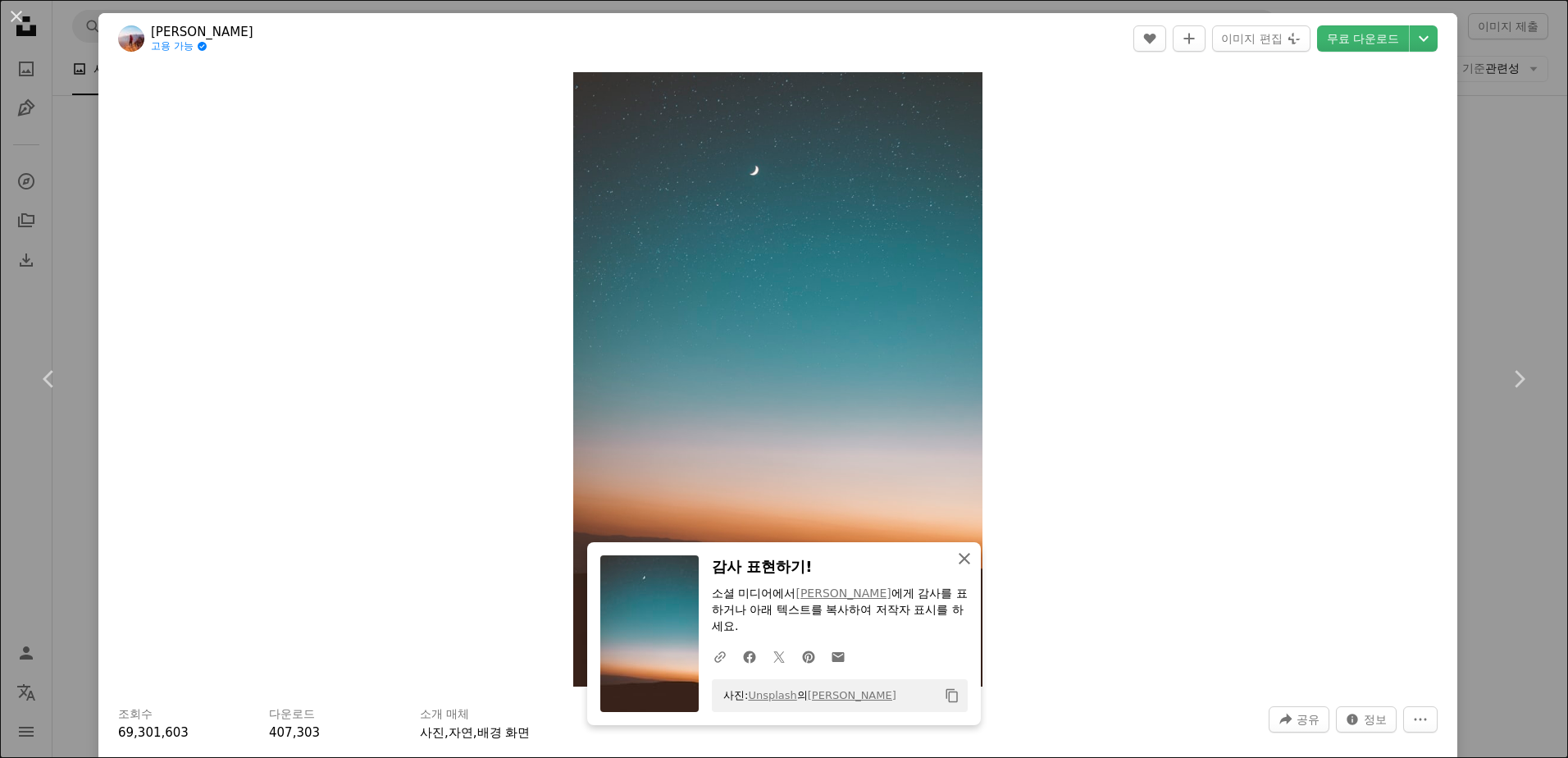
click at [958, 556] on icon "An X shape" at bounding box center [964, 558] width 20 height 20
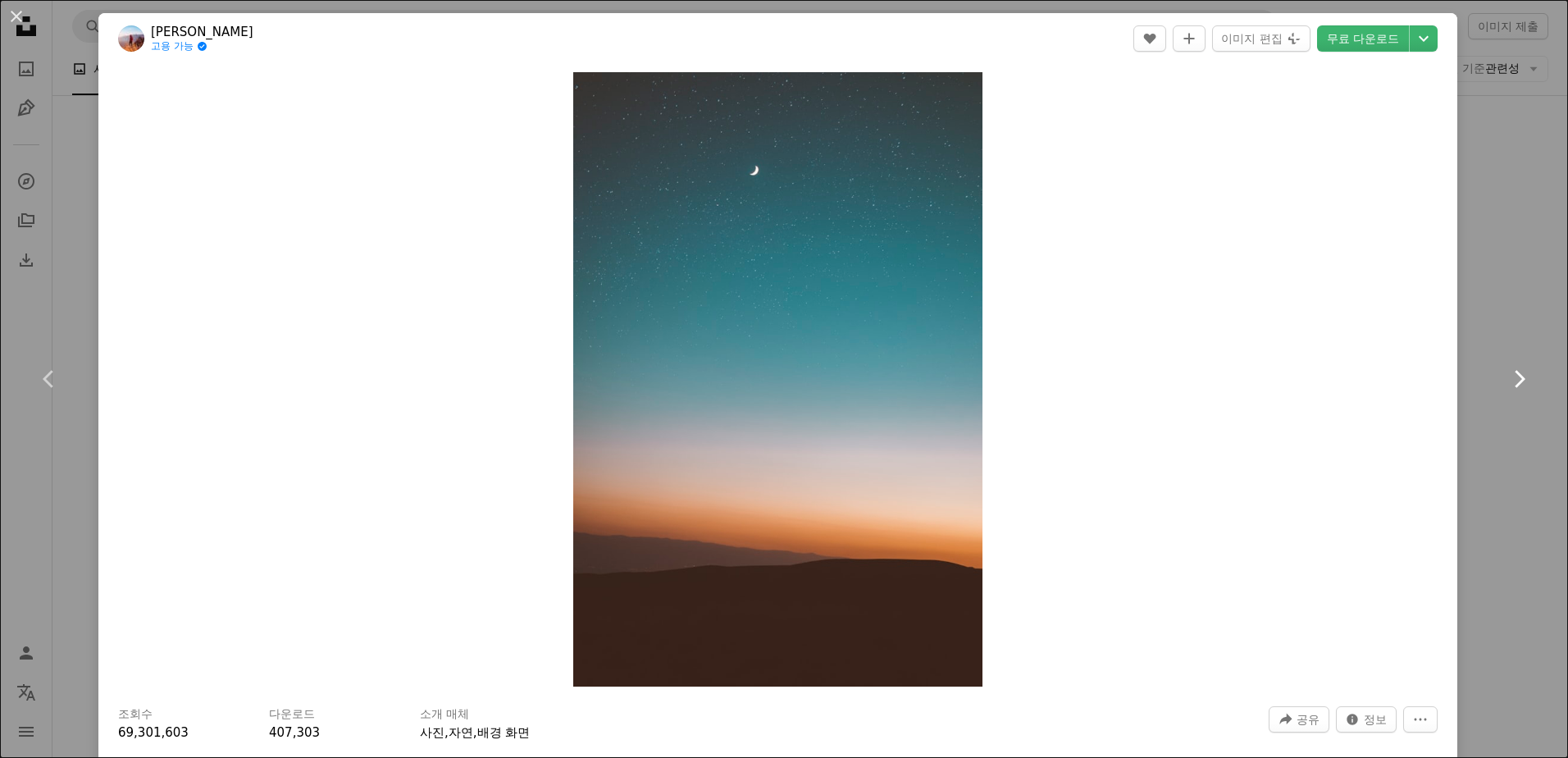
click at [1515, 376] on icon at bounding box center [1520, 378] width 11 height 17
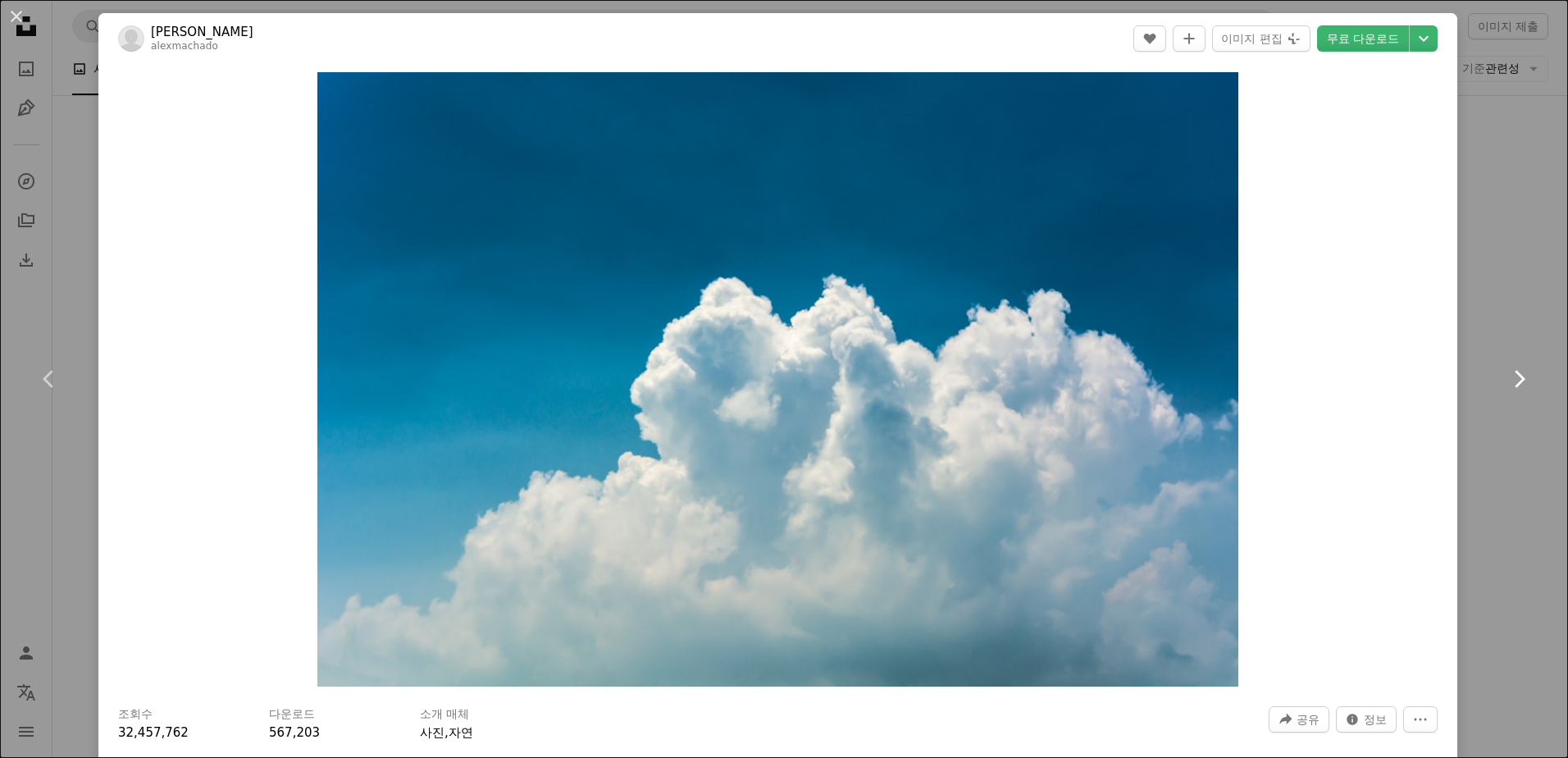
click at [1515, 376] on icon at bounding box center [1520, 378] width 11 height 17
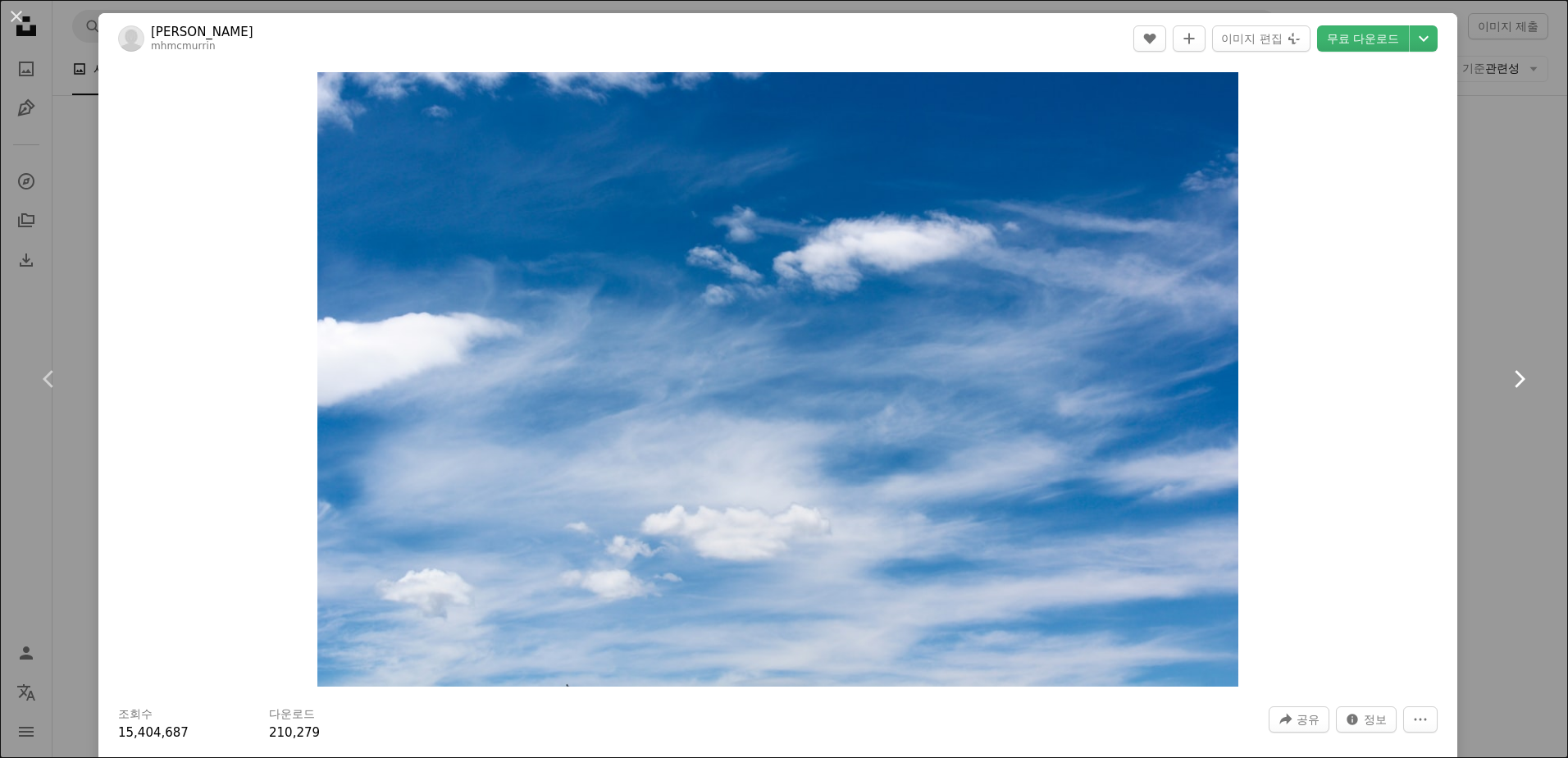
click at [1515, 376] on icon at bounding box center [1520, 378] width 11 height 17
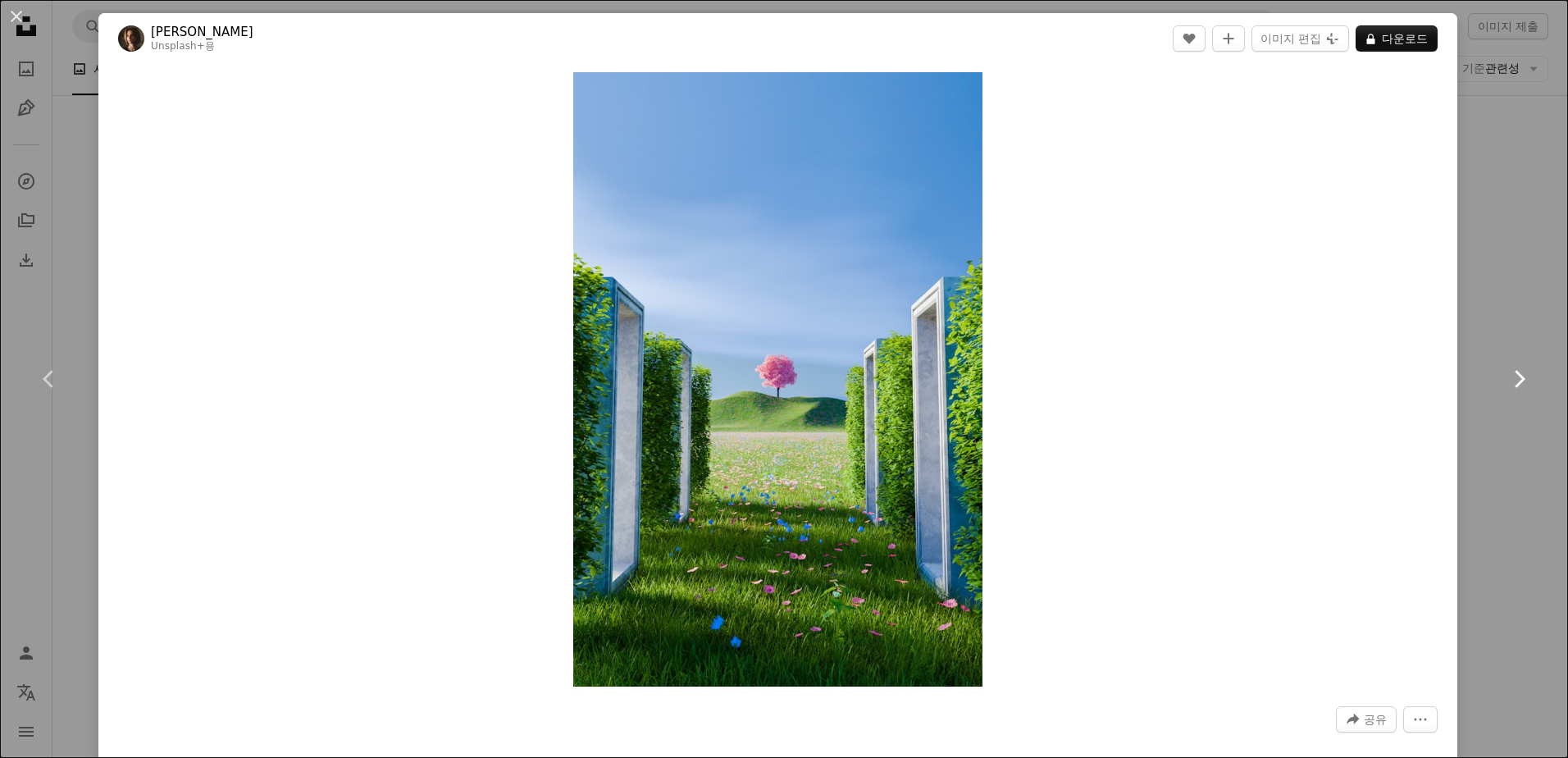
click at [1515, 376] on icon at bounding box center [1520, 378] width 11 height 17
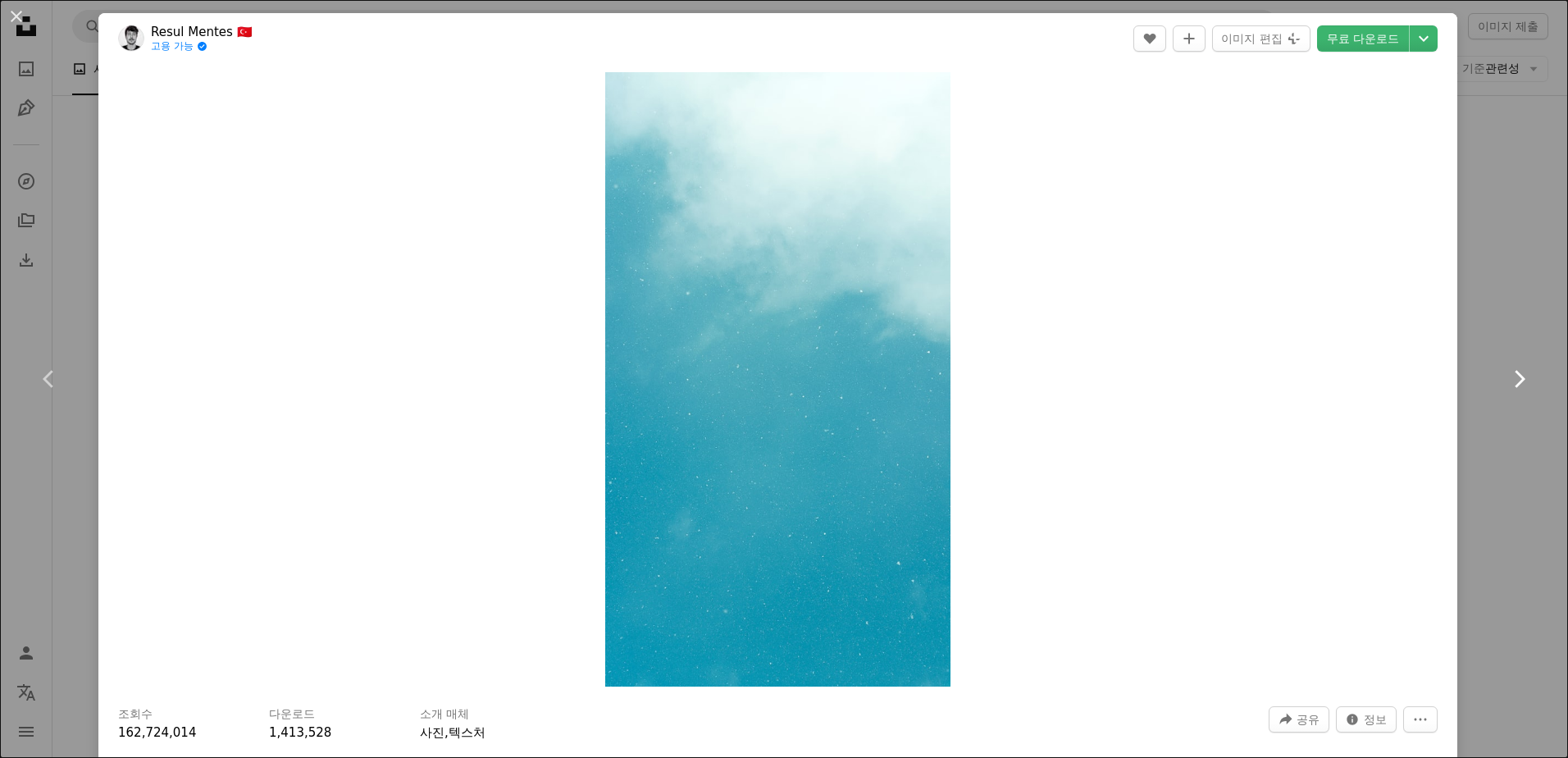
click at [1515, 376] on icon at bounding box center [1520, 378] width 11 height 17
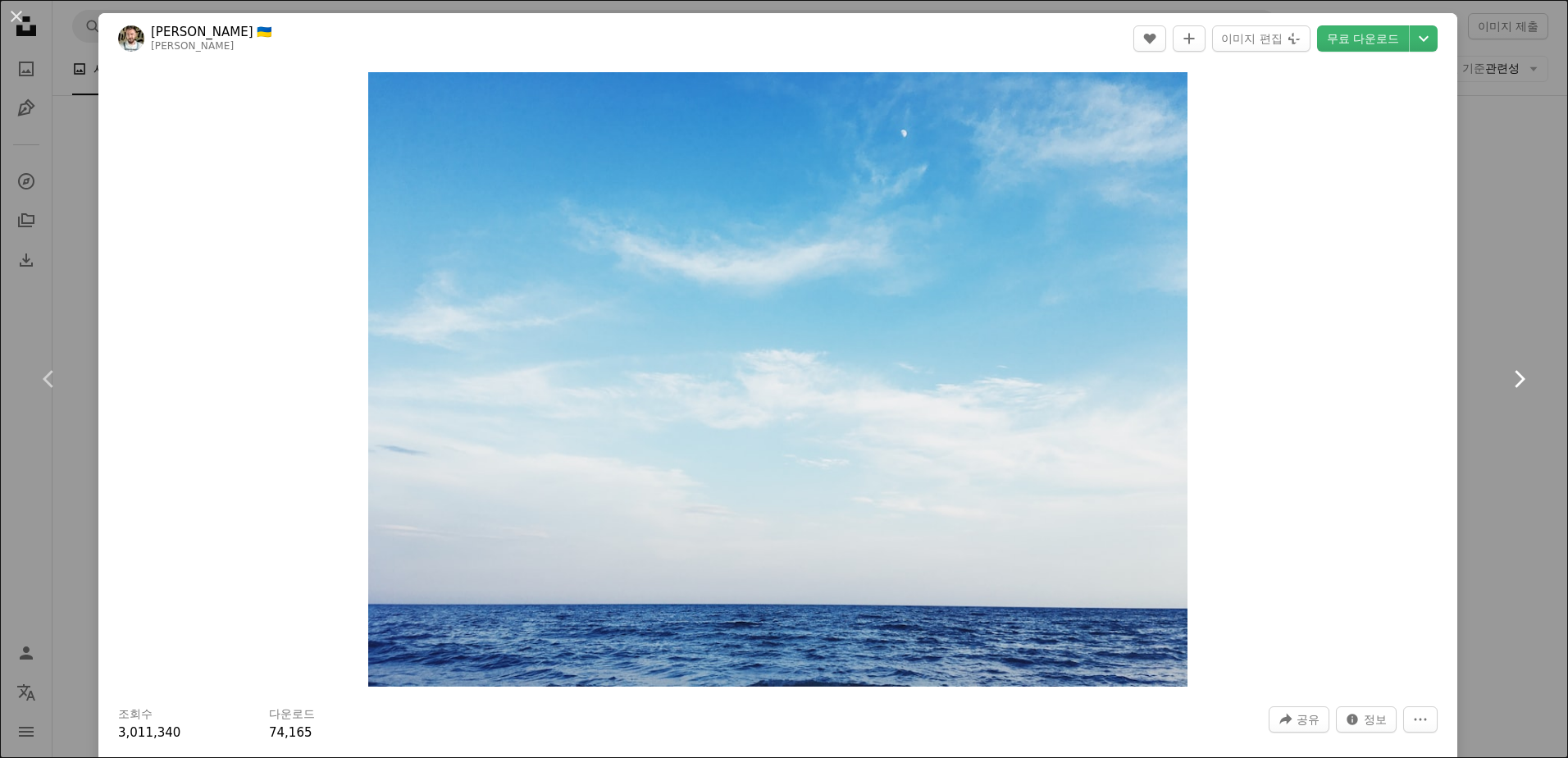
click at [1515, 376] on icon at bounding box center [1520, 378] width 11 height 17
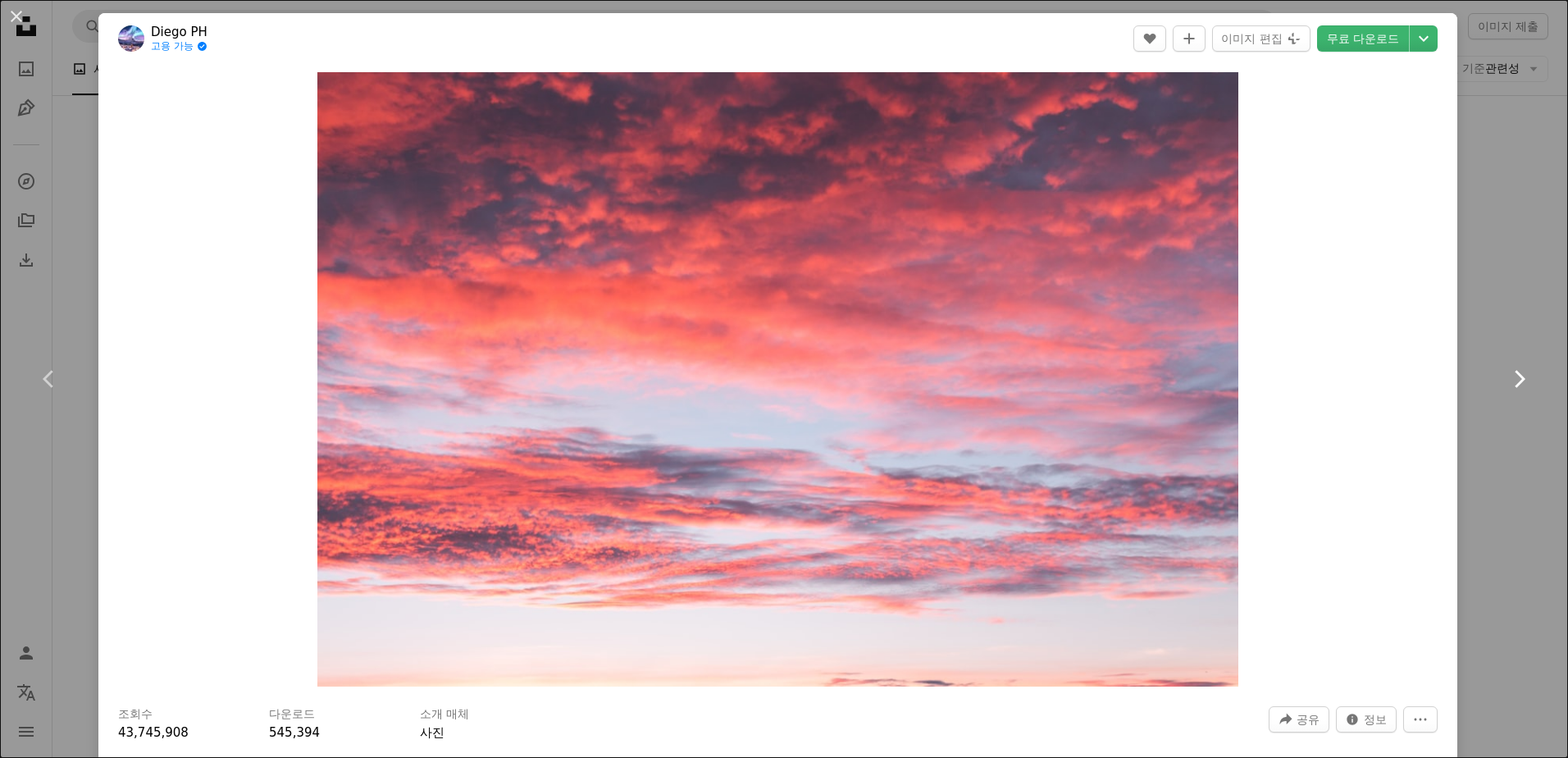
click at [1515, 376] on icon at bounding box center [1520, 378] width 11 height 17
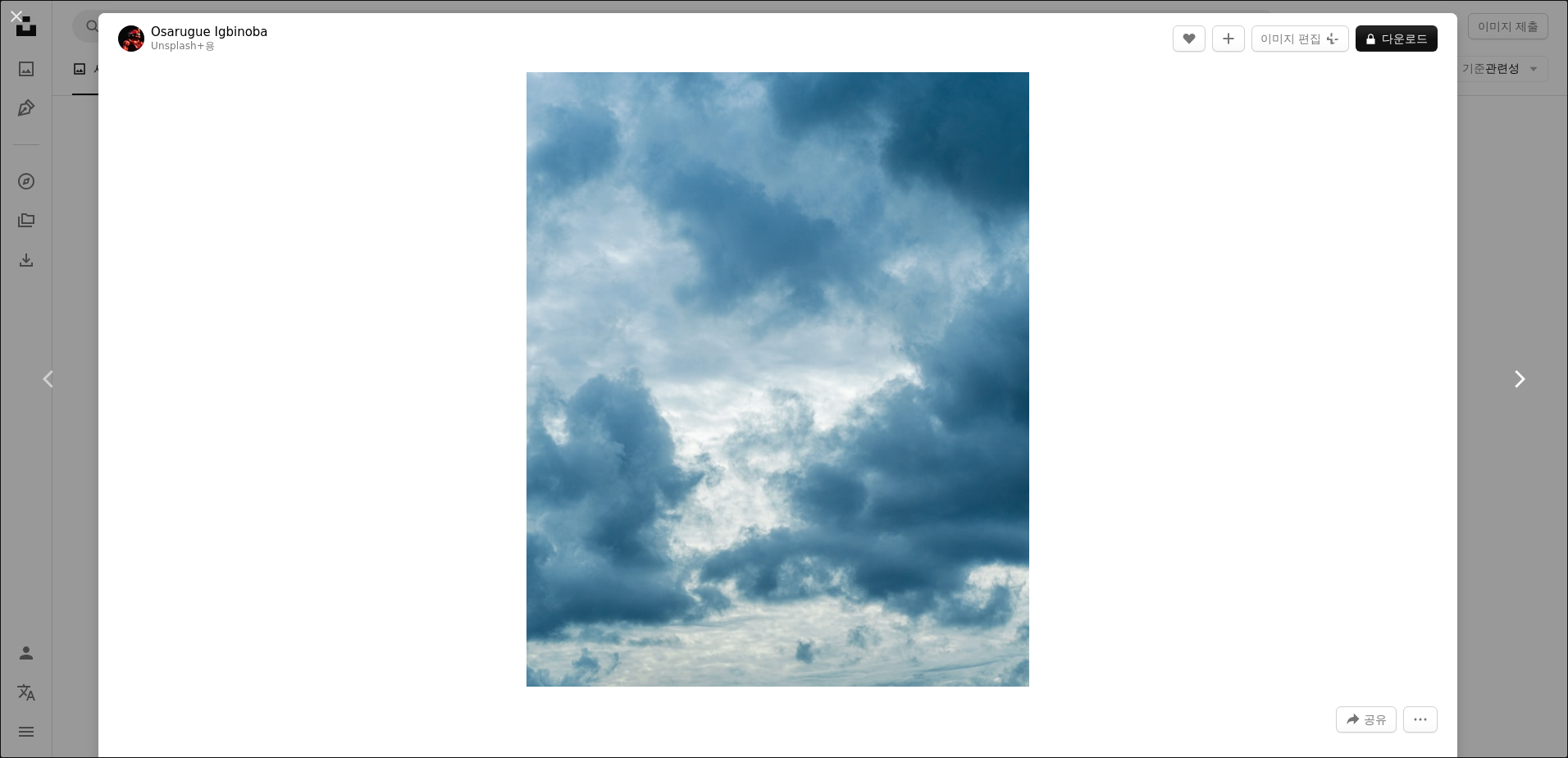
click at [1515, 376] on icon at bounding box center [1520, 378] width 11 height 17
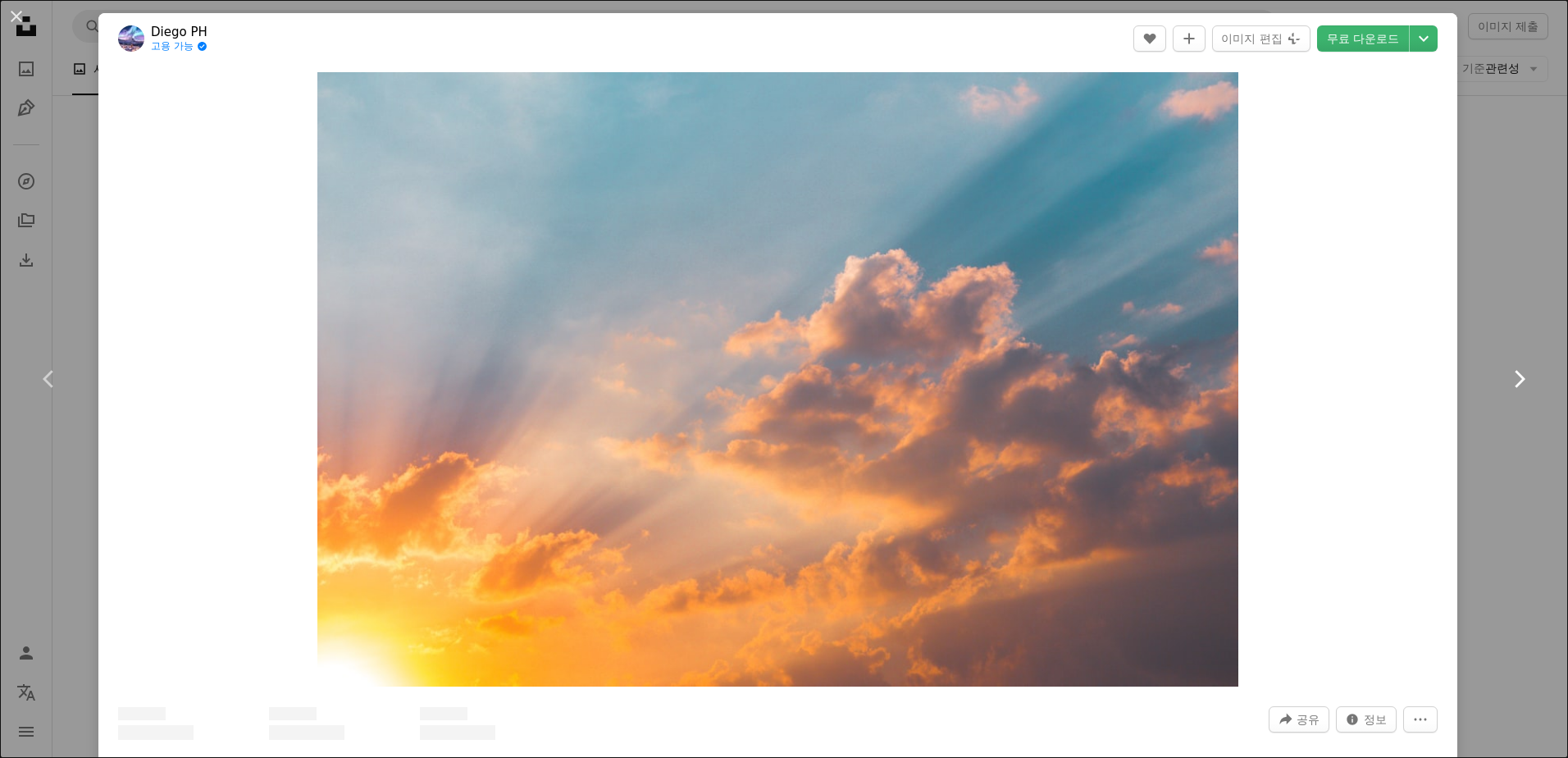
click at [1515, 376] on icon at bounding box center [1520, 378] width 11 height 17
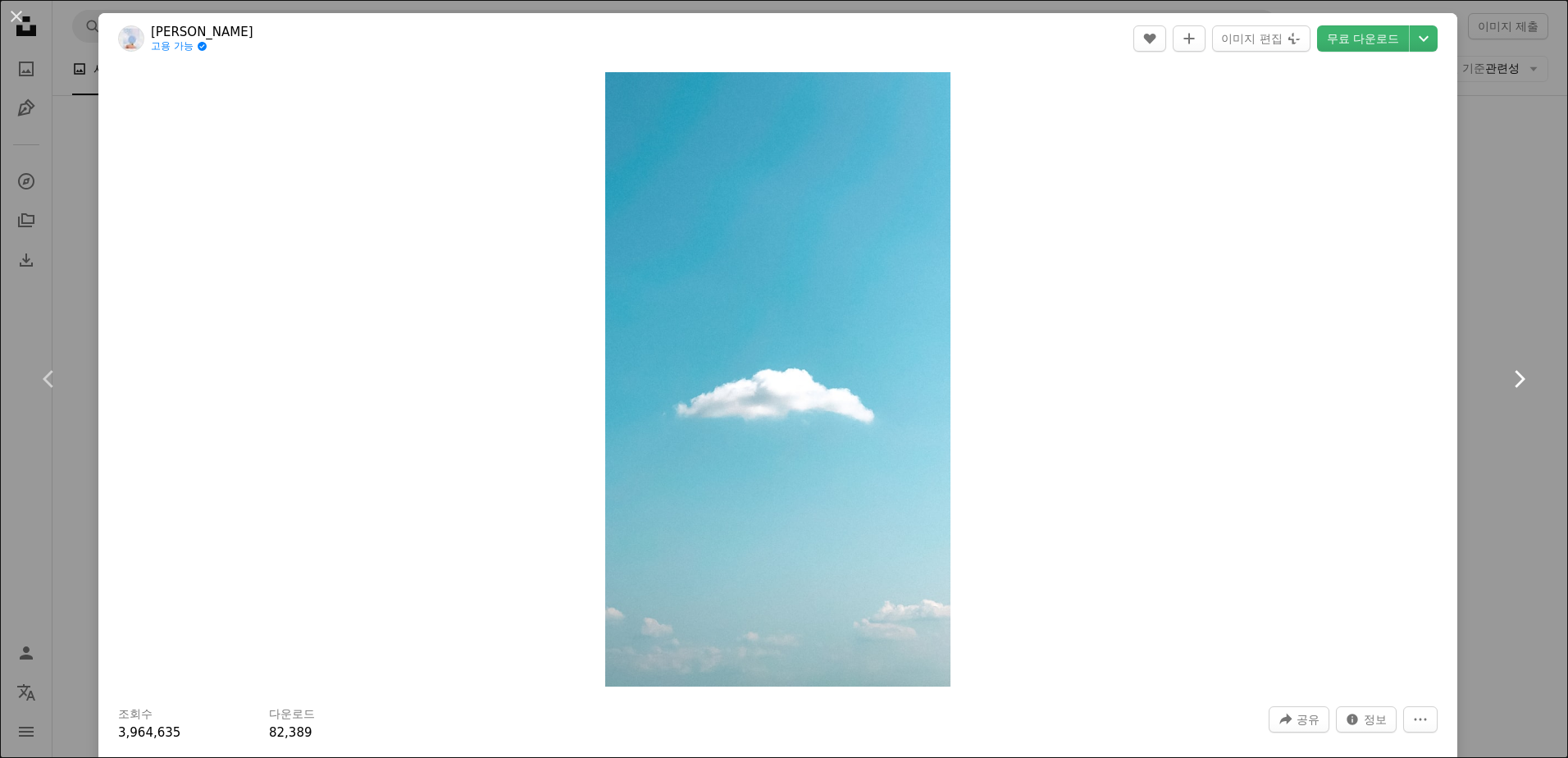
click at [1515, 376] on icon at bounding box center [1520, 378] width 11 height 17
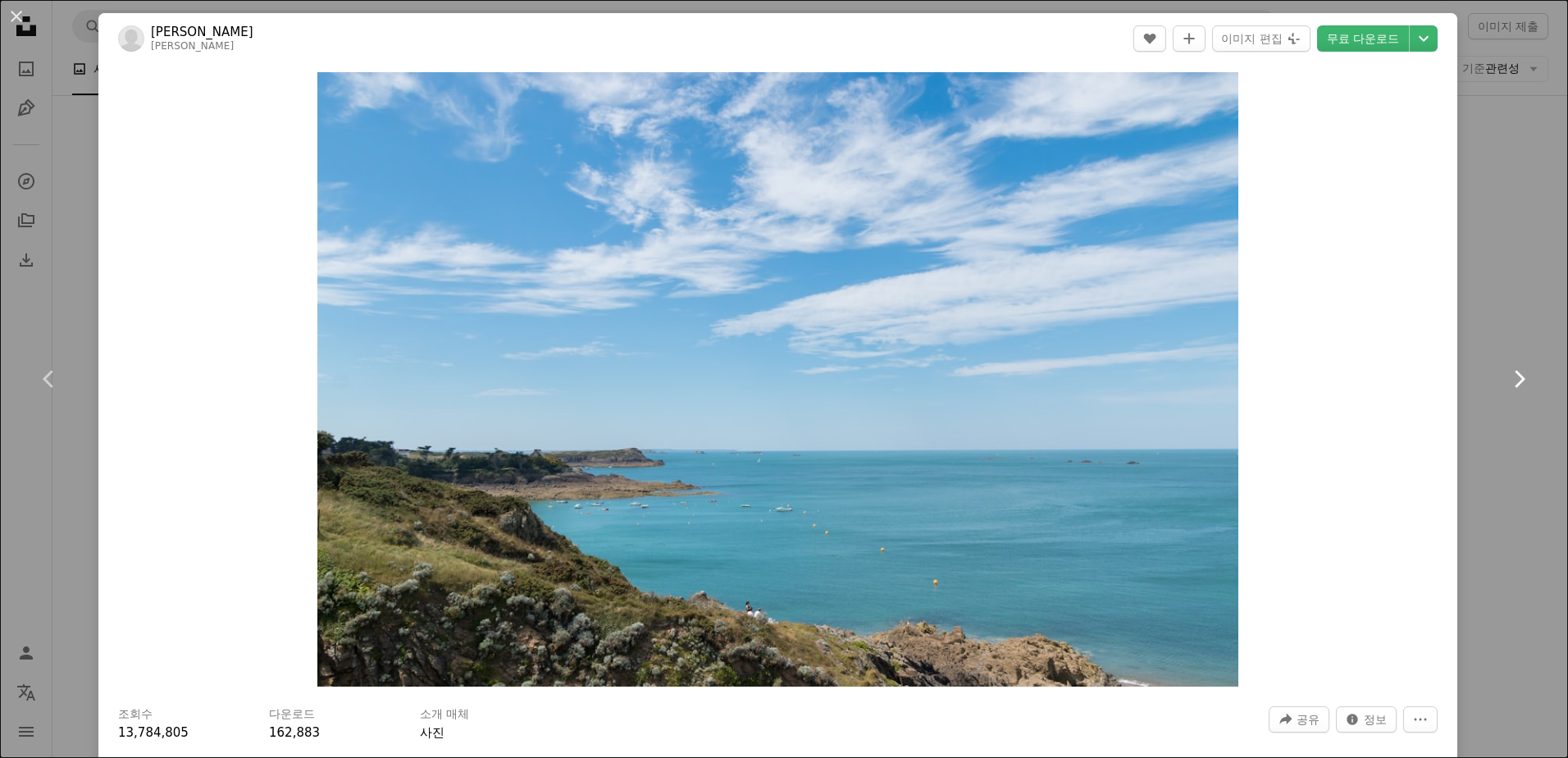
click at [1515, 376] on icon at bounding box center [1520, 378] width 11 height 17
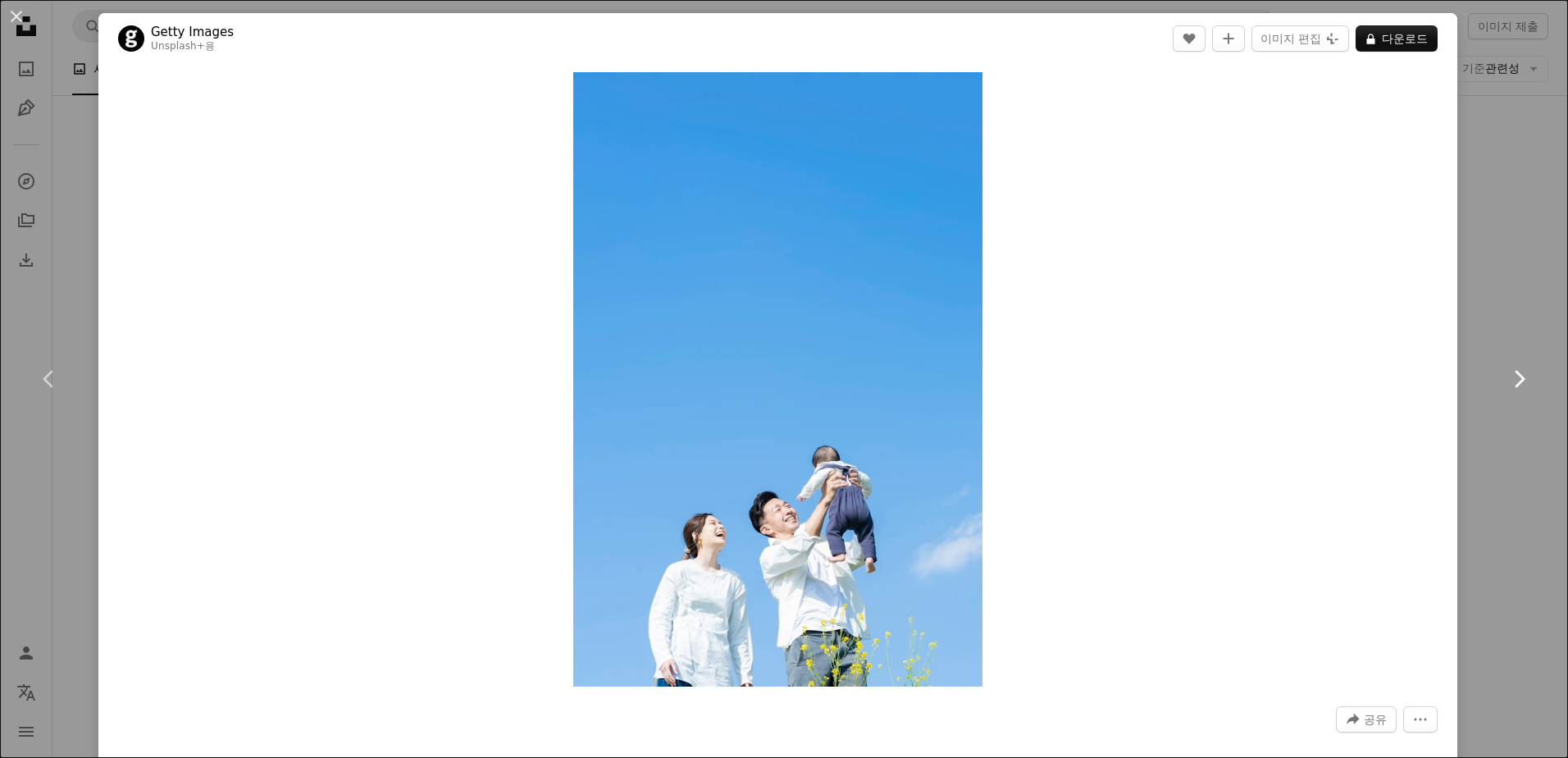
click at [1515, 376] on icon at bounding box center [1520, 378] width 11 height 17
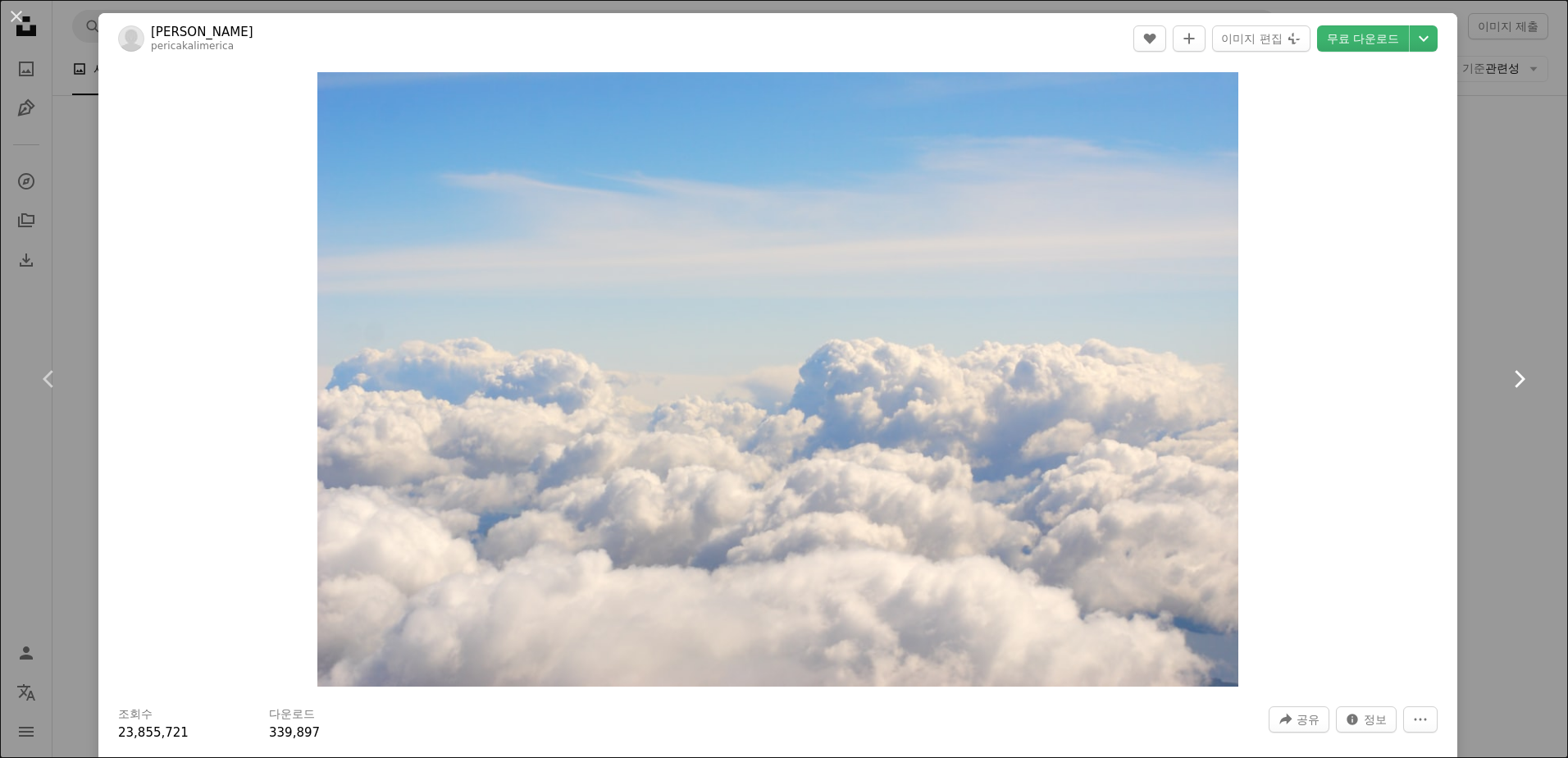
click at [1515, 376] on icon at bounding box center [1520, 378] width 11 height 17
